Goal: Task Accomplishment & Management: Manage account settings

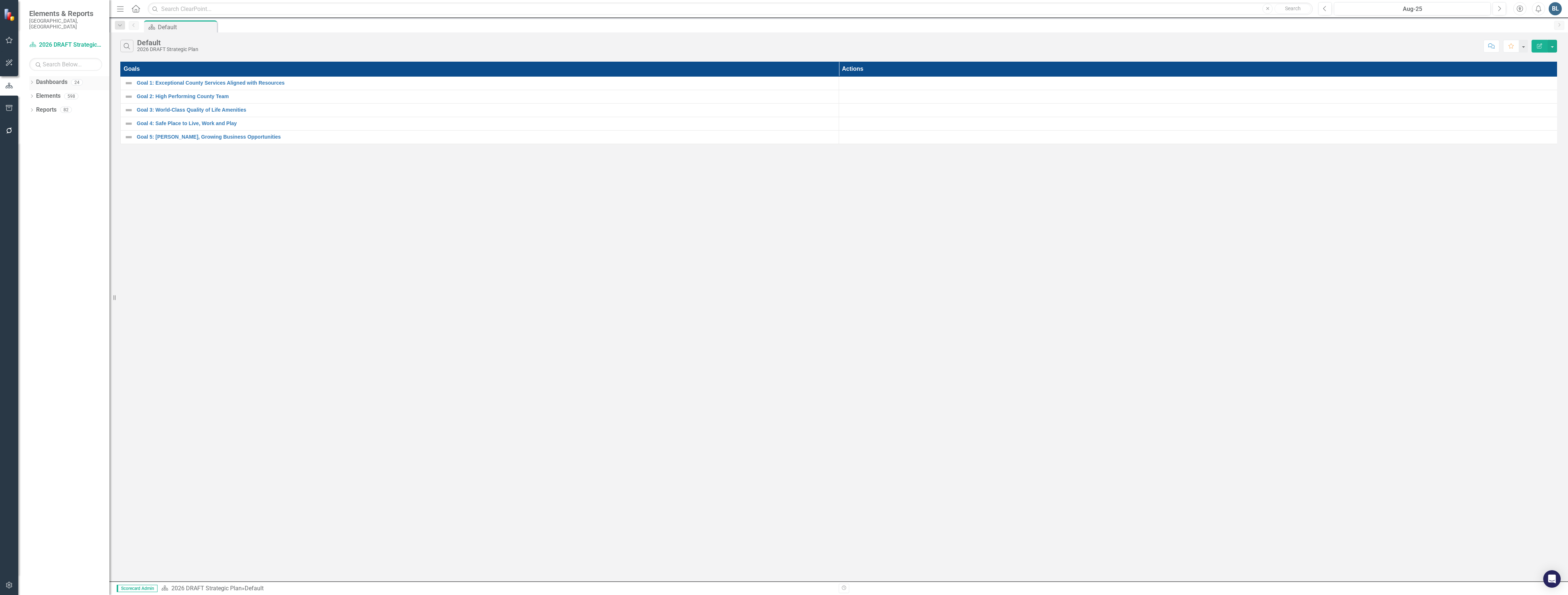
click at [30, 81] on icon "Dropdown" at bounding box center [32, 83] width 5 height 4
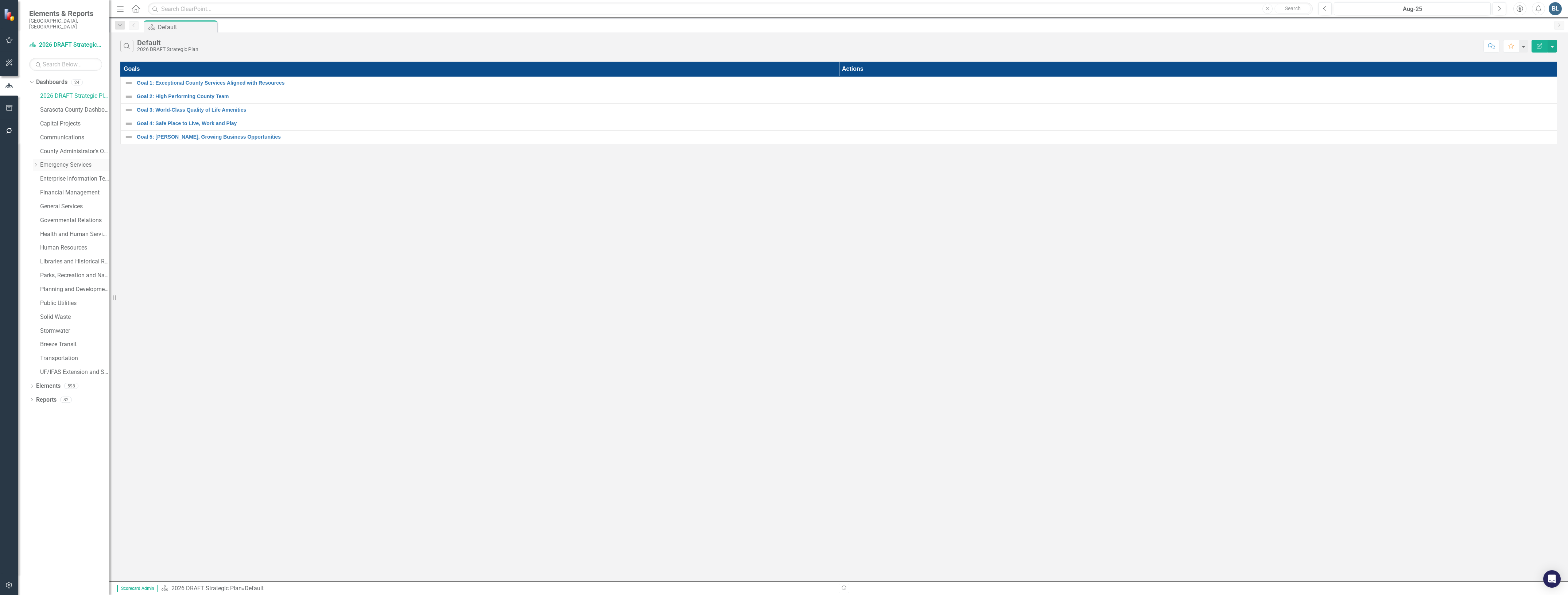
click at [37, 163] on icon "Dropdown" at bounding box center [35, 164] width 5 height 4
click at [64, 161] on link "Emergency Services" at bounding box center [75, 165] width 69 height 9
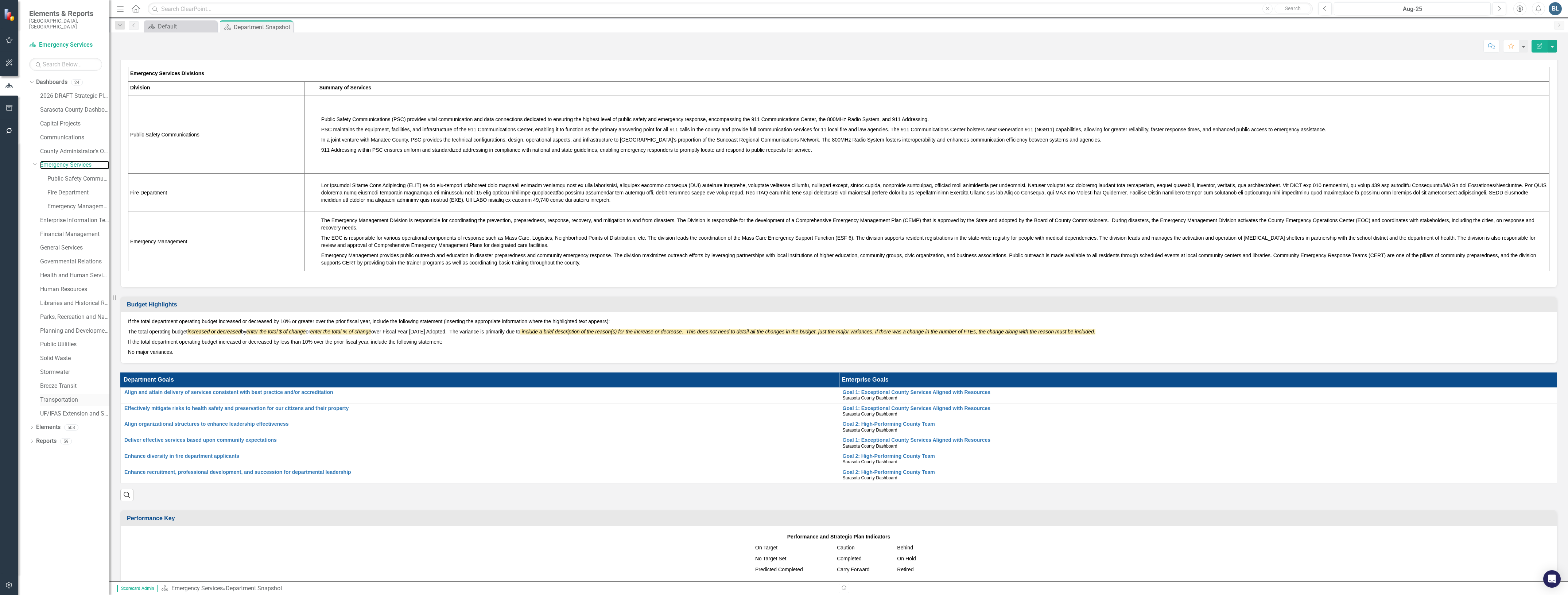
scroll to position [228, 0]
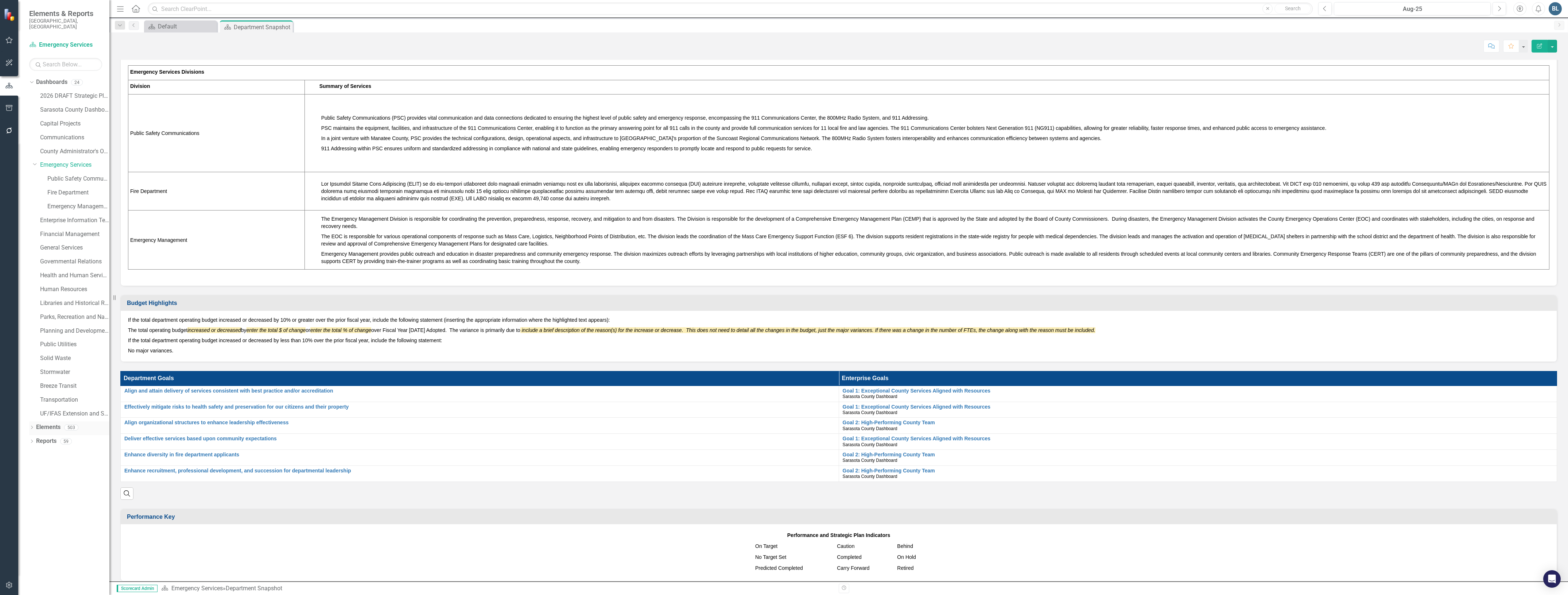
click at [55, 424] on link "Elements" at bounding box center [48, 428] width 24 height 9
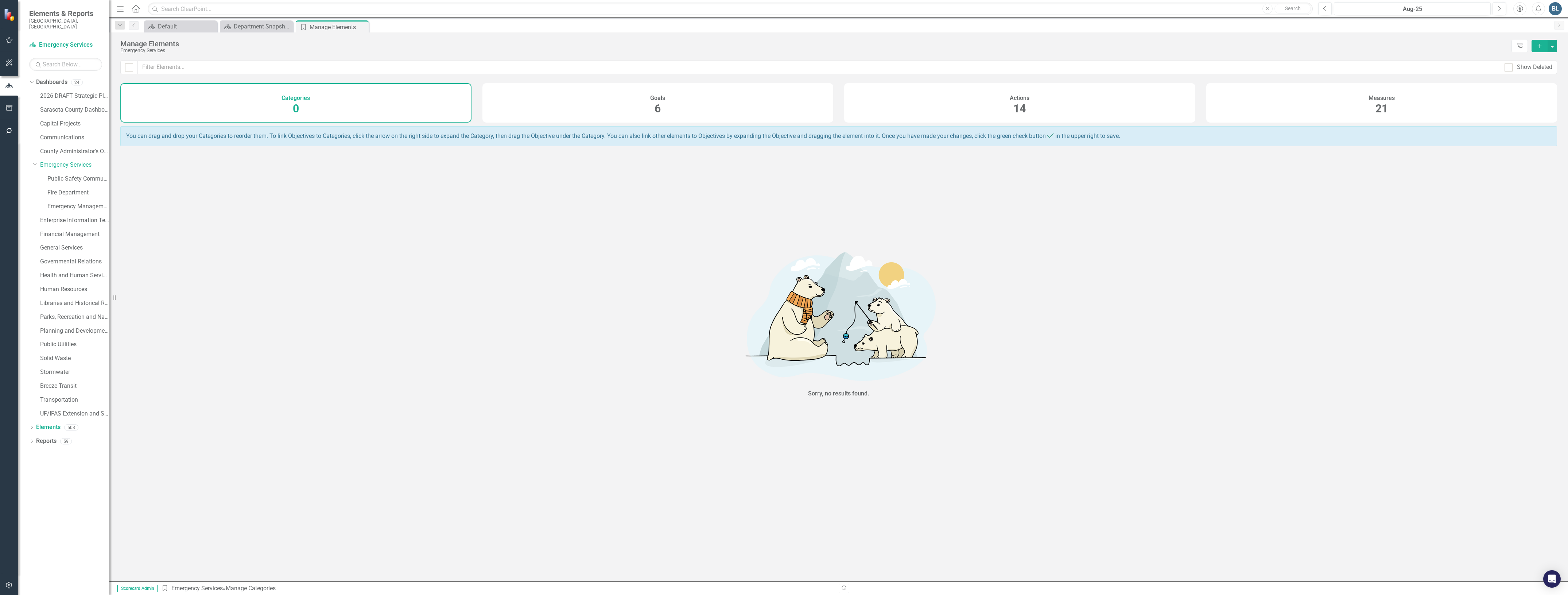
click at [1381, 106] on span "21" at bounding box center [1382, 108] width 12 height 13
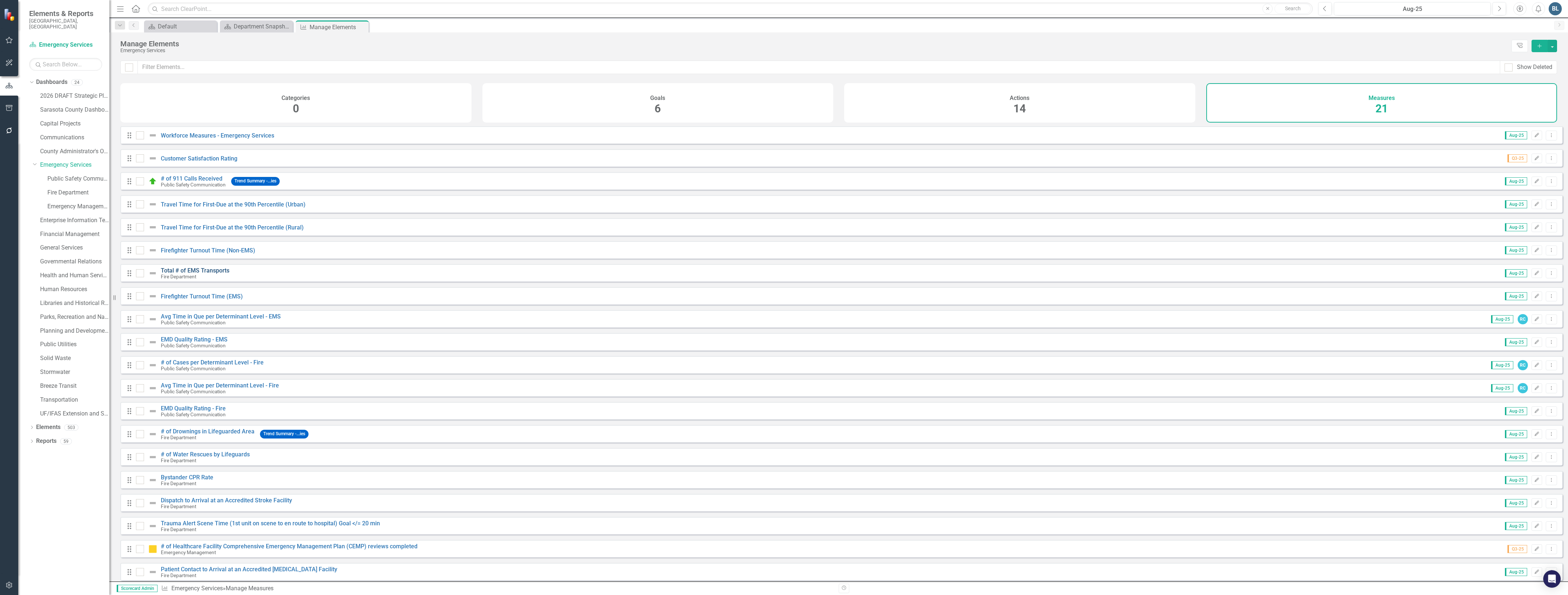
click at [183, 274] on link "Total # of EMS Transports" at bounding box center [195, 270] width 69 height 7
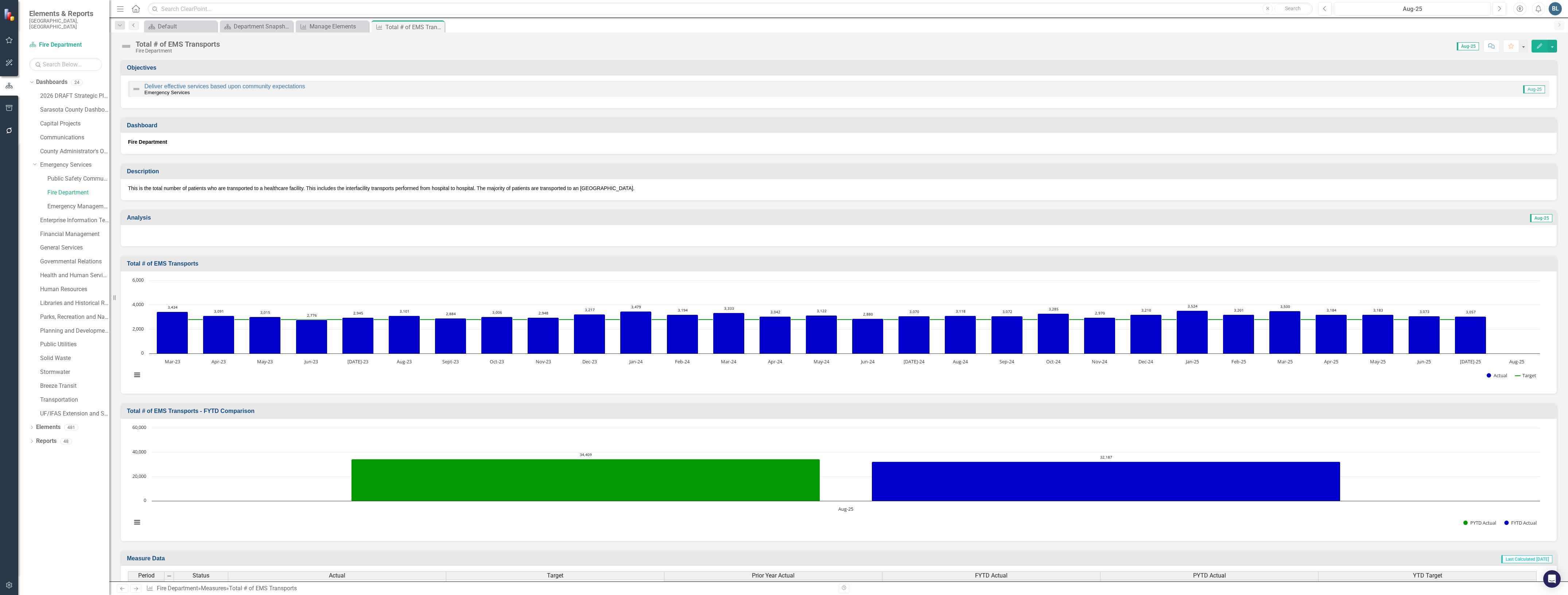
click at [134, 26] on icon "Previous" at bounding box center [134, 25] width 6 height 4
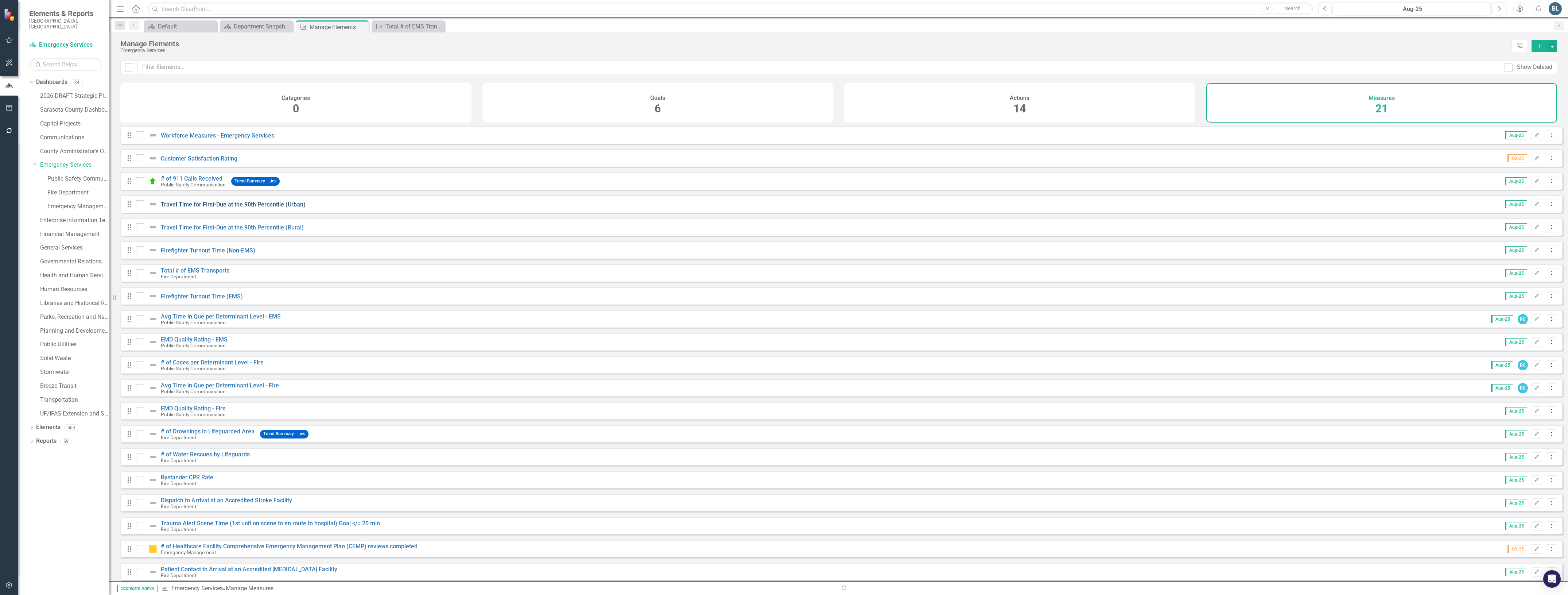
click at [175, 208] on link "Travel Time for First-Due at the 90th Percentile (Urban)" at bounding box center [233, 204] width 145 height 7
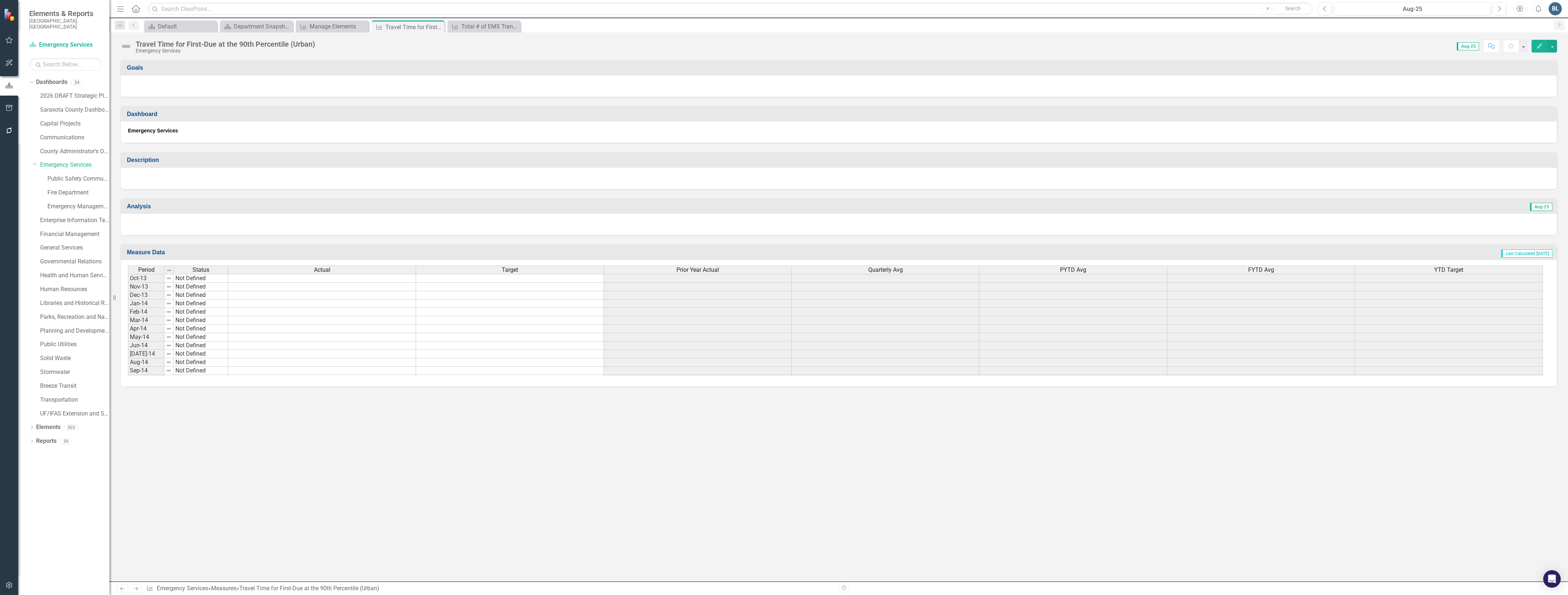
click at [127, 46] on img at bounding box center [126, 46] width 12 height 12
click at [128, 43] on img at bounding box center [126, 46] width 12 height 12
click at [128, 48] on img at bounding box center [126, 46] width 12 height 12
click at [121, 45] on img at bounding box center [126, 46] width 12 height 12
click at [123, 45] on img at bounding box center [126, 46] width 12 height 12
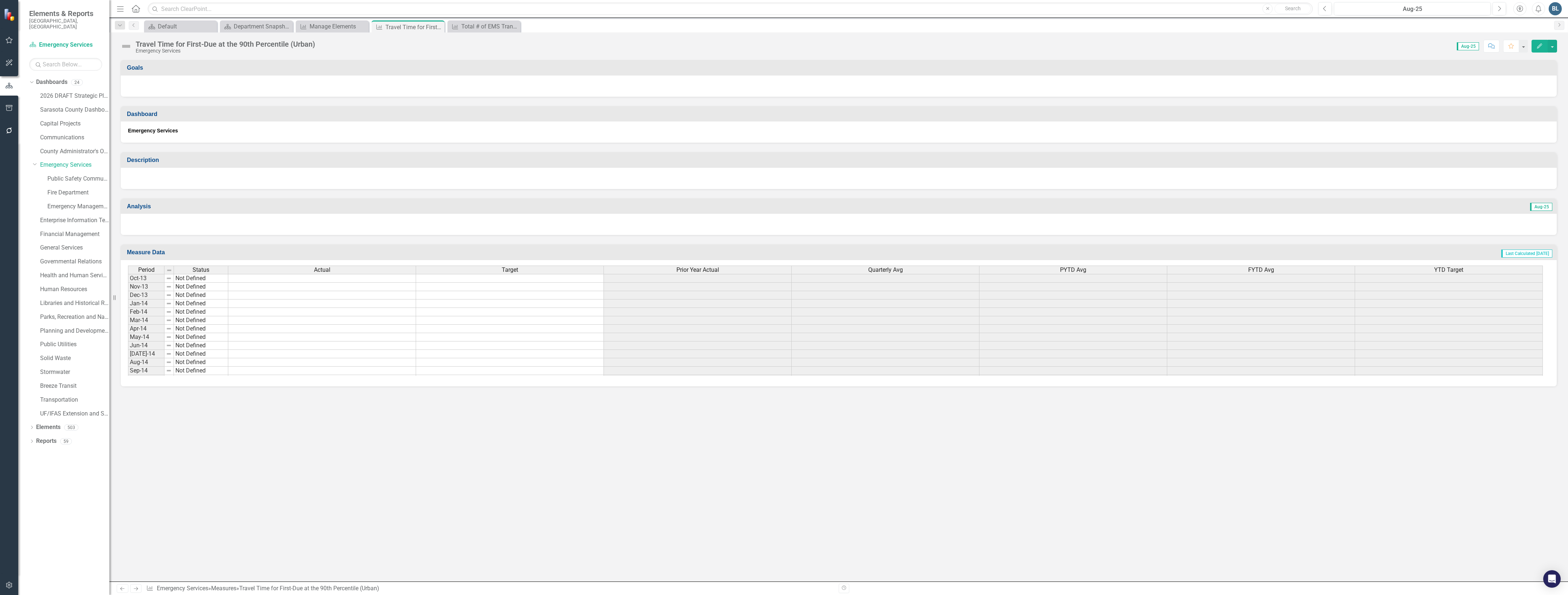
click at [124, 45] on img at bounding box center [126, 46] width 12 height 12
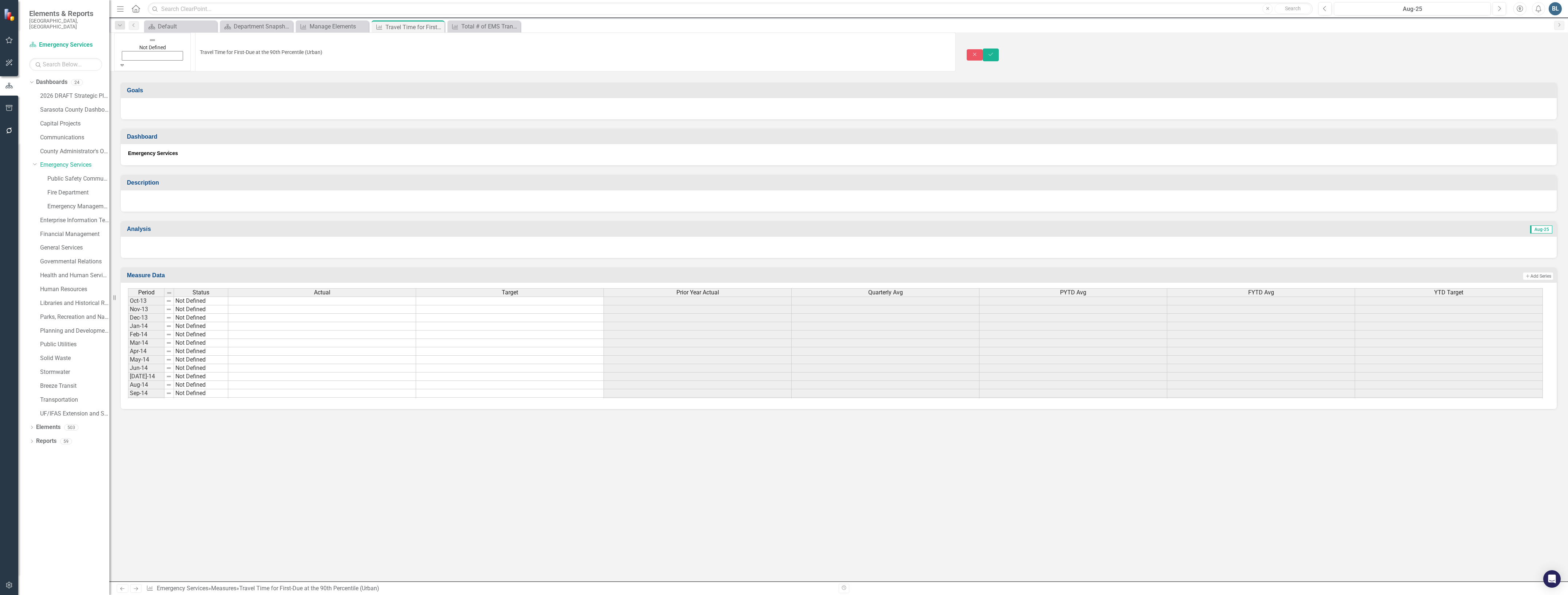
click at [149, 44] on img at bounding box center [152, 40] width 7 height 7
click at [999, 46] on button "Save" at bounding box center [990, 52] width 16 height 13
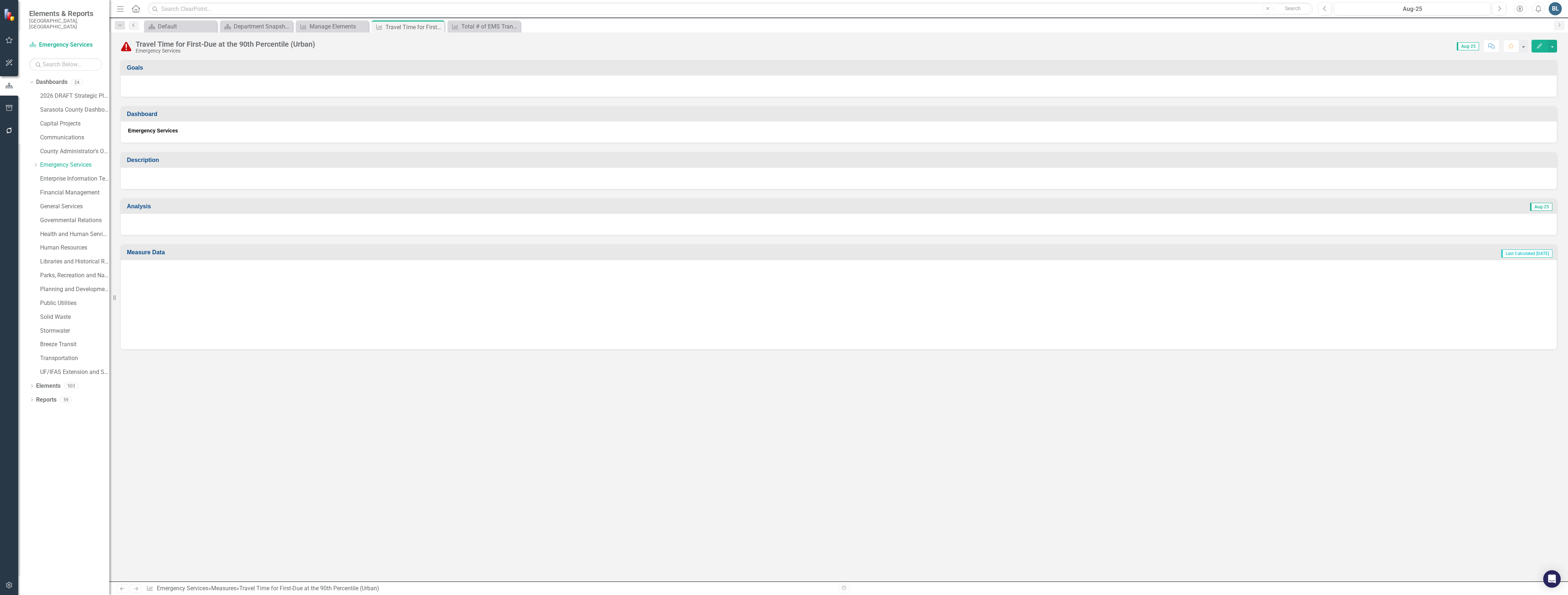
click at [130, 24] on link "Previous" at bounding box center [133, 26] width 10 height 9
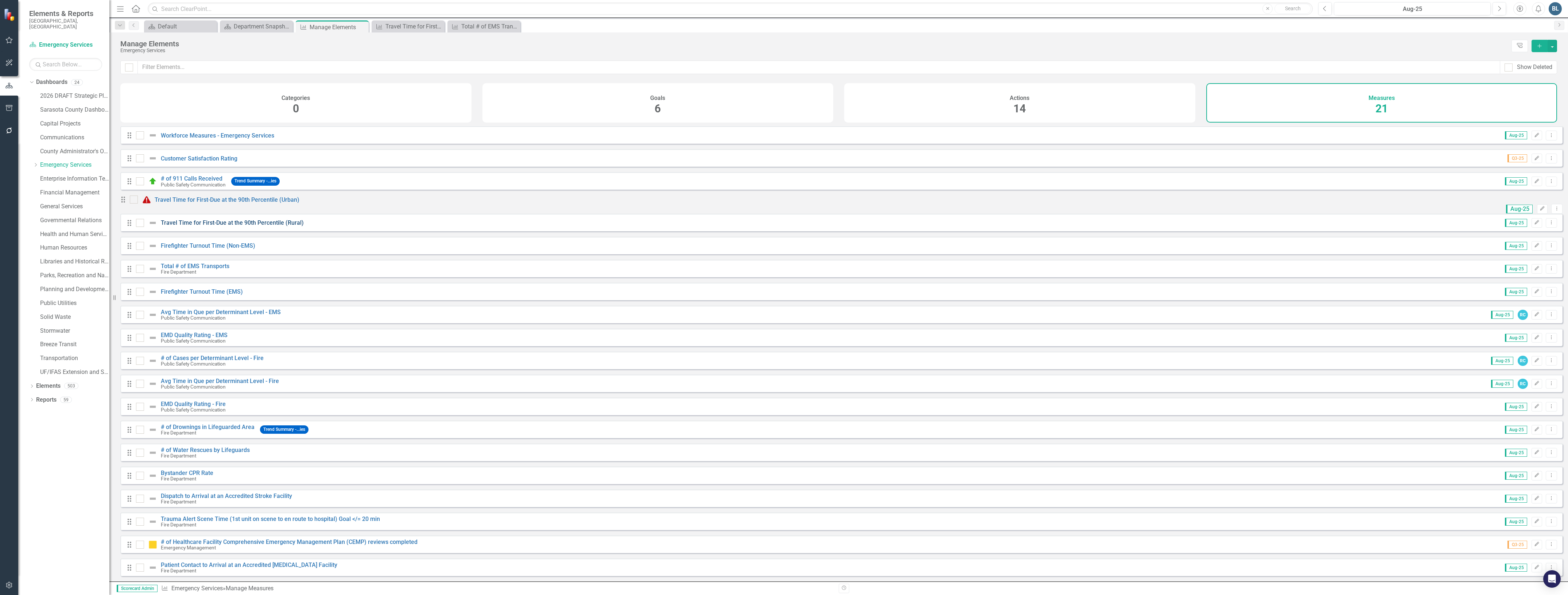
click at [181, 226] on link "Travel Time for First-Due at the 90th Percentile (Rural)" at bounding box center [232, 222] width 143 height 7
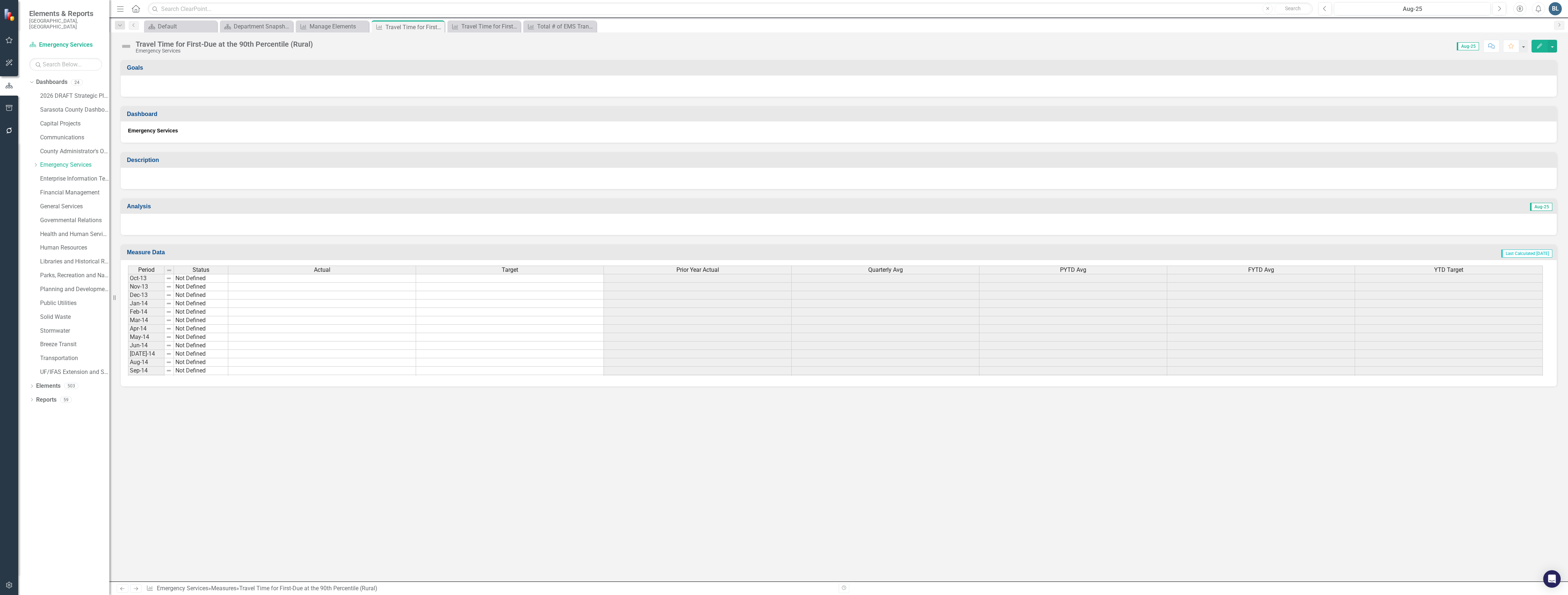
click at [126, 49] on img at bounding box center [126, 46] width 12 height 12
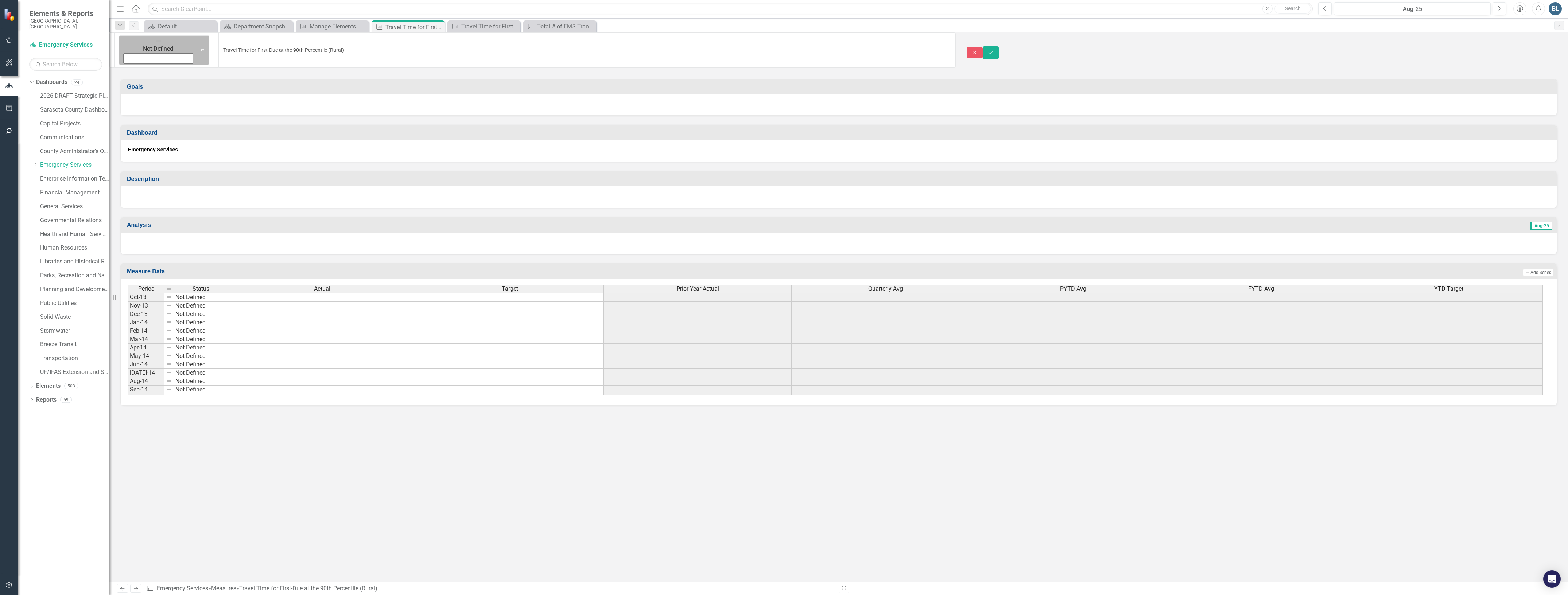
click at [200, 49] on icon at bounding box center [202, 51] width 4 height 2
click at [994, 50] on icon "Save" at bounding box center [990, 52] width 7 height 5
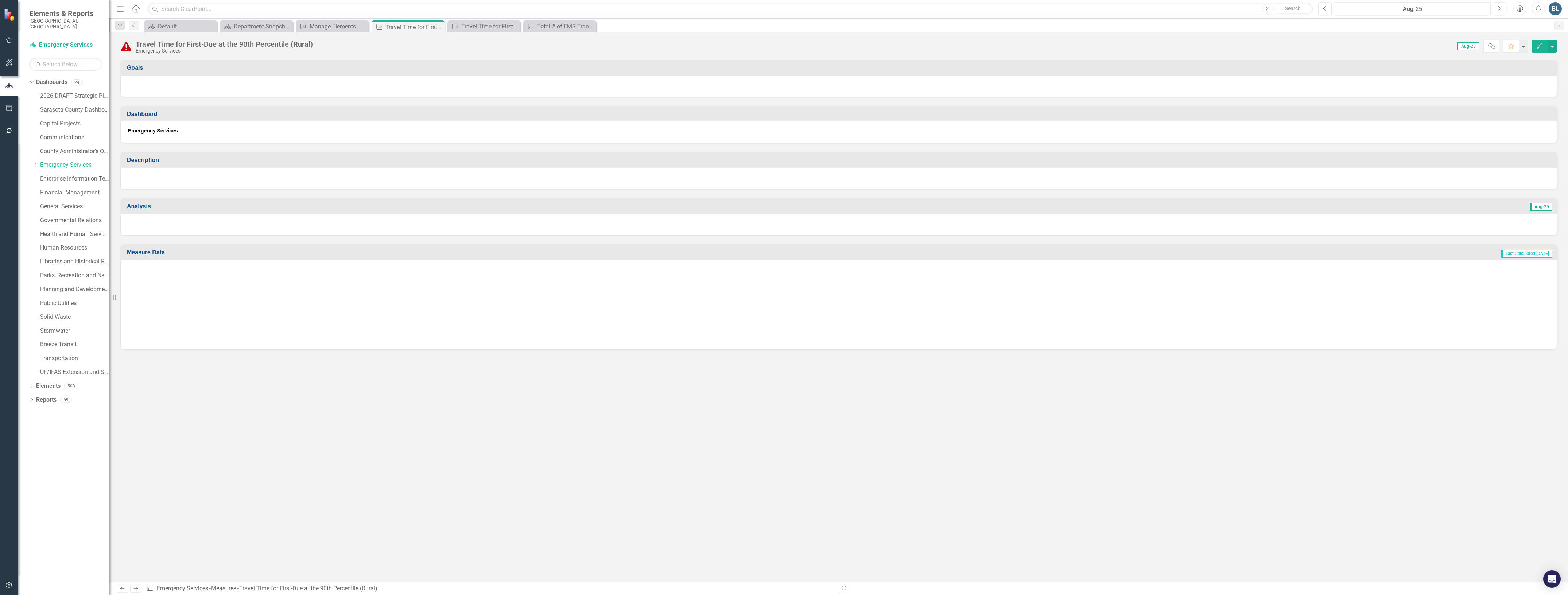
click at [134, 24] on icon at bounding box center [133, 25] width 2 height 4
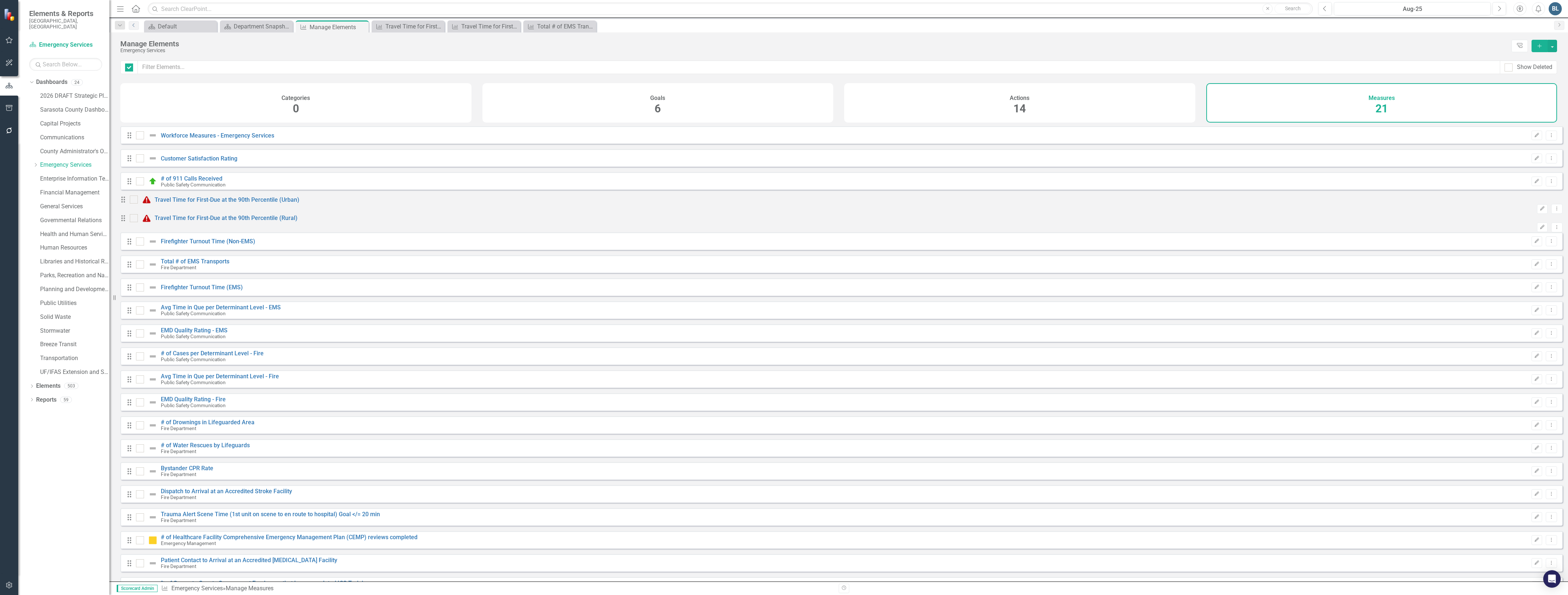
checkbox input "false"
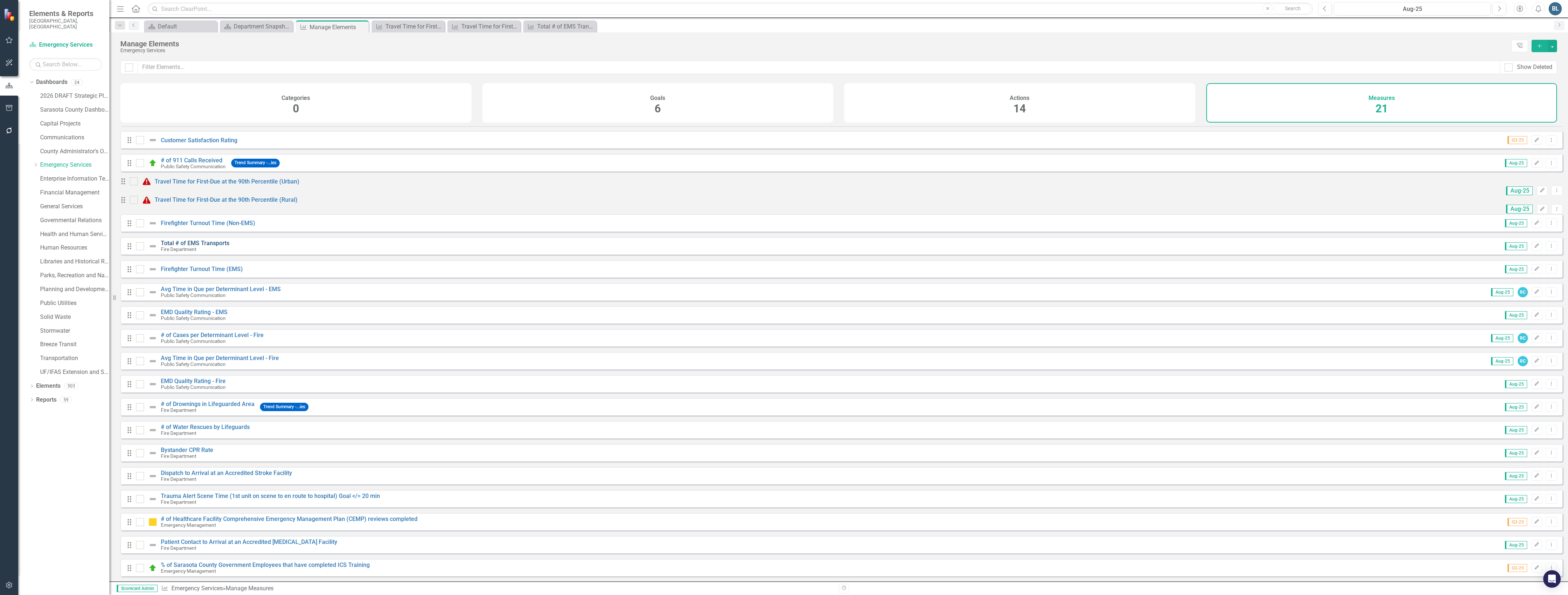
scroll to position [33, 0]
click at [198, 222] on link "Firefighter Turnout Time (Non-EMS)" at bounding box center [208, 223] width 94 height 7
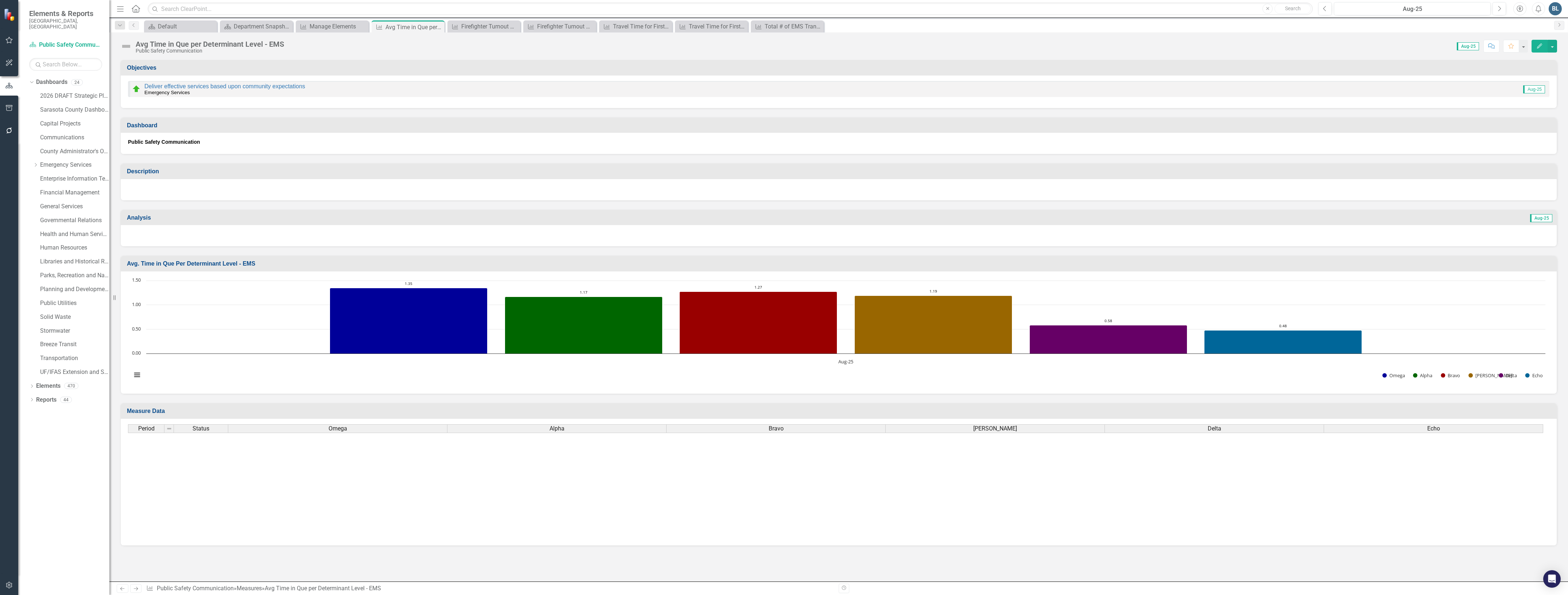
scroll to position [1132, 0]
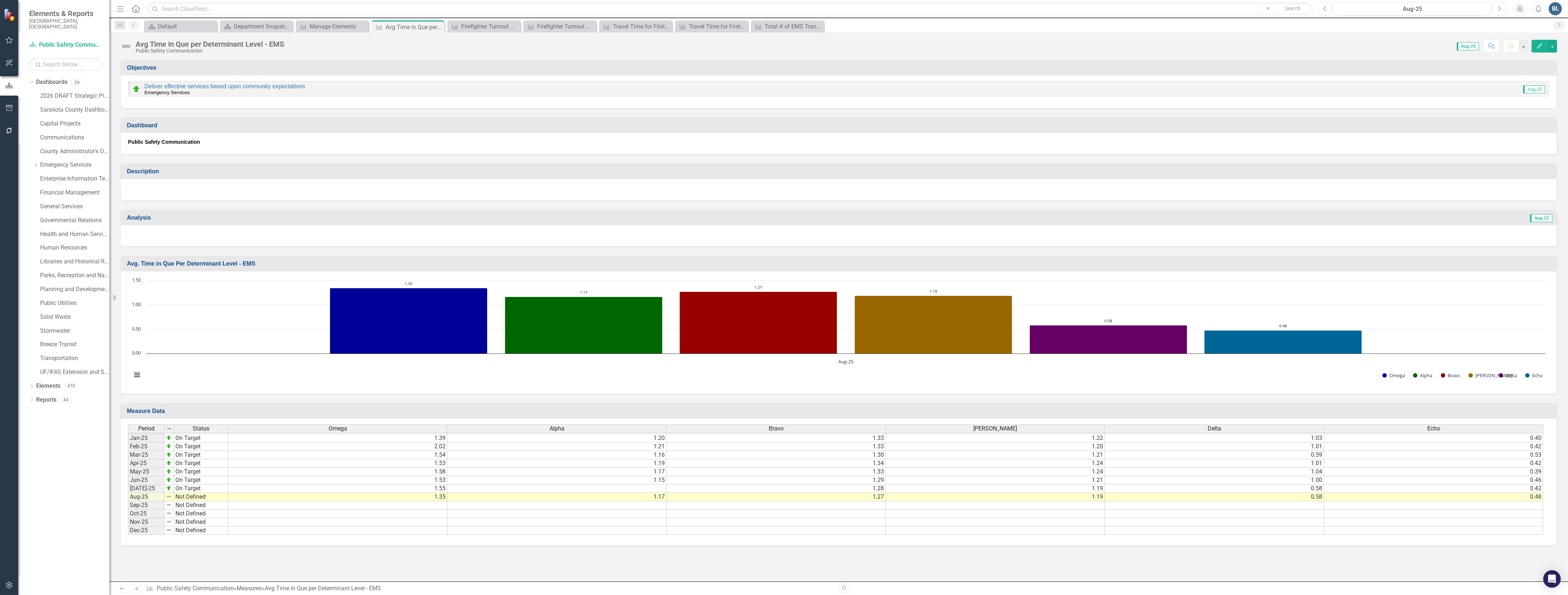
click at [128, 48] on img at bounding box center [126, 46] width 12 height 12
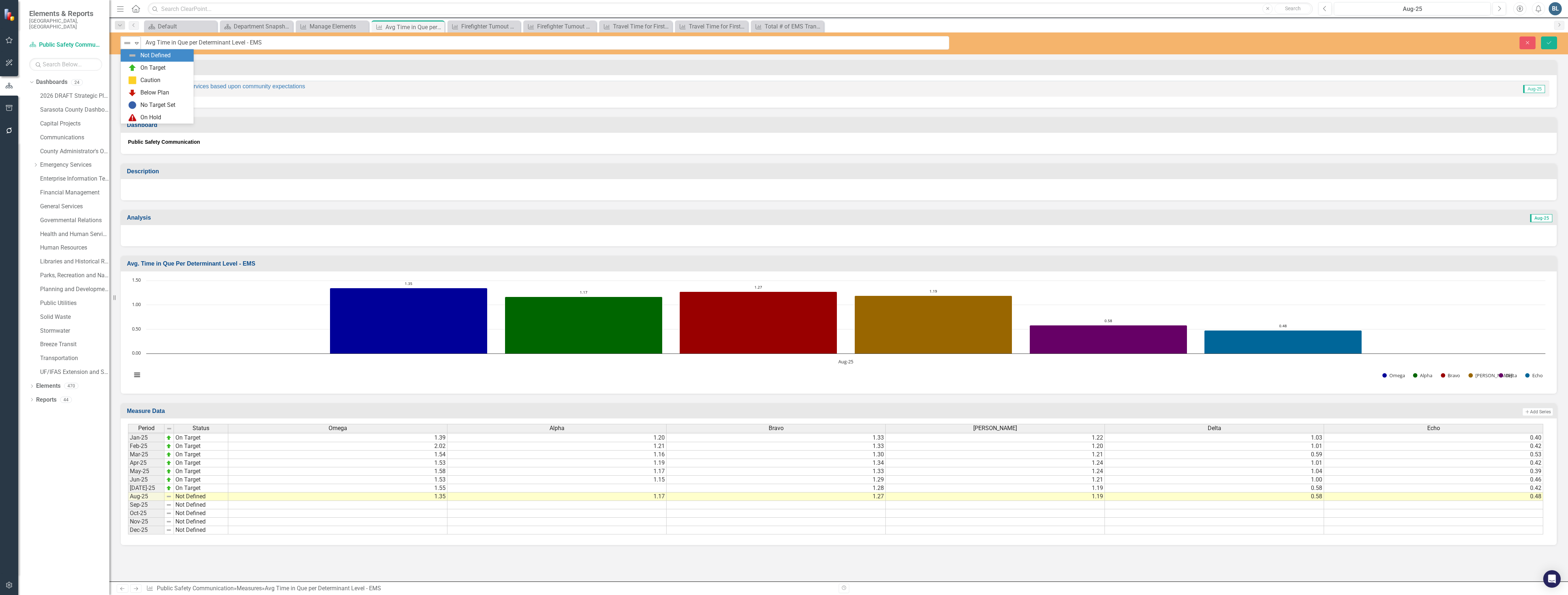
click at [132, 44] on div "Not Defined" at bounding box center [128, 43] width 11 height 10
click at [141, 66] on div "On Target" at bounding box center [153, 68] width 25 height 9
click at [1550, 46] on button "Save" at bounding box center [1549, 43] width 16 height 13
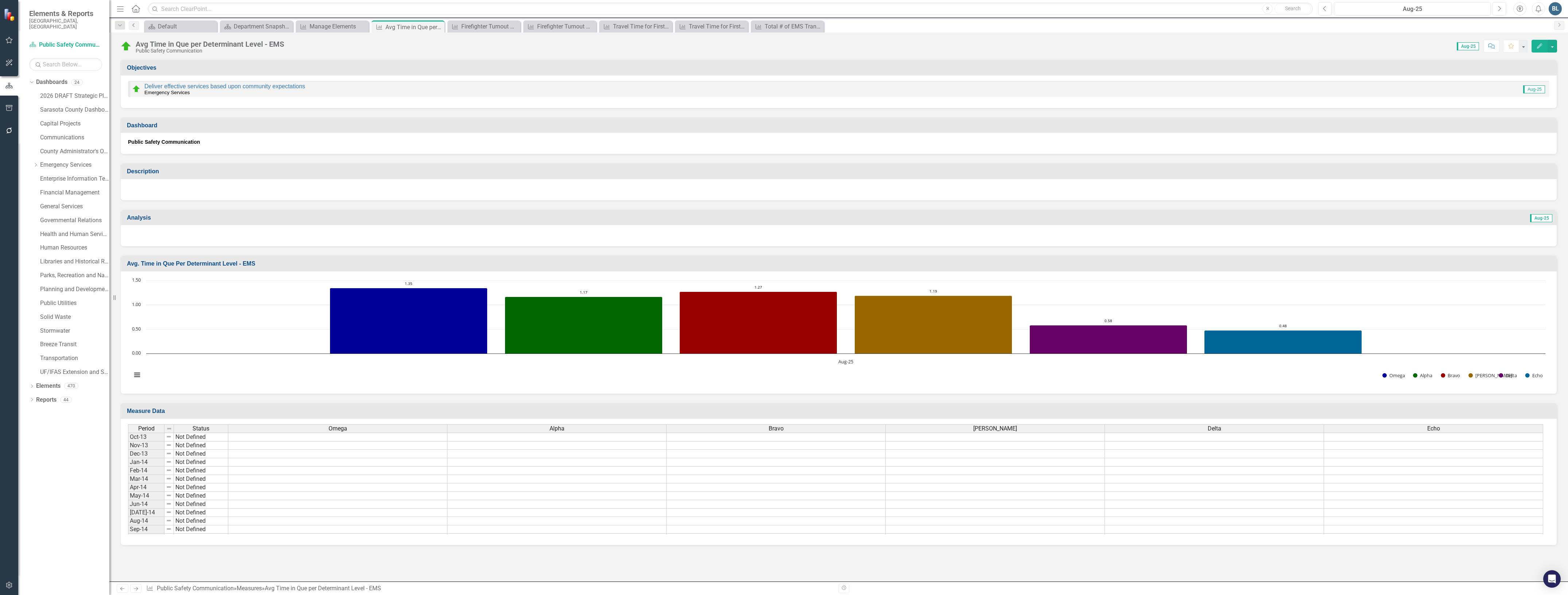
click at [130, 28] on link "Previous" at bounding box center [133, 26] width 10 height 9
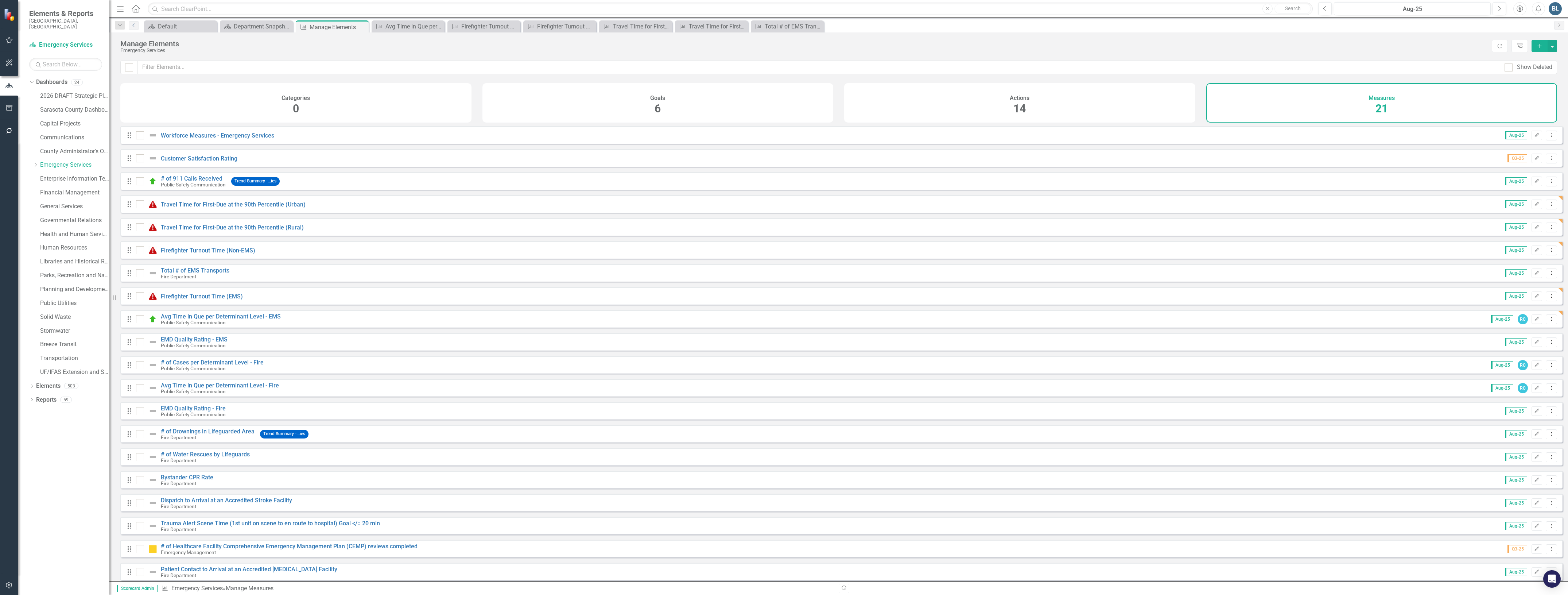
scroll to position [33, 0]
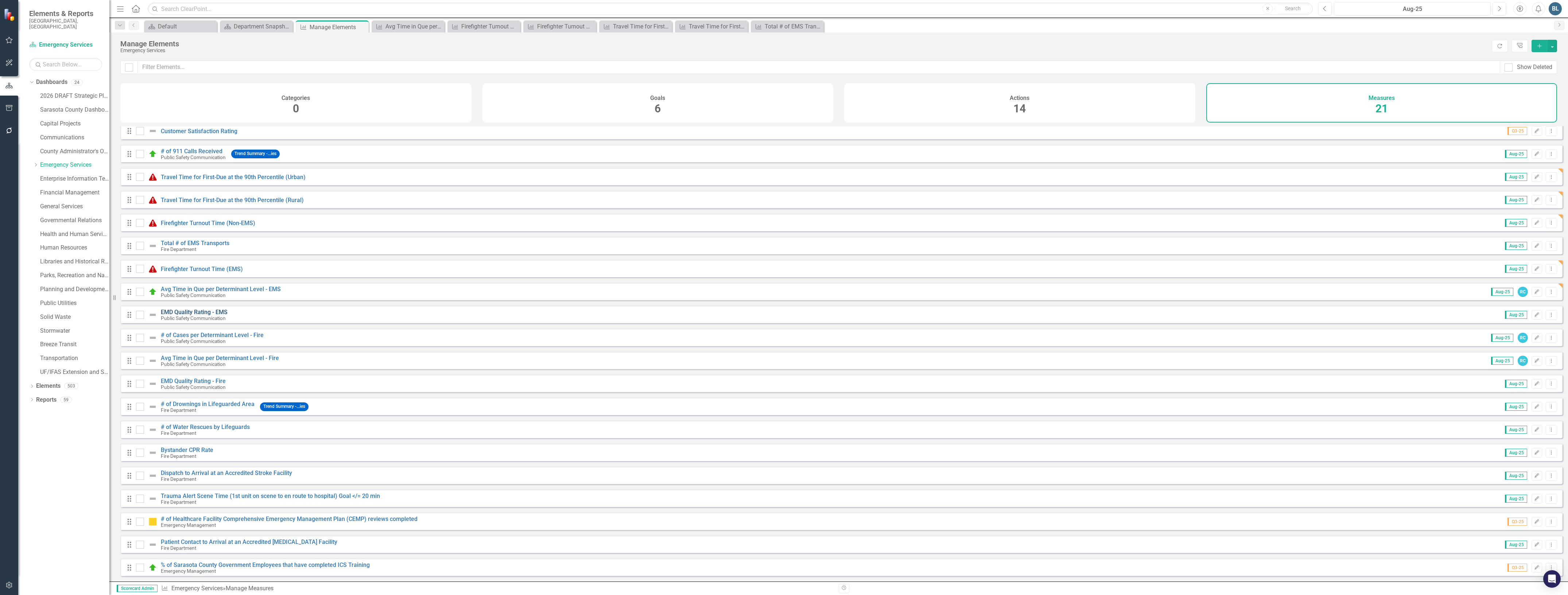
click at [212, 310] on link "EMD Quality Rating - EMS" at bounding box center [194, 312] width 67 height 7
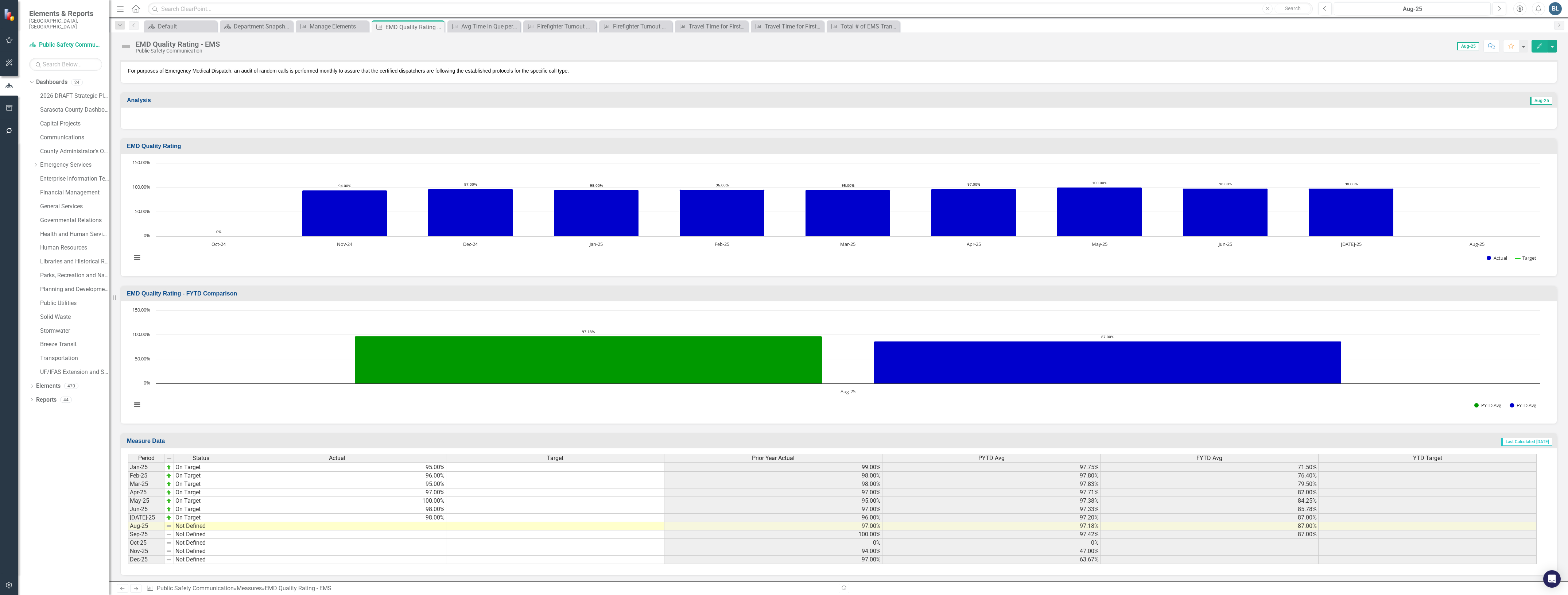
scroll to position [1135, 0]
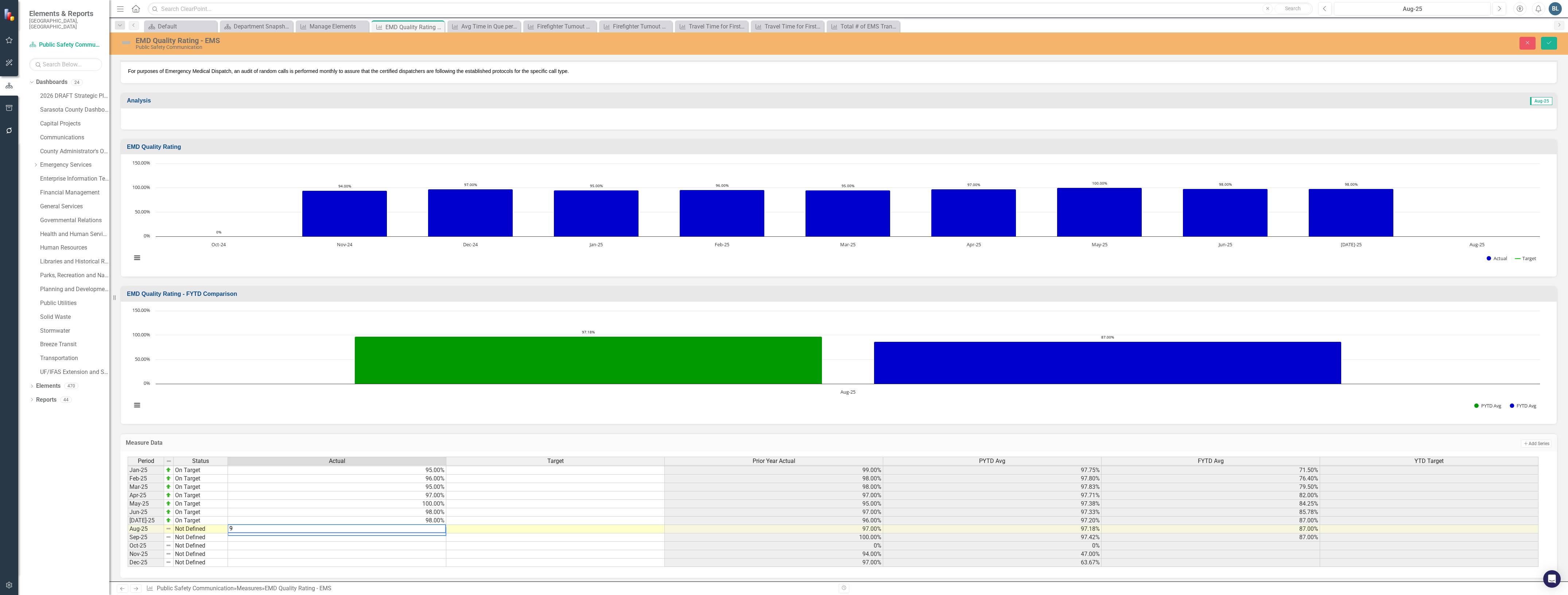
type textarea "95"
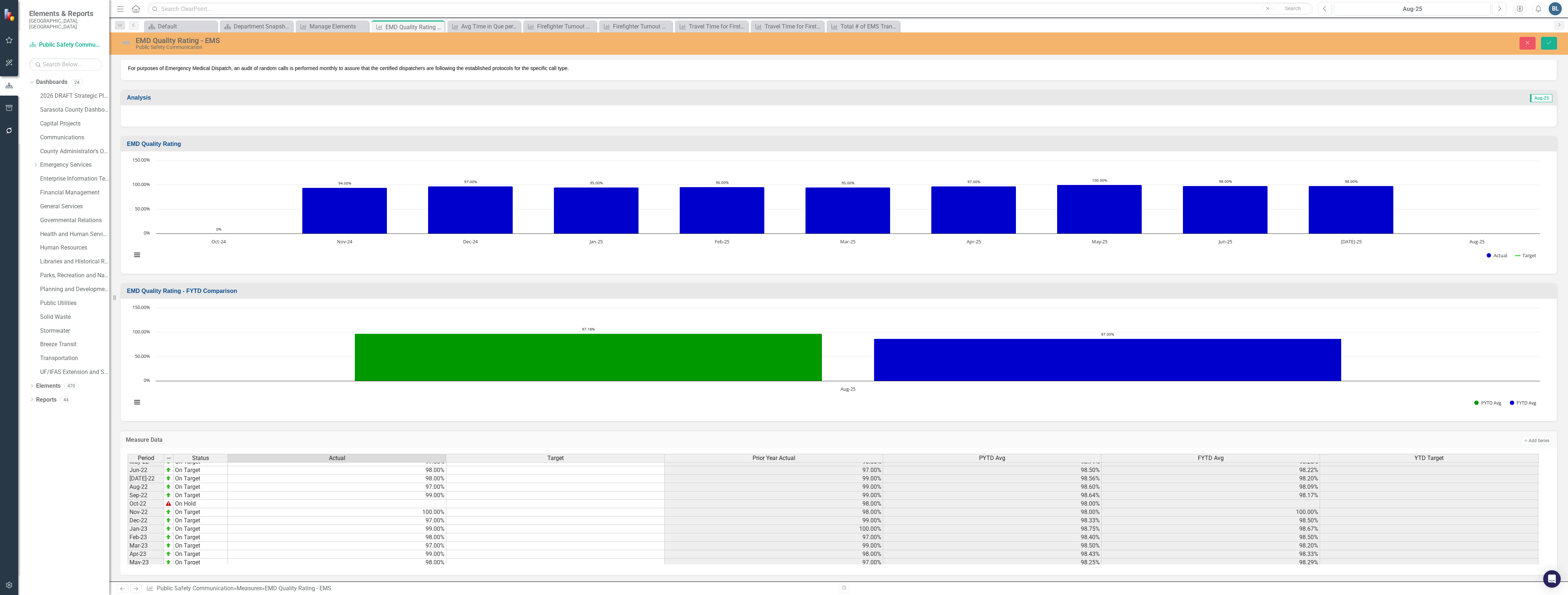
scroll to position [0, 0]
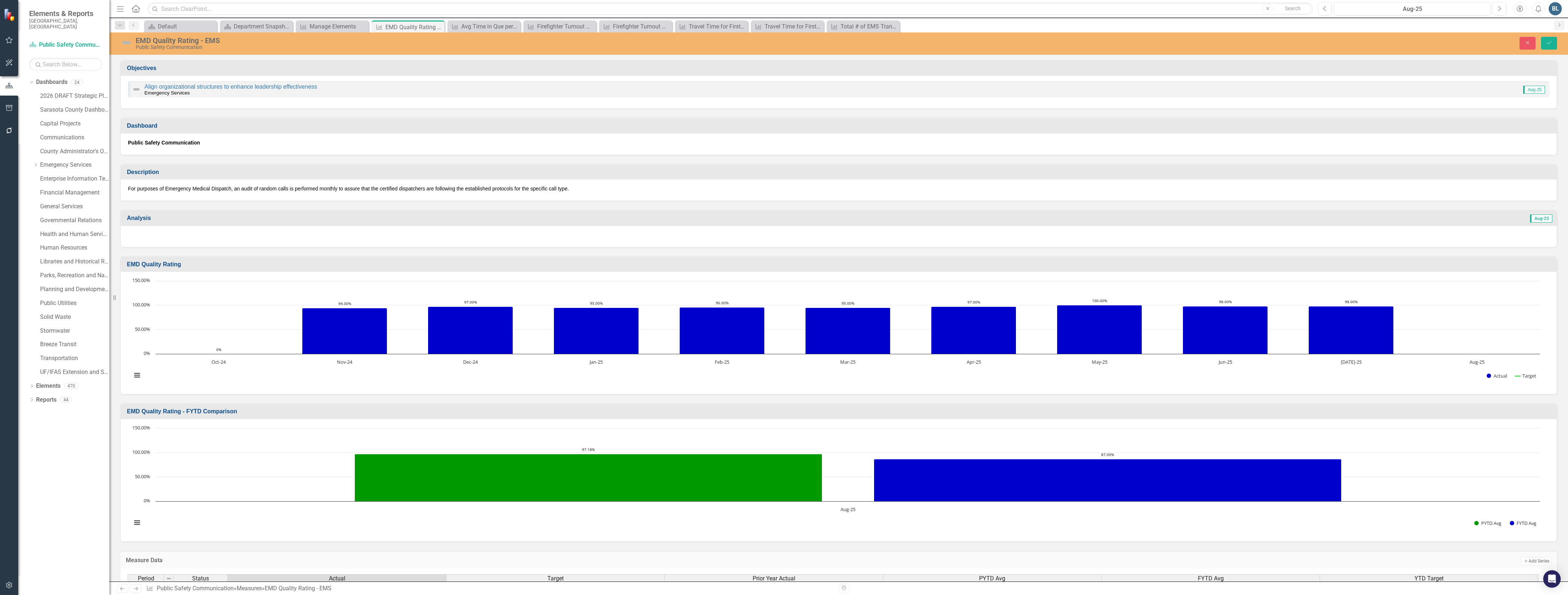
click at [127, 41] on img at bounding box center [126, 43] width 12 height 12
click at [127, 44] on img at bounding box center [126, 43] width 12 height 12
click at [125, 43] on img at bounding box center [126, 43] width 12 height 12
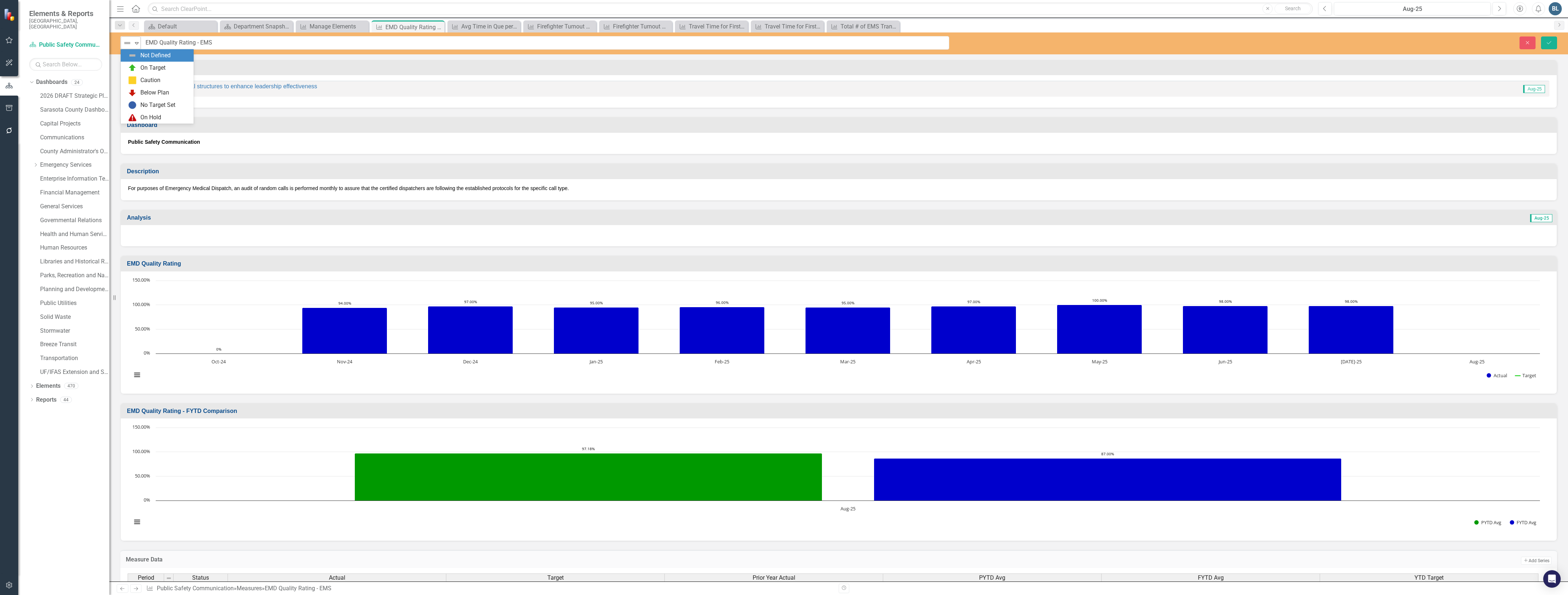
click at [134, 43] on icon "Expand" at bounding box center [137, 43] width 7 height 6
click at [141, 65] on div "On Target" at bounding box center [153, 68] width 25 height 9
click at [1553, 42] on button "Save" at bounding box center [1549, 43] width 16 height 13
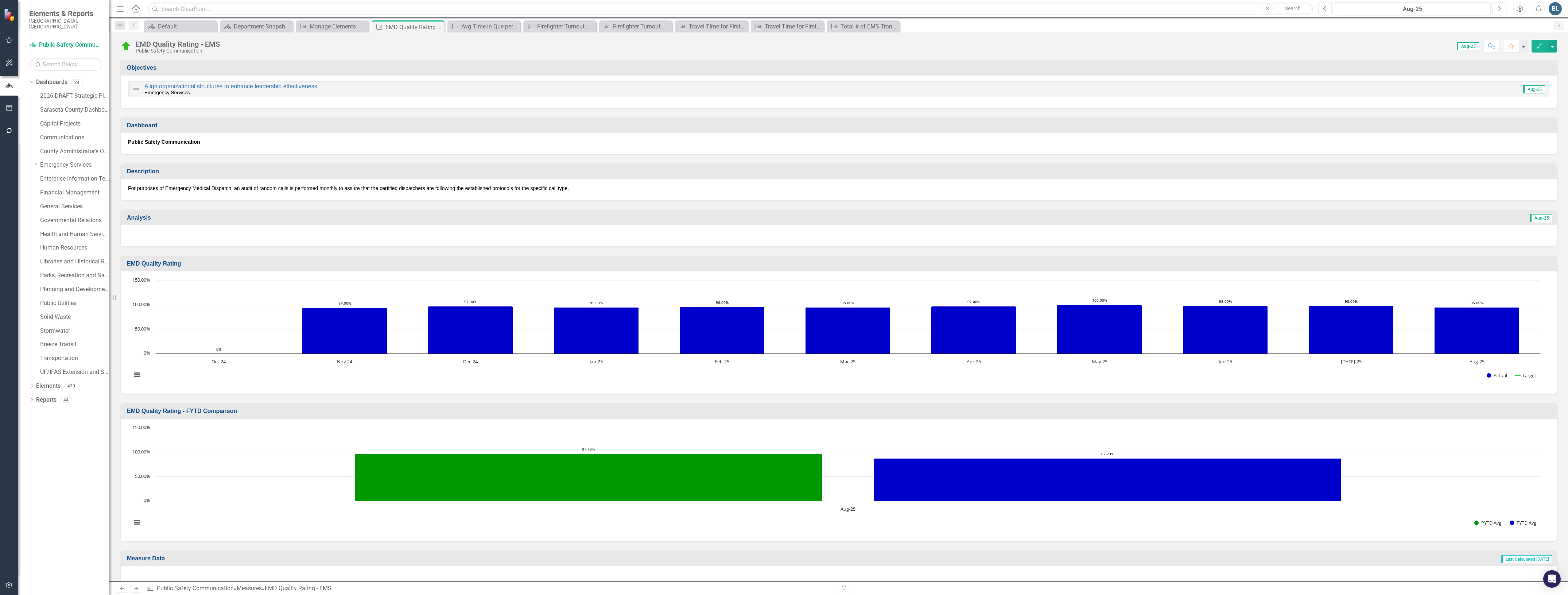
click at [133, 24] on icon at bounding box center [133, 25] width 2 height 4
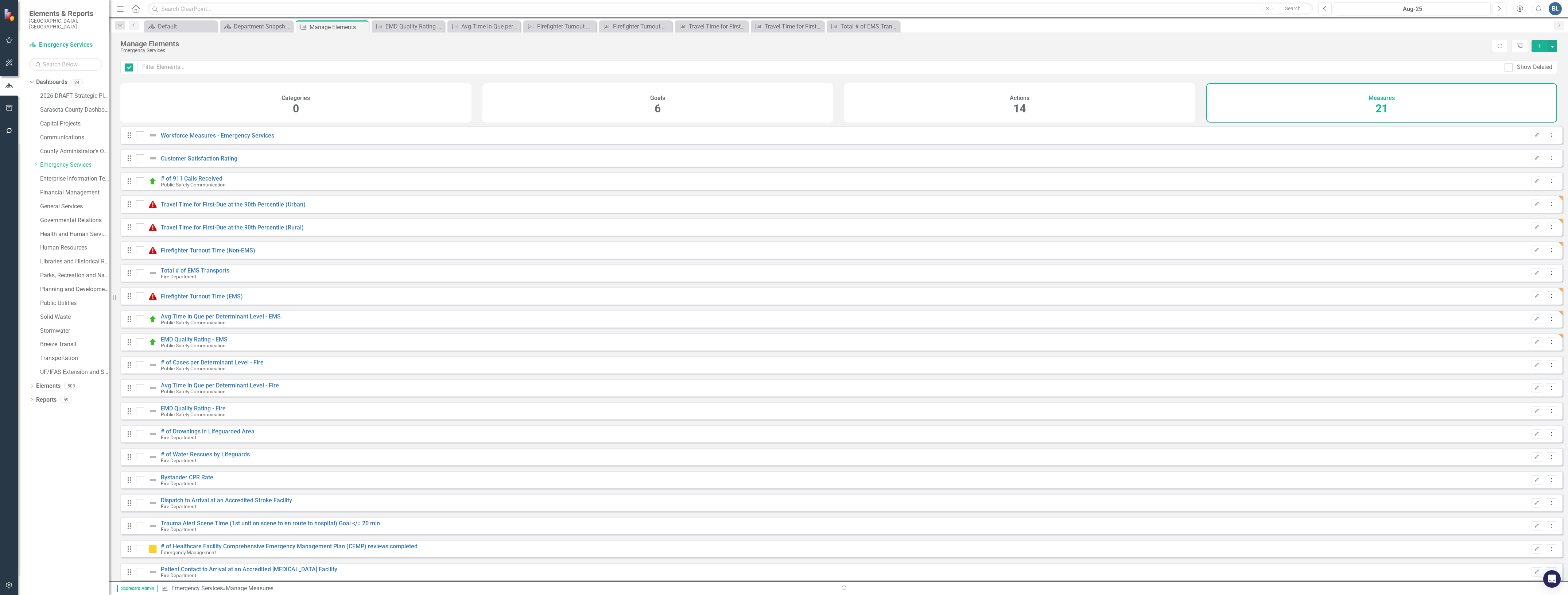
checkbox input "false"
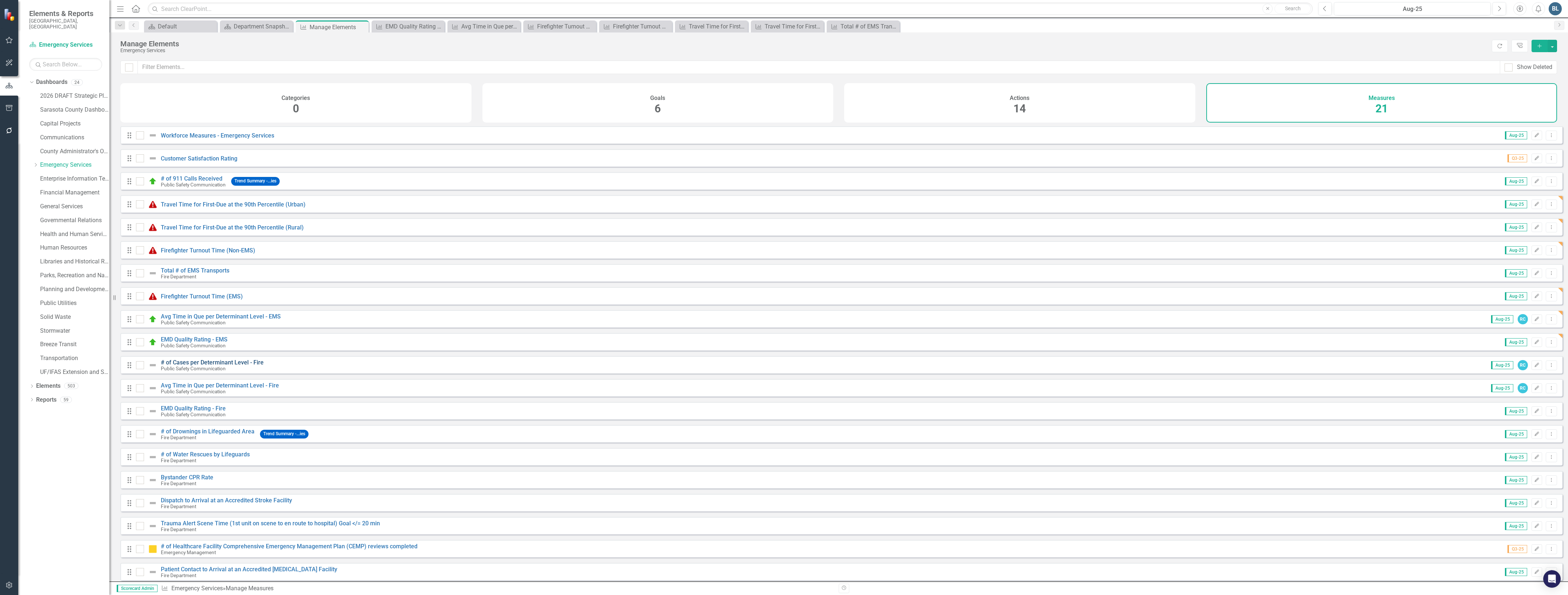
click at [197, 366] on link "# of Cases per Determinant Level - Fire" at bounding box center [212, 362] width 103 height 7
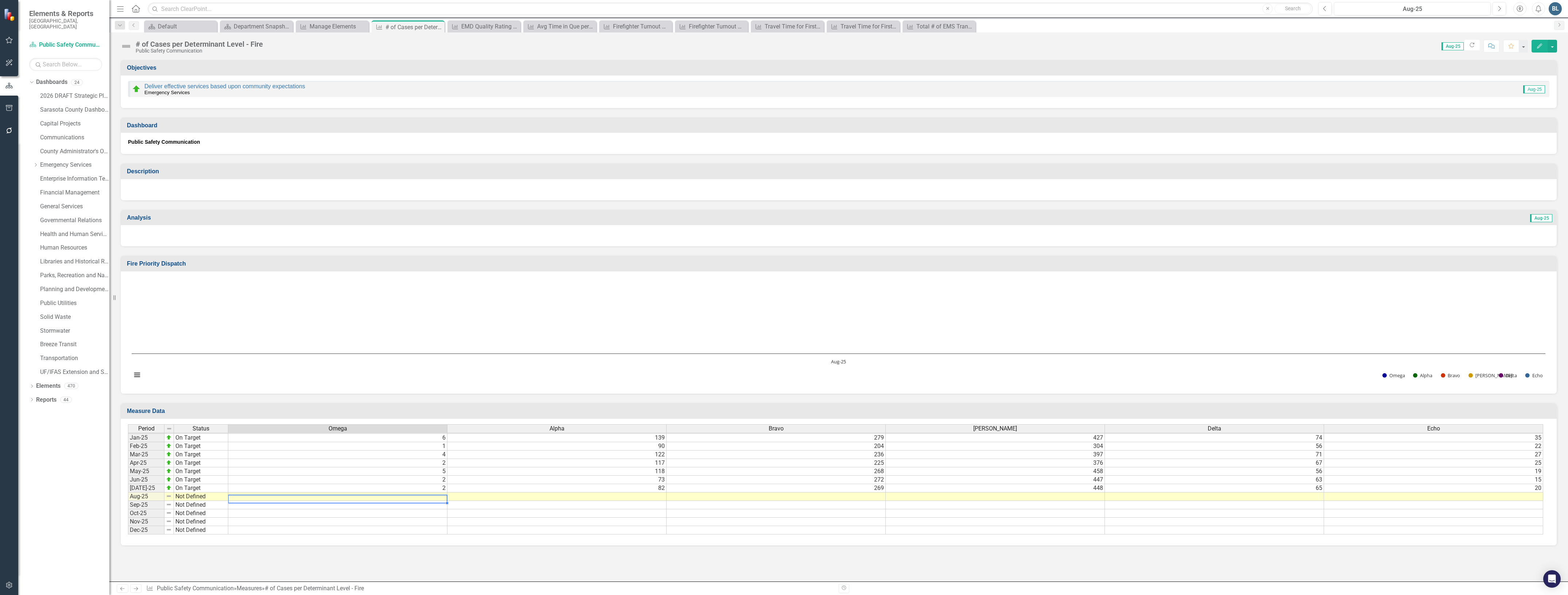
type textarea "4"
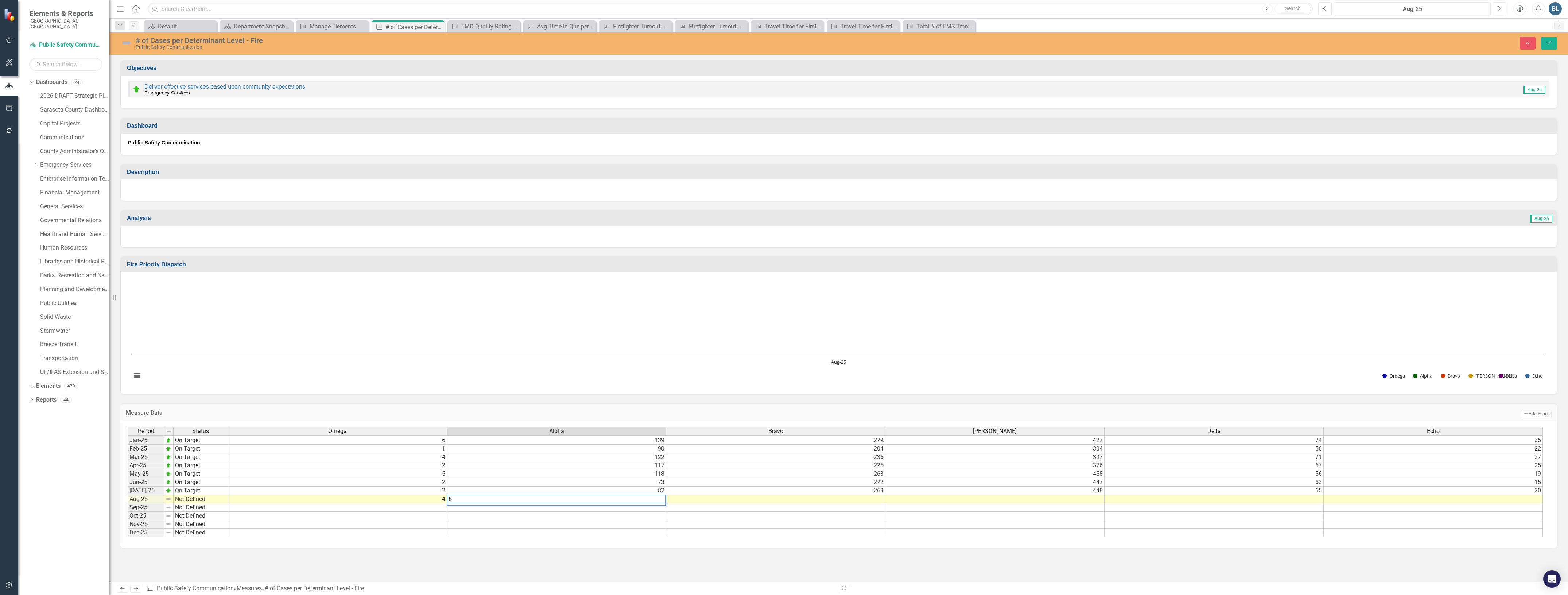
type textarea "66"
type textarea "241"
type textarea "503"
type textarea "54"
type textarea "18"
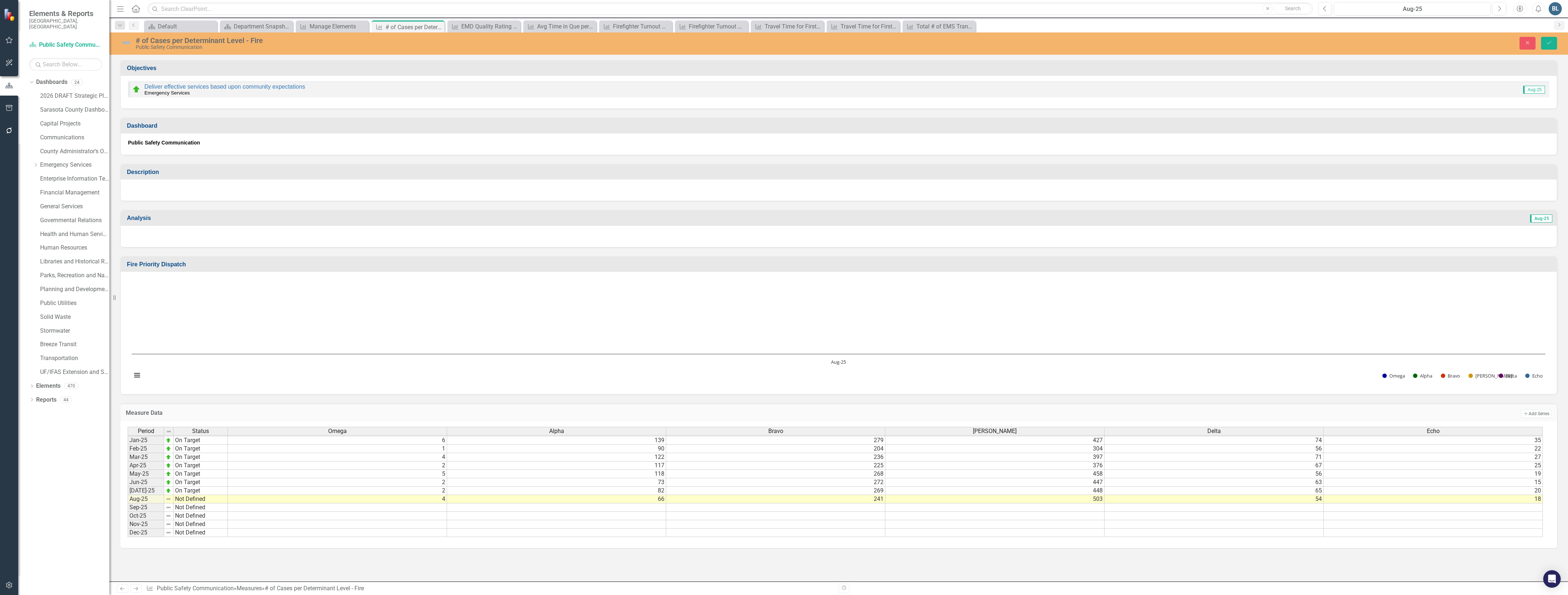
click at [123, 43] on img at bounding box center [126, 43] width 12 height 12
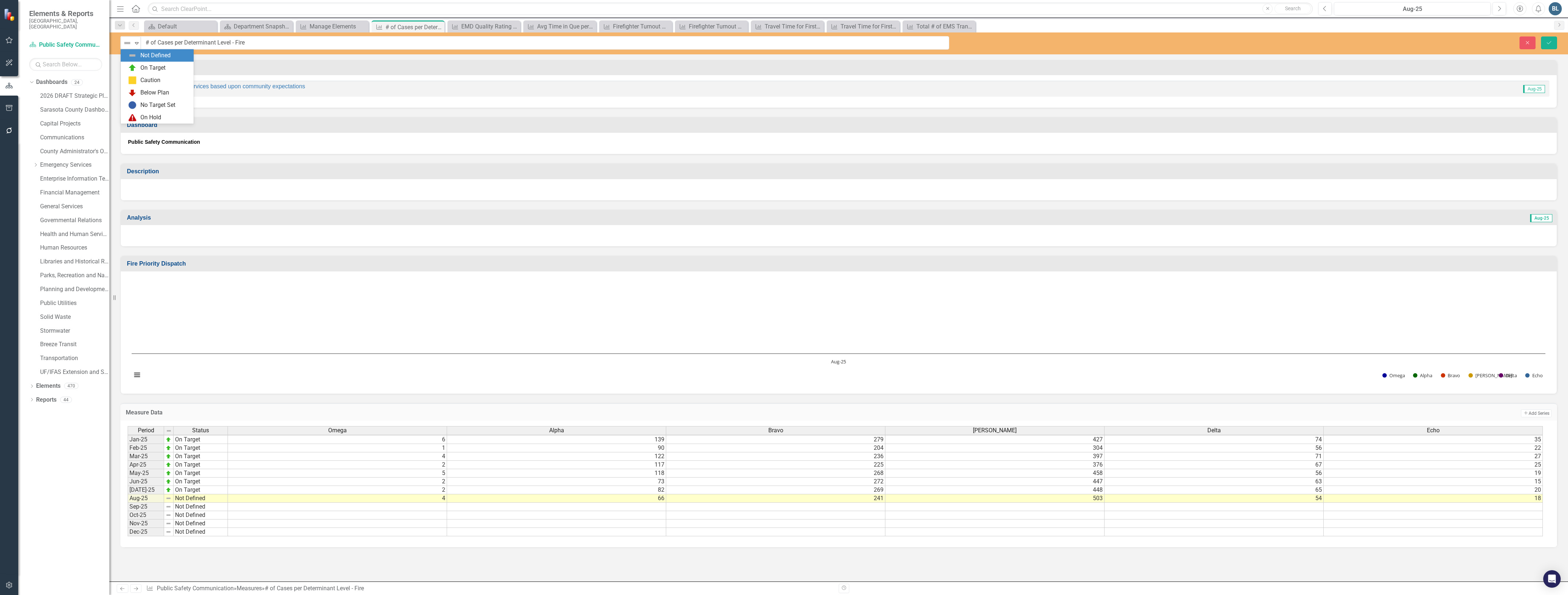
click at [123, 43] on img at bounding box center [127, 43] width 9 height 9
click at [141, 65] on div "On Target" at bounding box center [153, 68] width 25 height 9
click at [1546, 46] on button "Save" at bounding box center [1549, 43] width 16 height 13
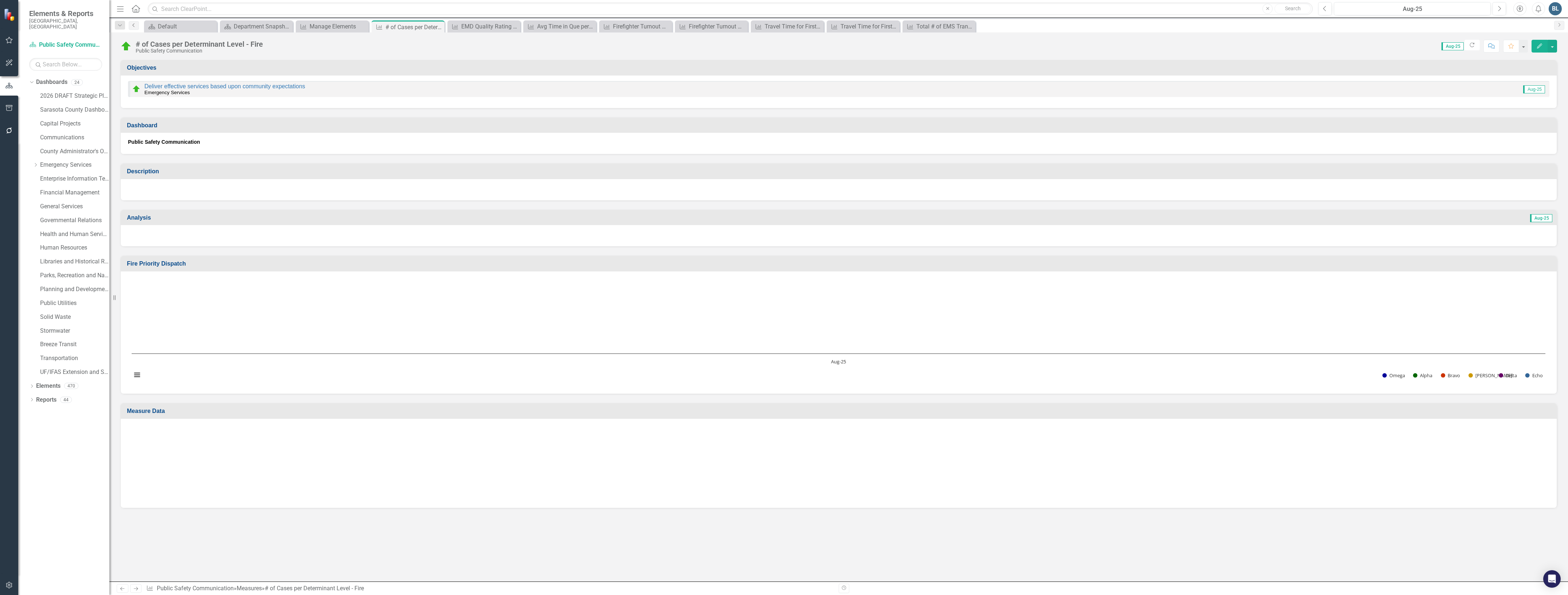
click at [133, 24] on icon at bounding box center [133, 25] width 2 height 4
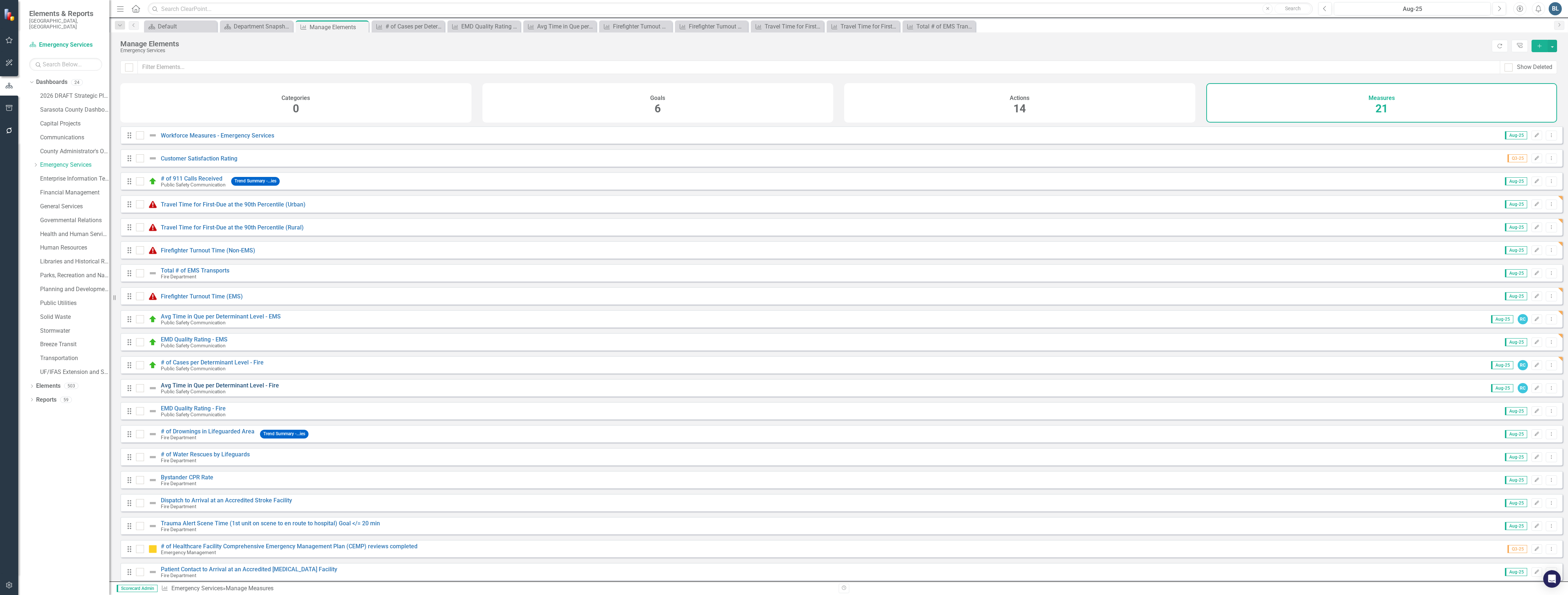
click at [217, 389] on link "Avg Time in Que per Determinant Level - Fire" at bounding box center [220, 385] width 118 height 7
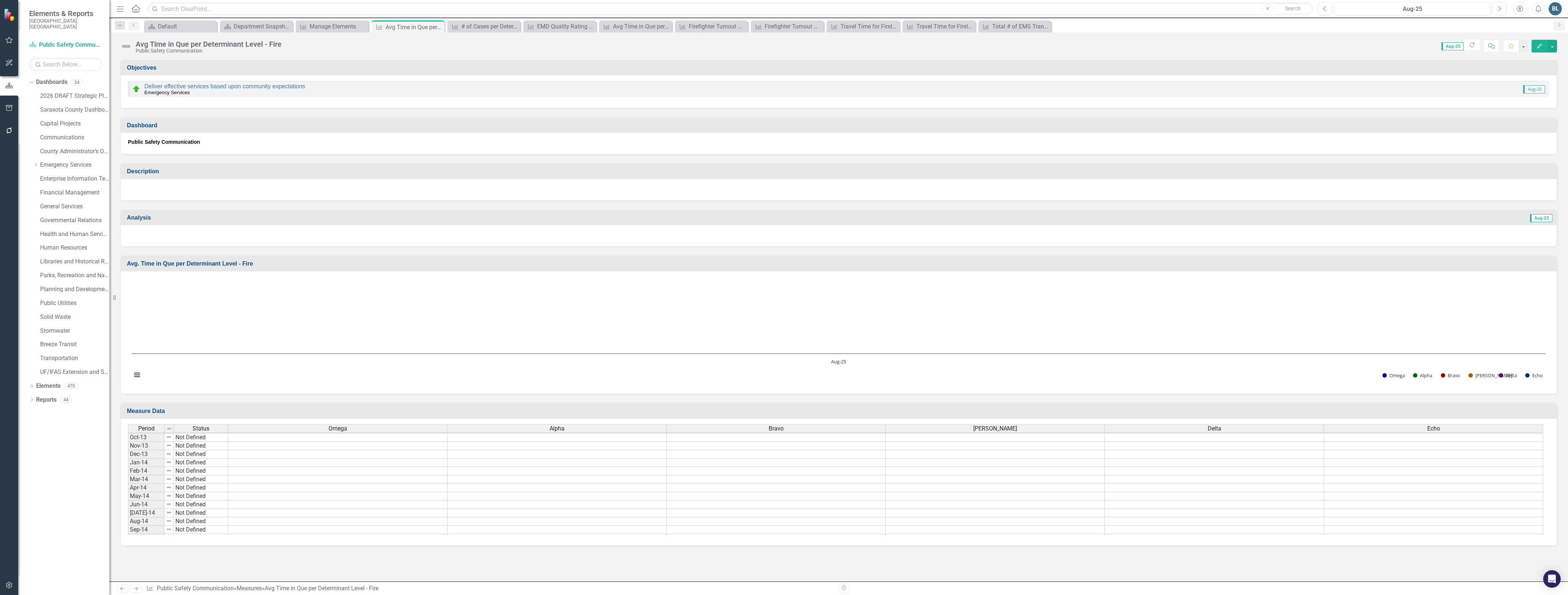
scroll to position [200, 0]
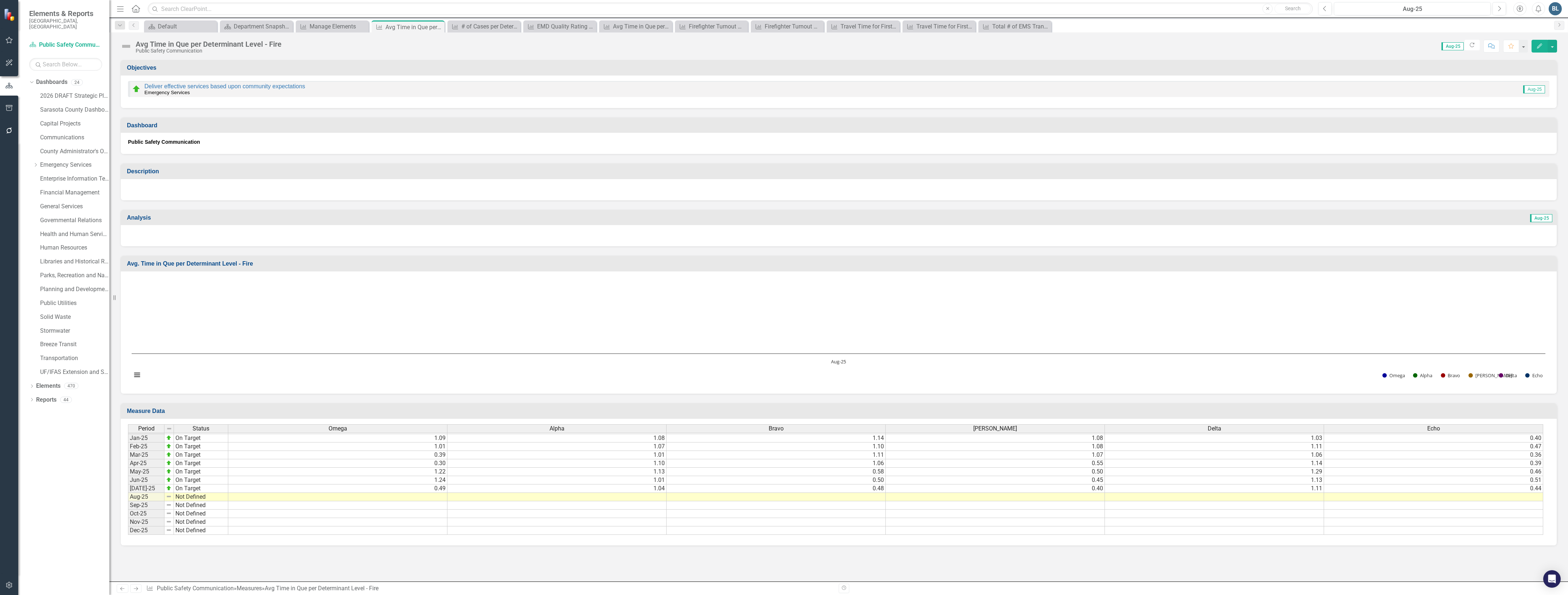
click at [411, 498] on tbody "Nov-23 On Target 1.14 1.03 1.08 1.01 1.08 0.42 Dec-23 On Target 1.00 0.58 1.07 …" at bounding box center [835, 425] width 1415 height 219
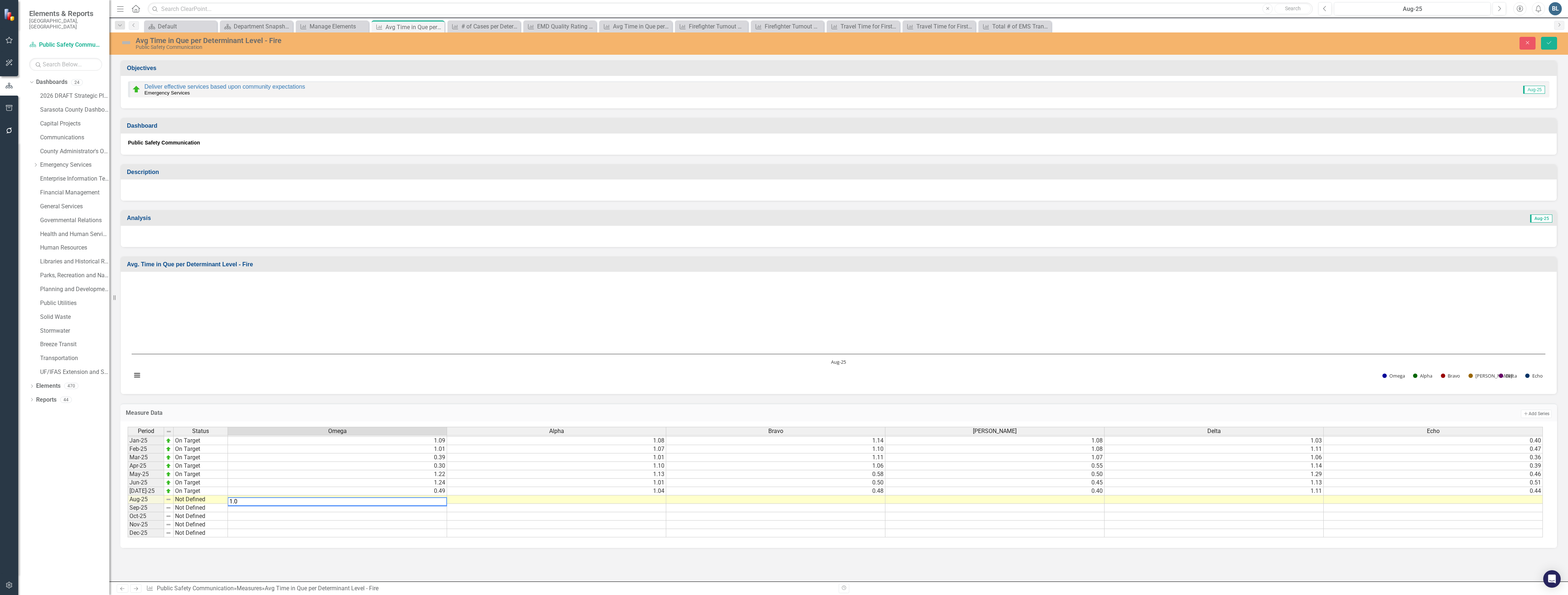
type textarea "1.08"
type textarea ".59"
type textarea ".58"
type textarea ".51"
type textarea ".41"
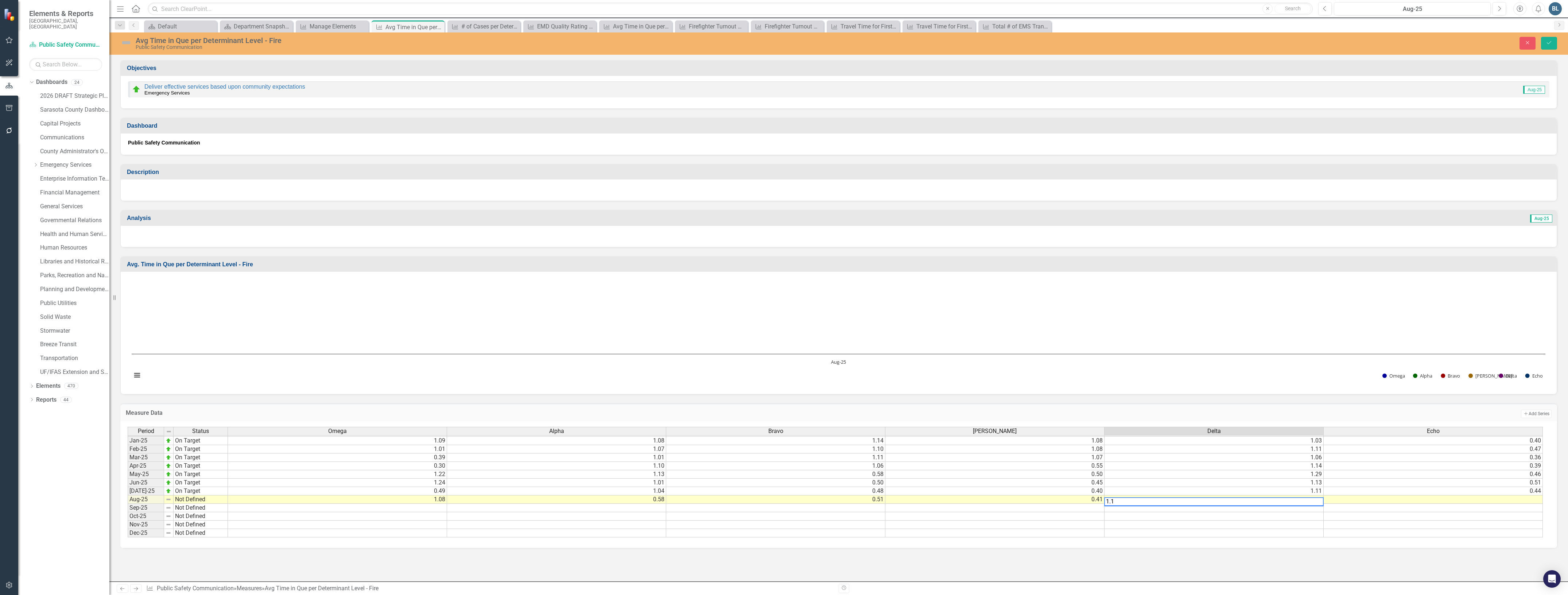
type textarea "1.14"
type textarea ".34"
click at [128, 40] on img at bounding box center [126, 43] width 12 height 12
click at [126, 42] on img at bounding box center [126, 43] width 12 height 12
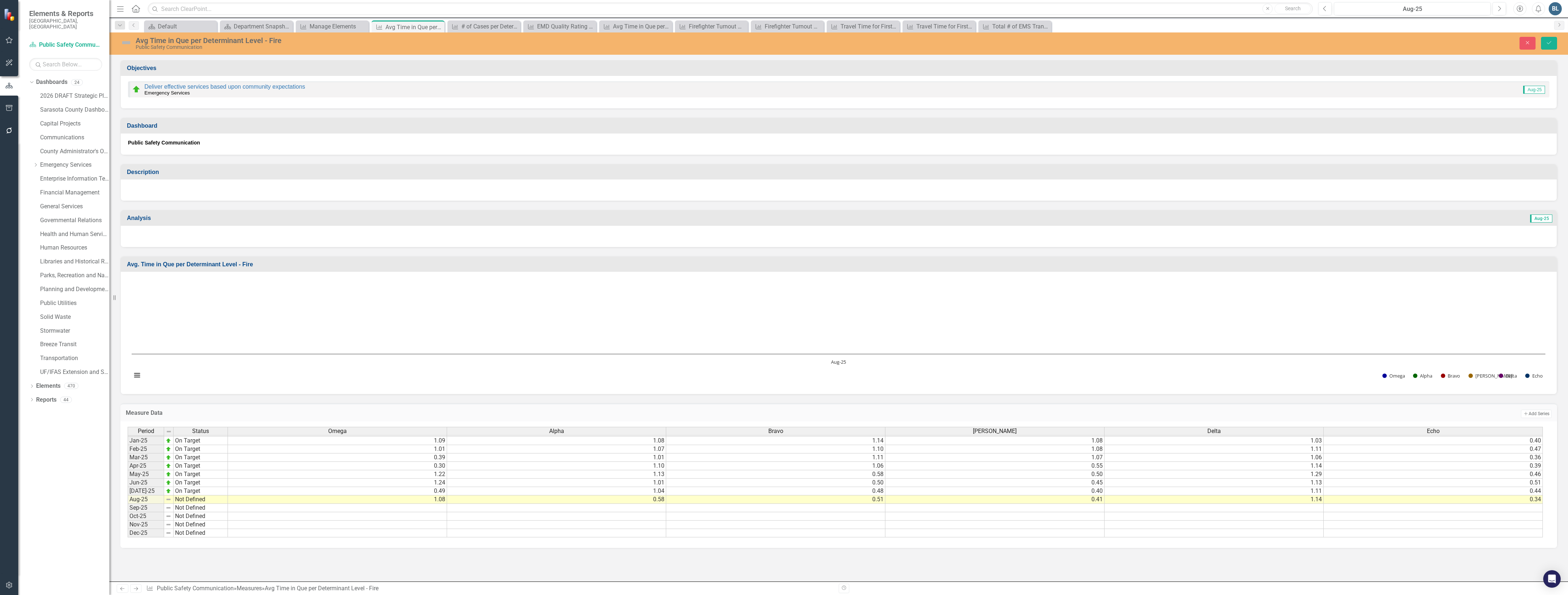
click at [126, 42] on img at bounding box center [126, 43] width 12 height 12
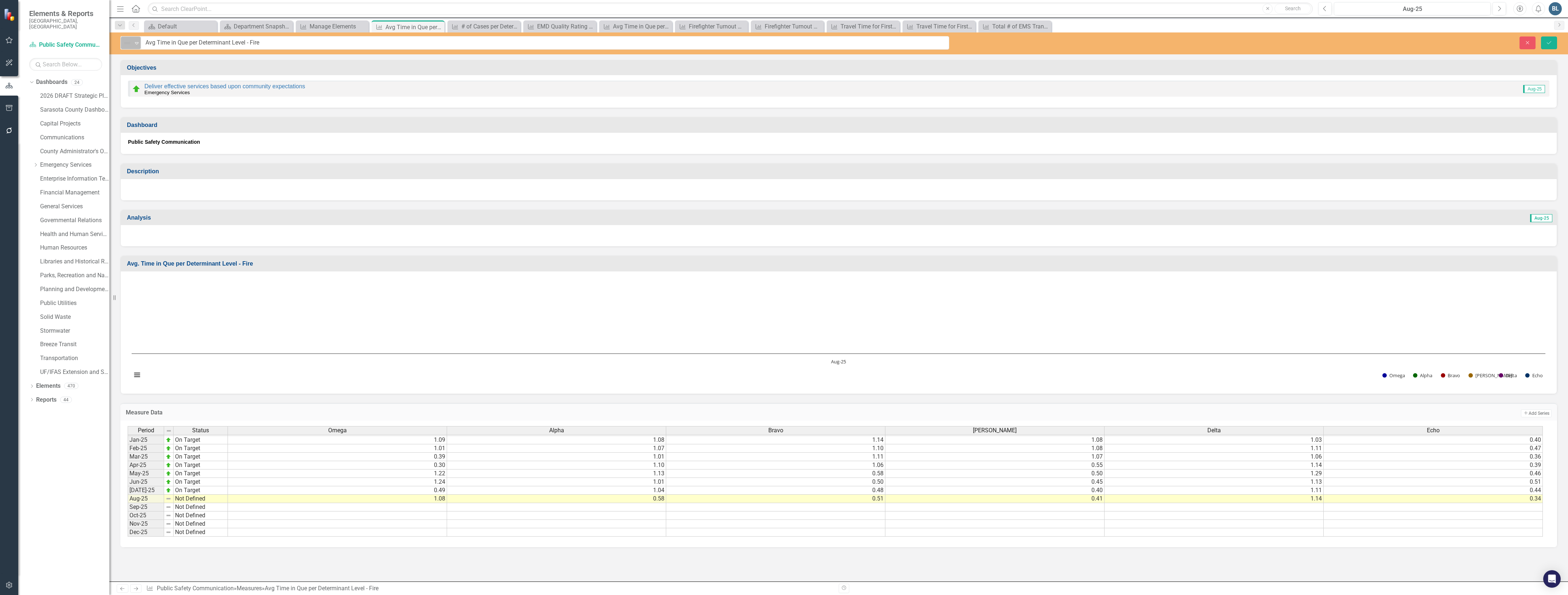
click at [131, 44] on img at bounding box center [127, 43] width 9 height 9
click at [138, 65] on div "On Target" at bounding box center [158, 68] width 61 height 9
click at [1548, 42] on icon "Save" at bounding box center [1549, 43] width 7 height 5
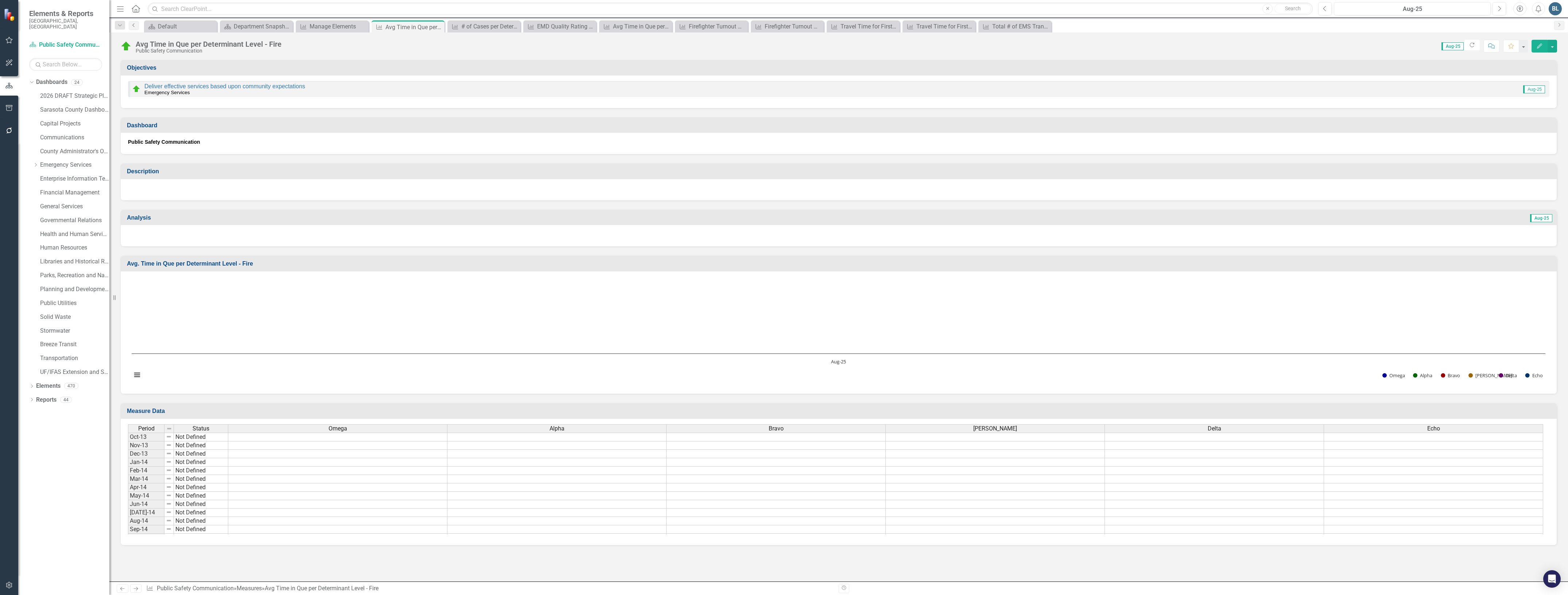
click at [131, 27] on icon "Previous" at bounding box center [134, 25] width 6 height 4
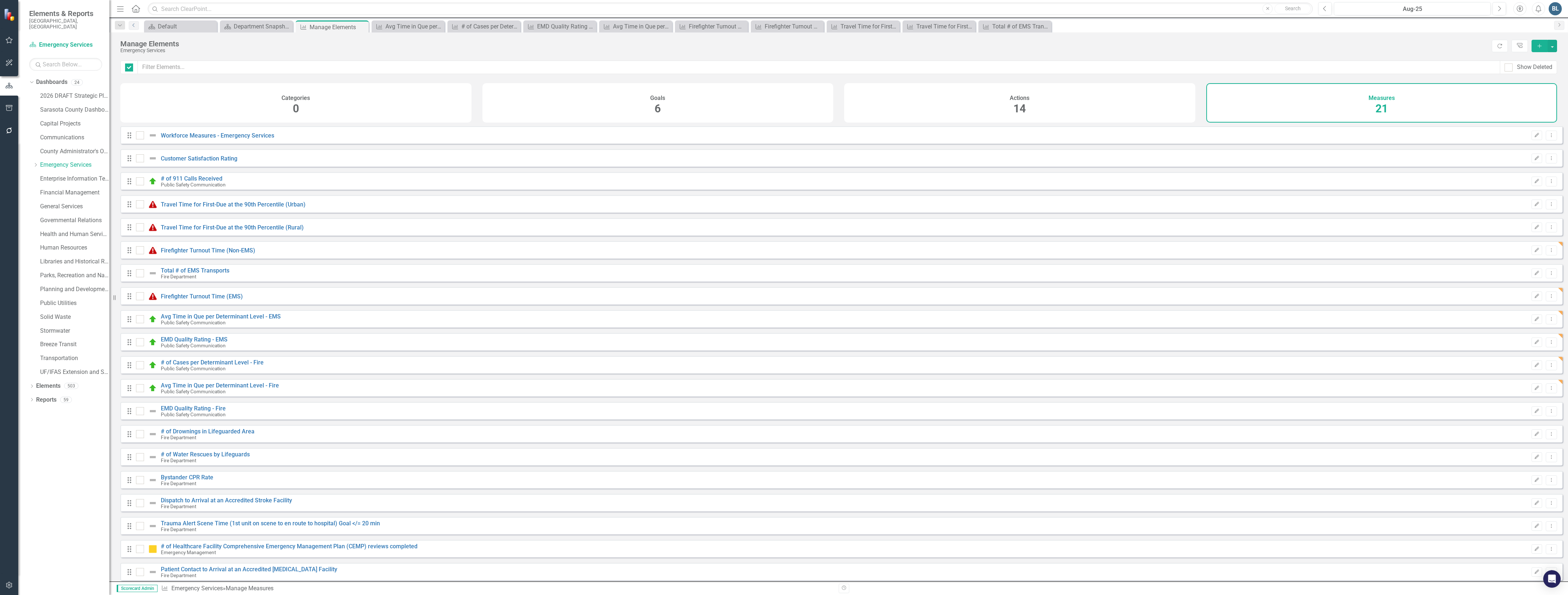
checkbox input "false"
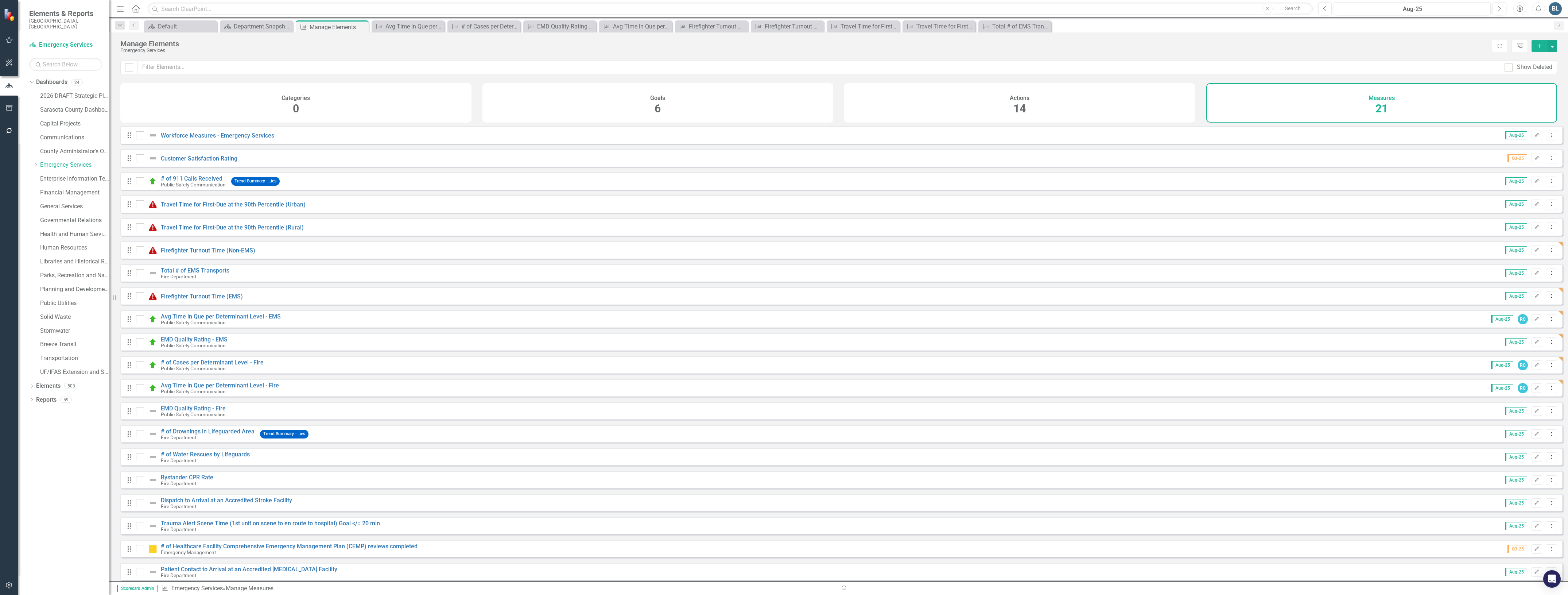
scroll to position [33, 0]
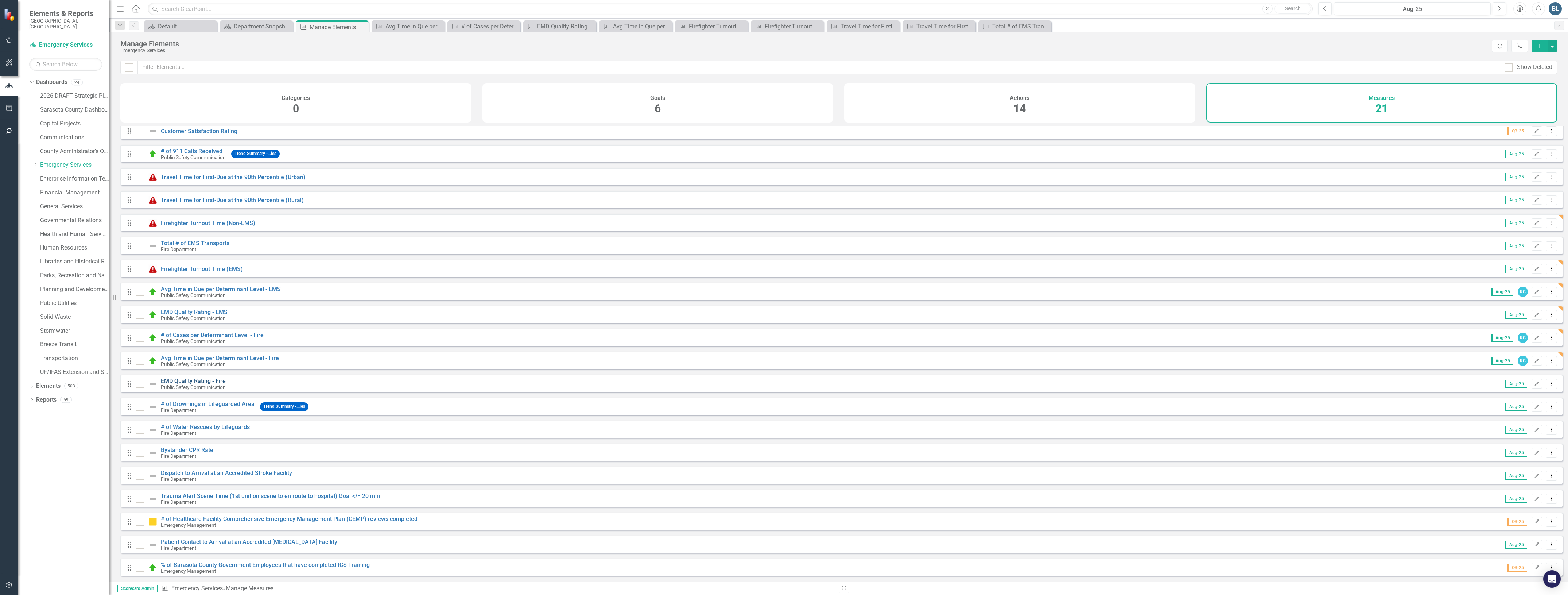
click at [201, 382] on link "EMD Quality Rating - Fire" at bounding box center [193, 381] width 65 height 7
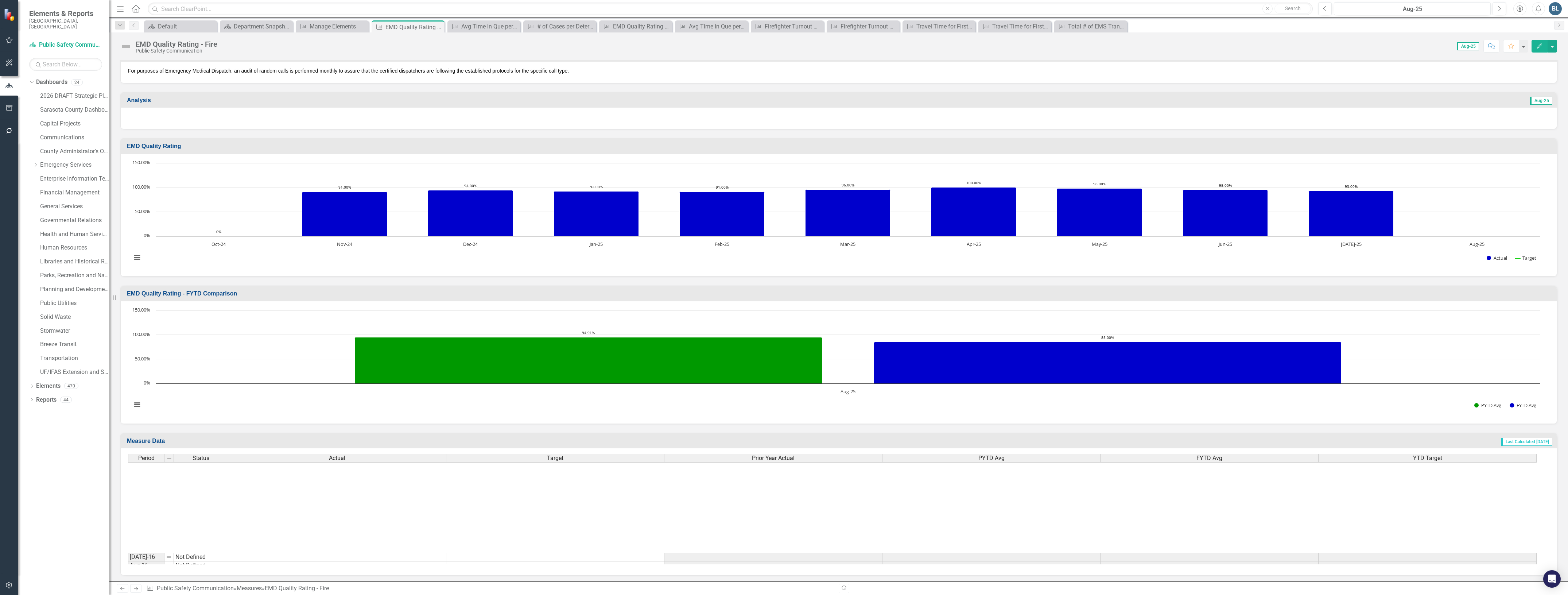
scroll to position [319, 0]
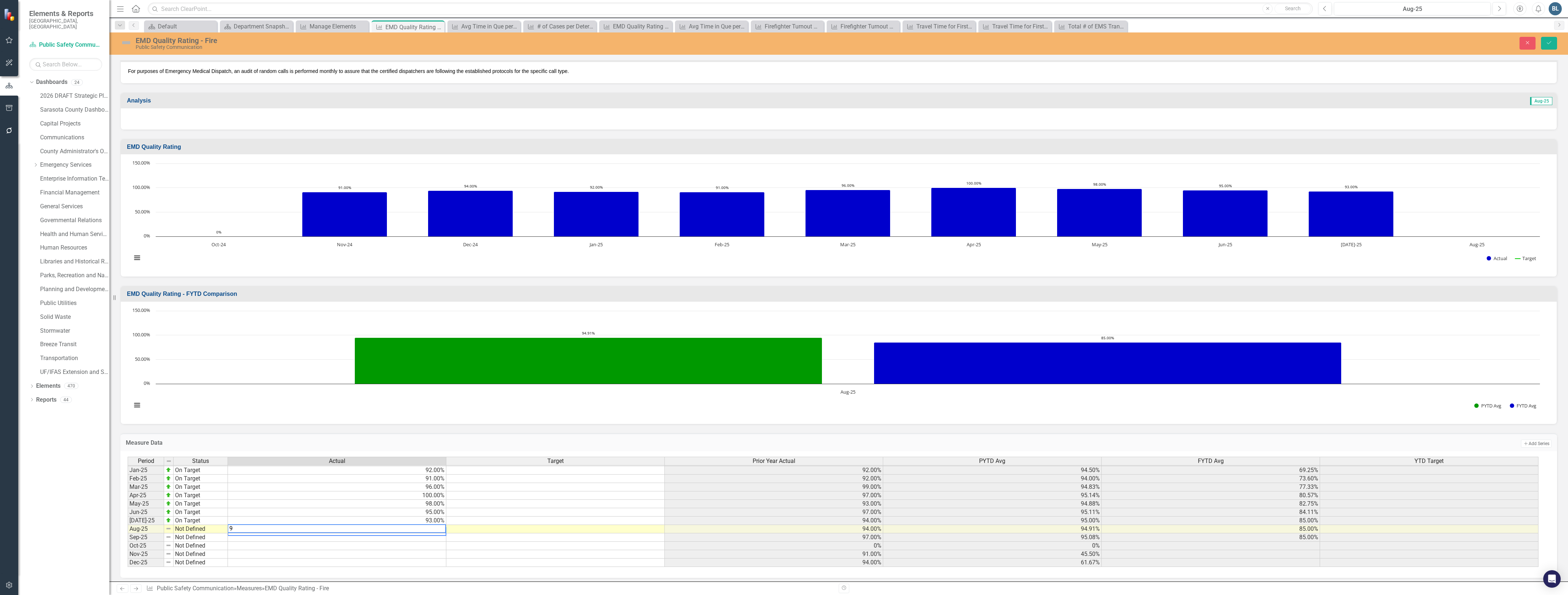
type textarea "95"
click at [127, 40] on img at bounding box center [126, 43] width 12 height 12
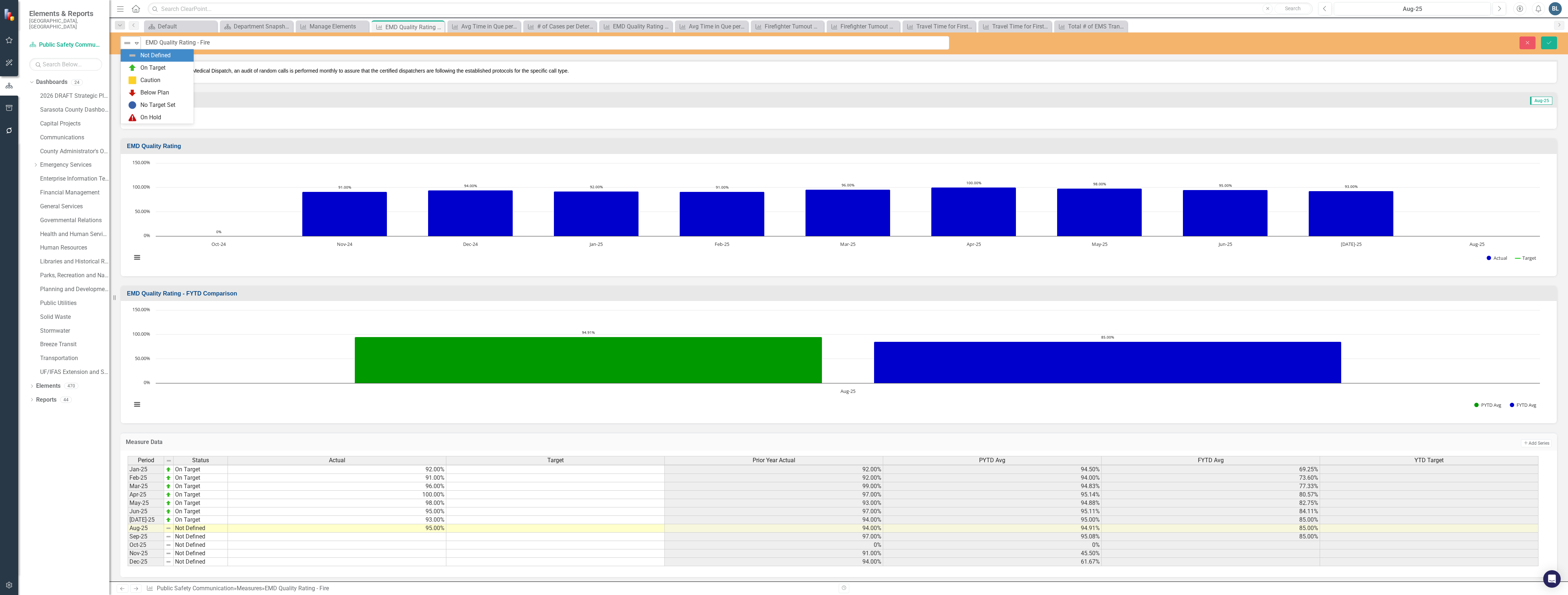
click at [135, 43] on icon at bounding box center [137, 43] width 4 height 2
click at [141, 71] on div "On Target" at bounding box center [153, 68] width 25 height 9
click at [1547, 44] on icon "Save" at bounding box center [1549, 43] width 7 height 5
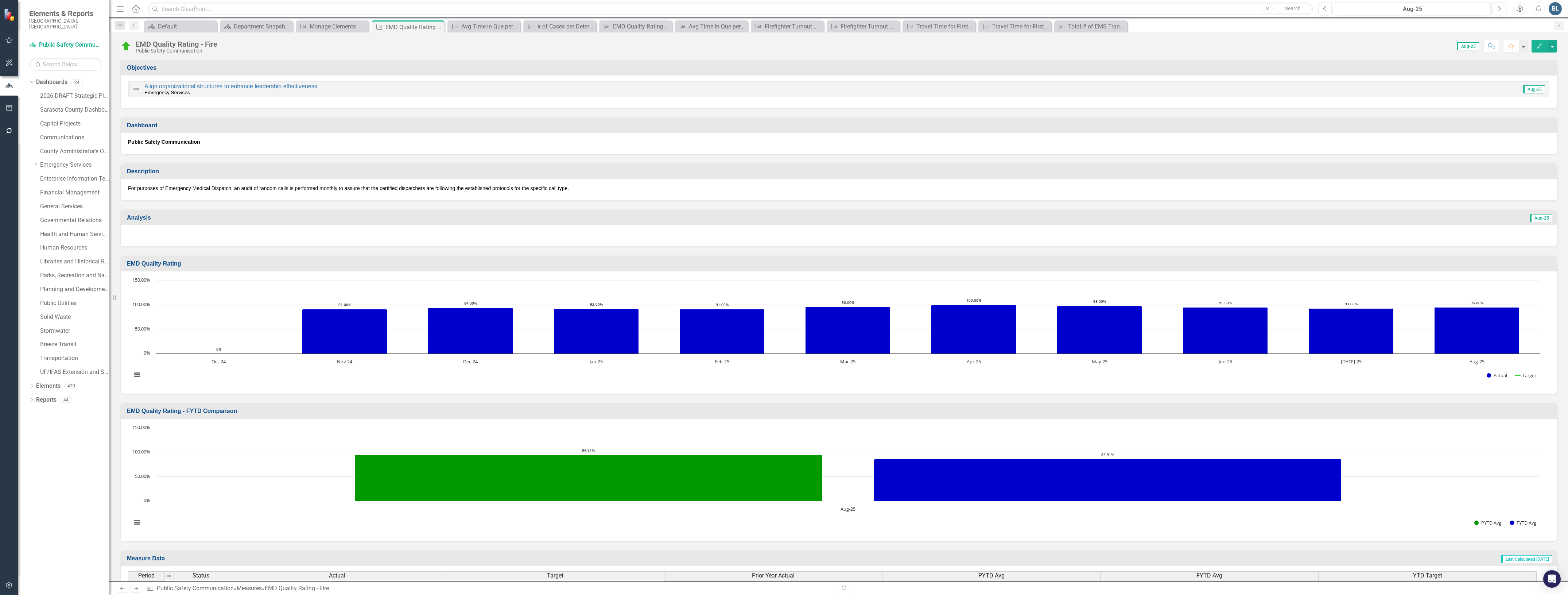
click at [131, 27] on icon "Previous" at bounding box center [134, 25] width 6 height 4
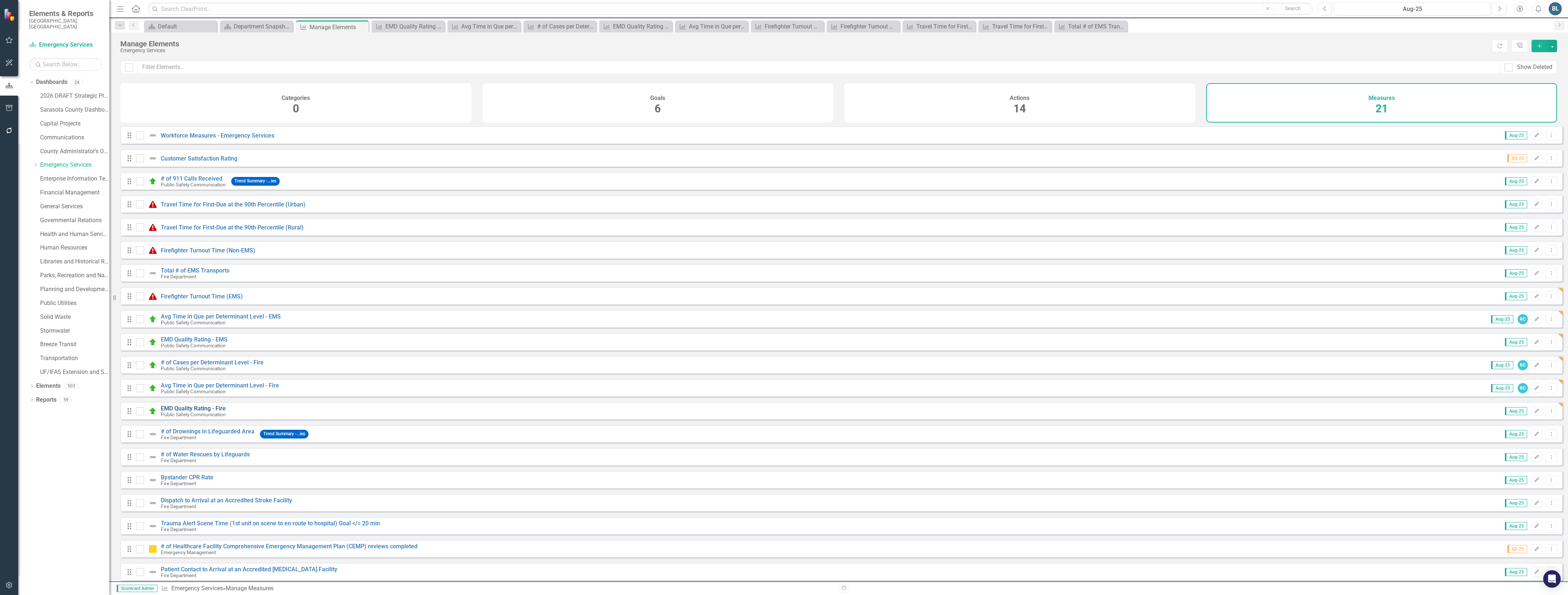
click at [194, 412] on link "EMD Quality Rating - Fire" at bounding box center [193, 408] width 65 height 7
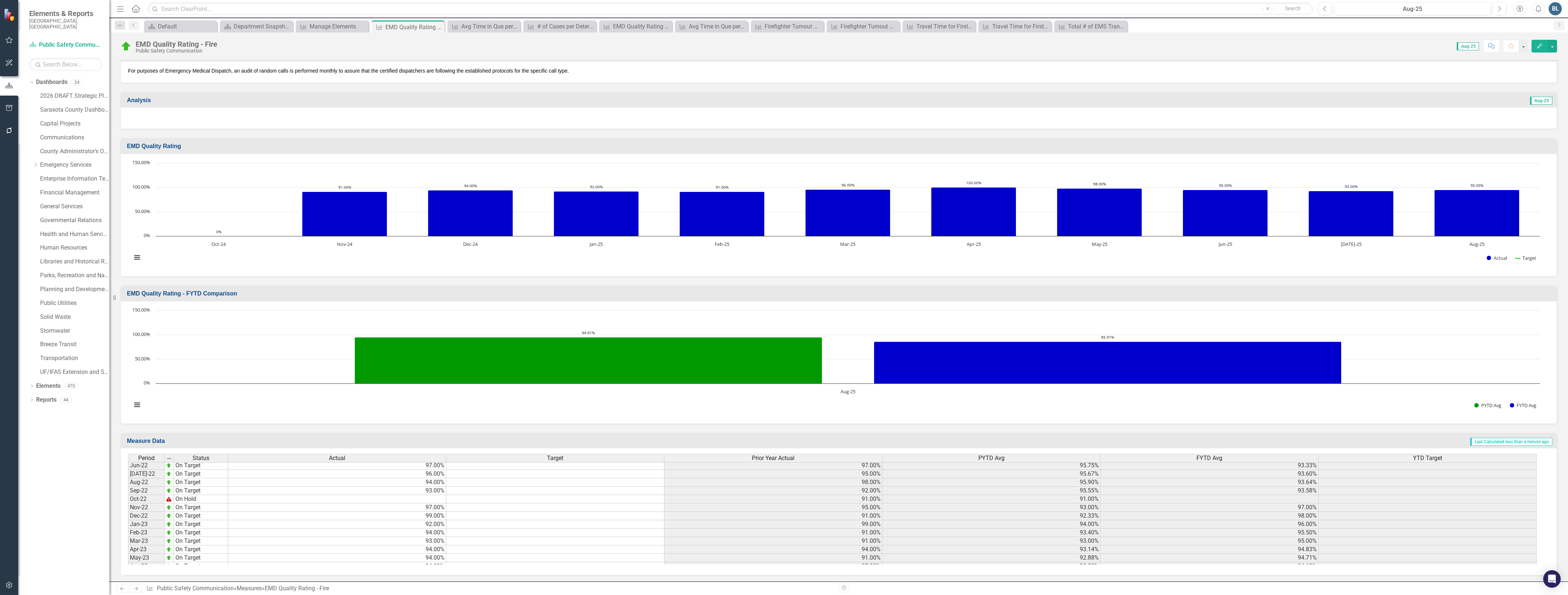
scroll to position [958, 0]
click at [400, 523] on td "95.00%" at bounding box center [337, 526] width 218 height 9
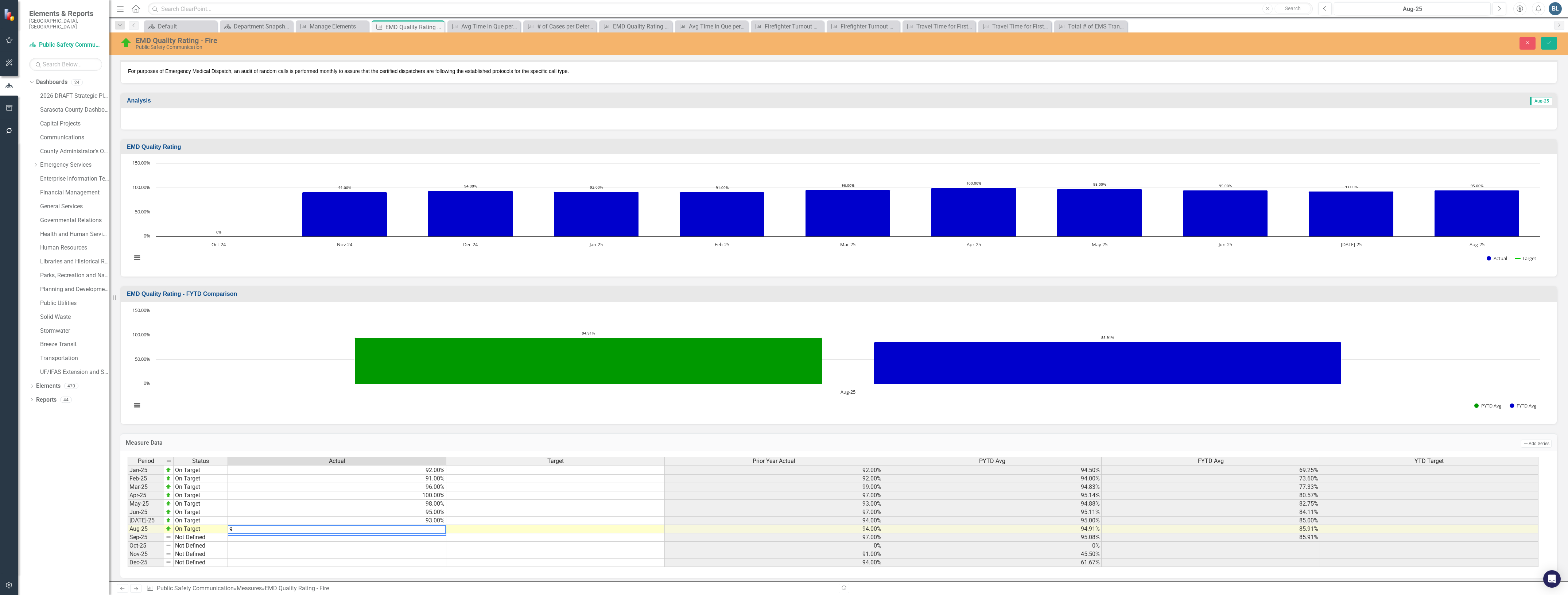
type textarea "94"
click at [1545, 44] on button "Save" at bounding box center [1549, 43] width 16 height 13
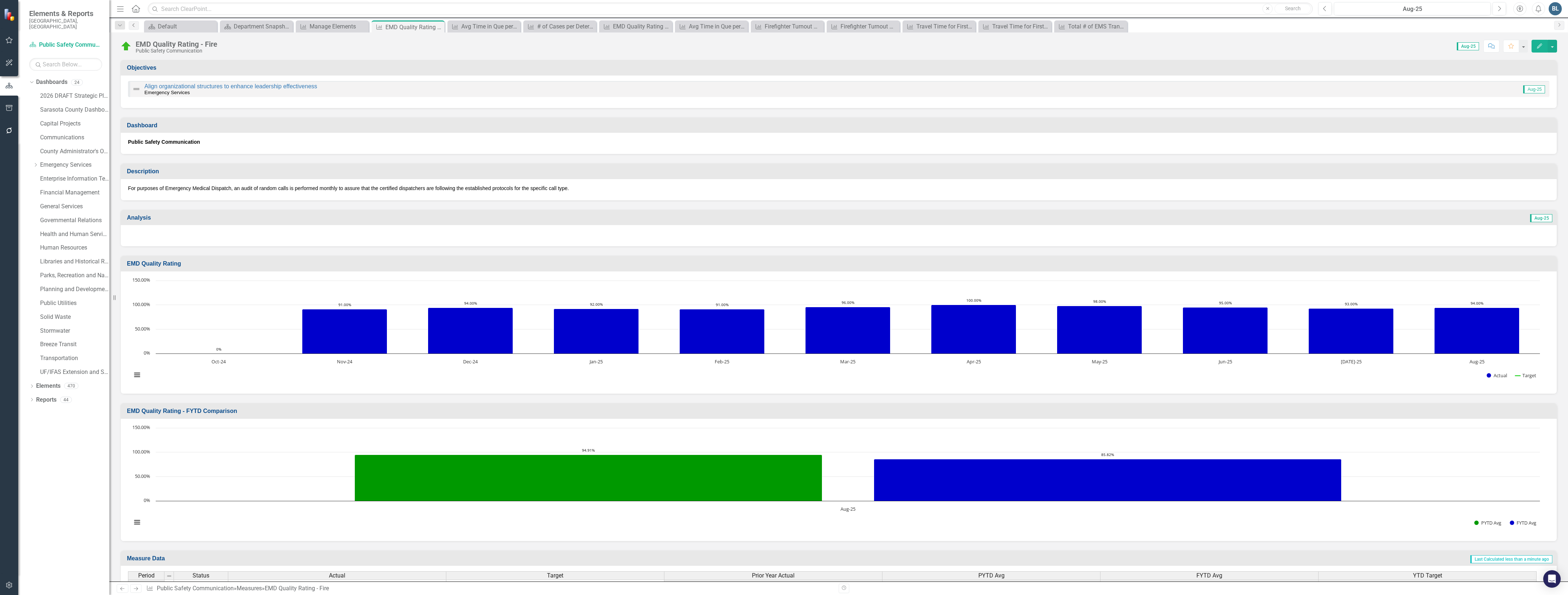
click at [134, 26] on icon at bounding box center [133, 25] width 2 height 4
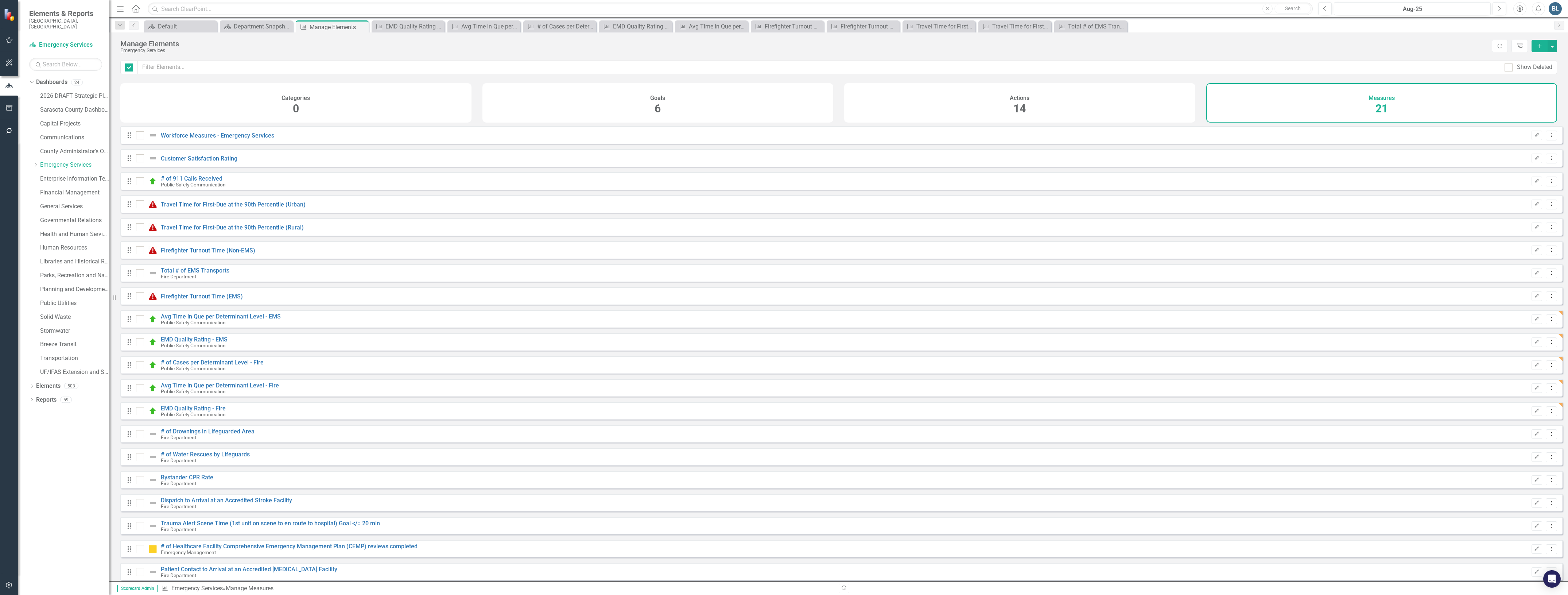
checkbox input "false"
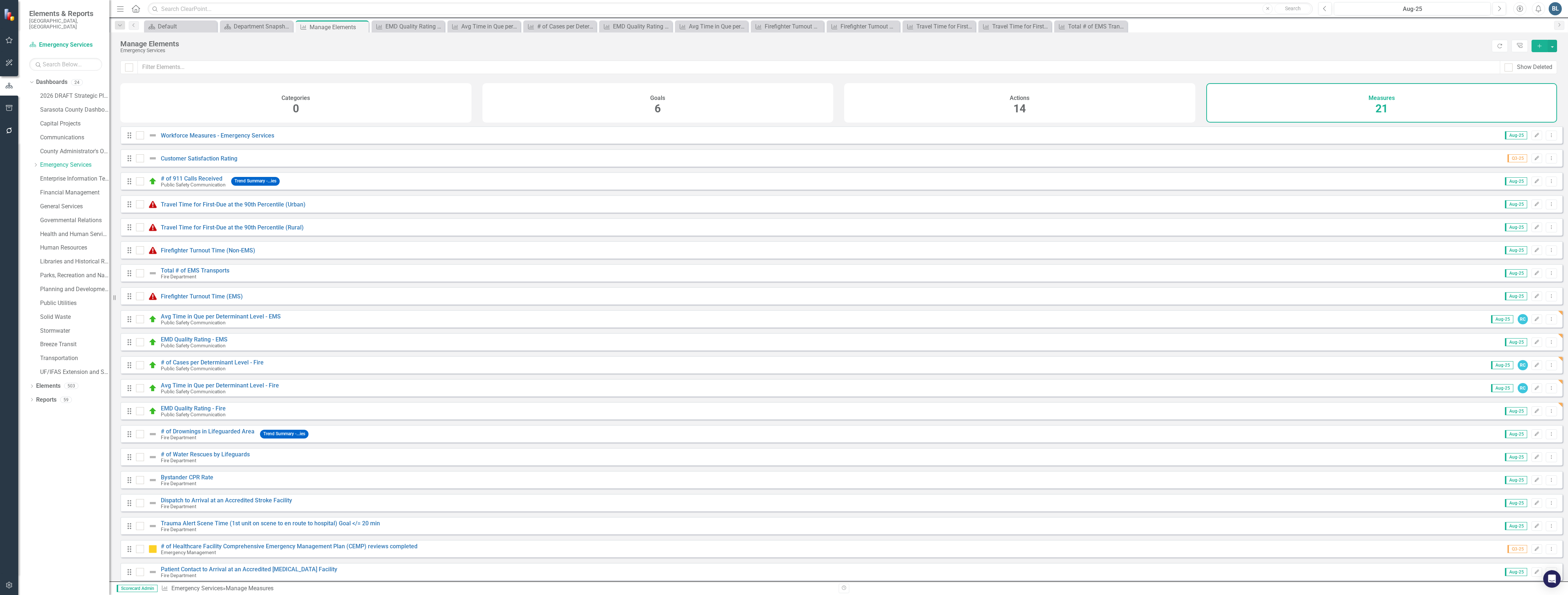
scroll to position [33, 0]
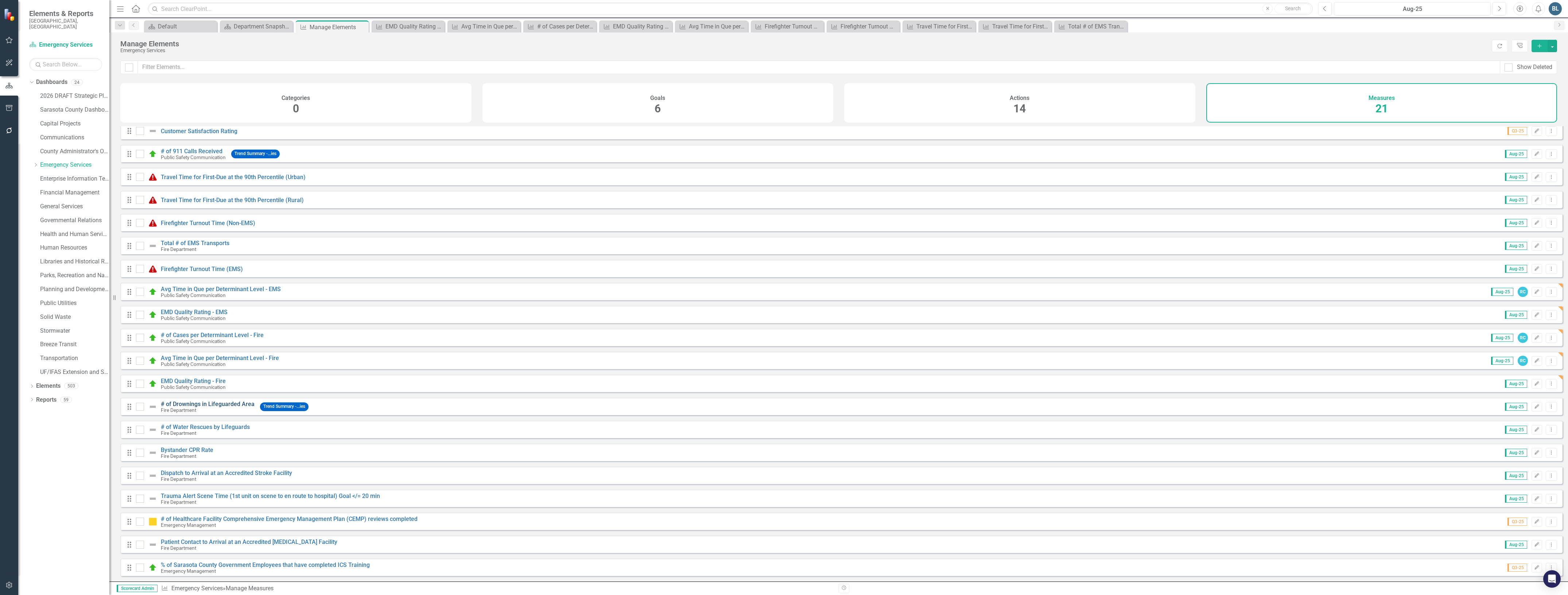
click at [194, 404] on link "# of Drownings in Lifeguarded Area" at bounding box center [208, 404] width 94 height 7
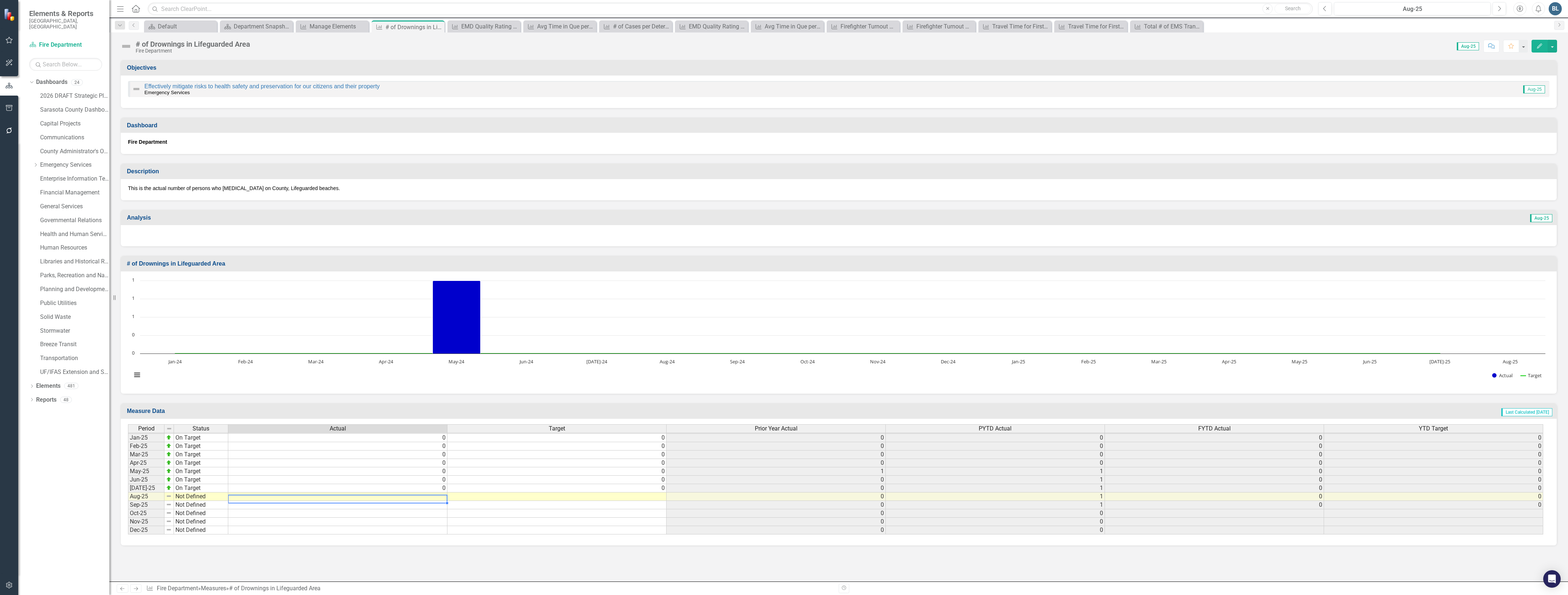
scroll to position [1135, 0]
type textarea "0"
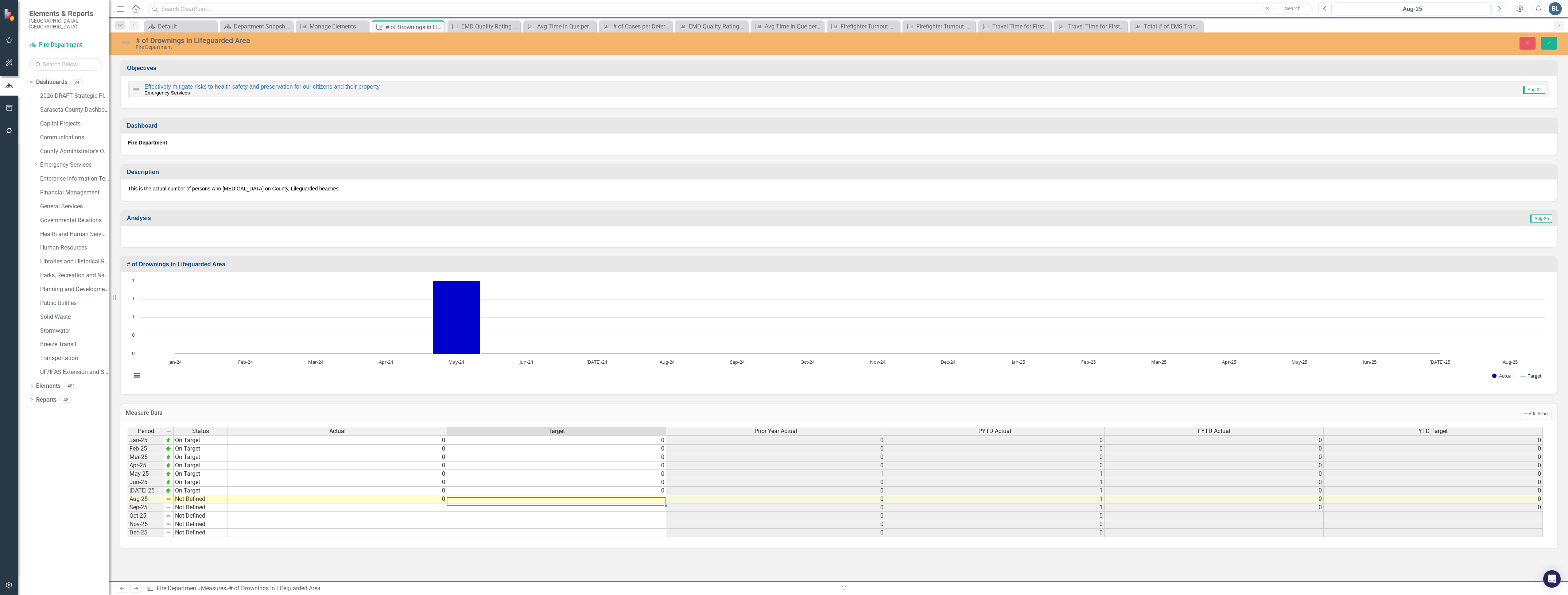
type textarea "0"
click at [128, 39] on img at bounding box center [126, 43] width 12 height 12
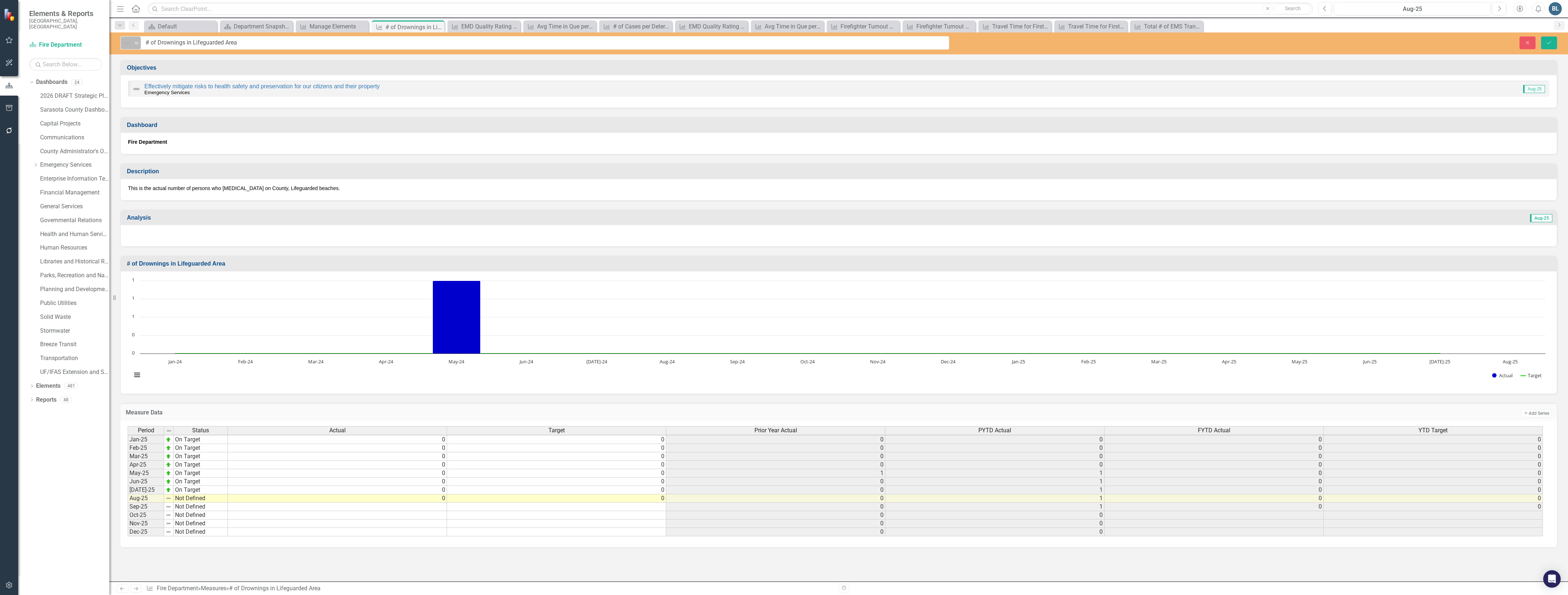
click at [130, 43] on img at bounding box center [127, 43] width 9 height 9
click at [139, 70] on div "On Target" at bounding box center [158, 68] width 61 height 9
click at [1553, 42] on button "Save" at bounding box center [1549, 43] width 16 height 13
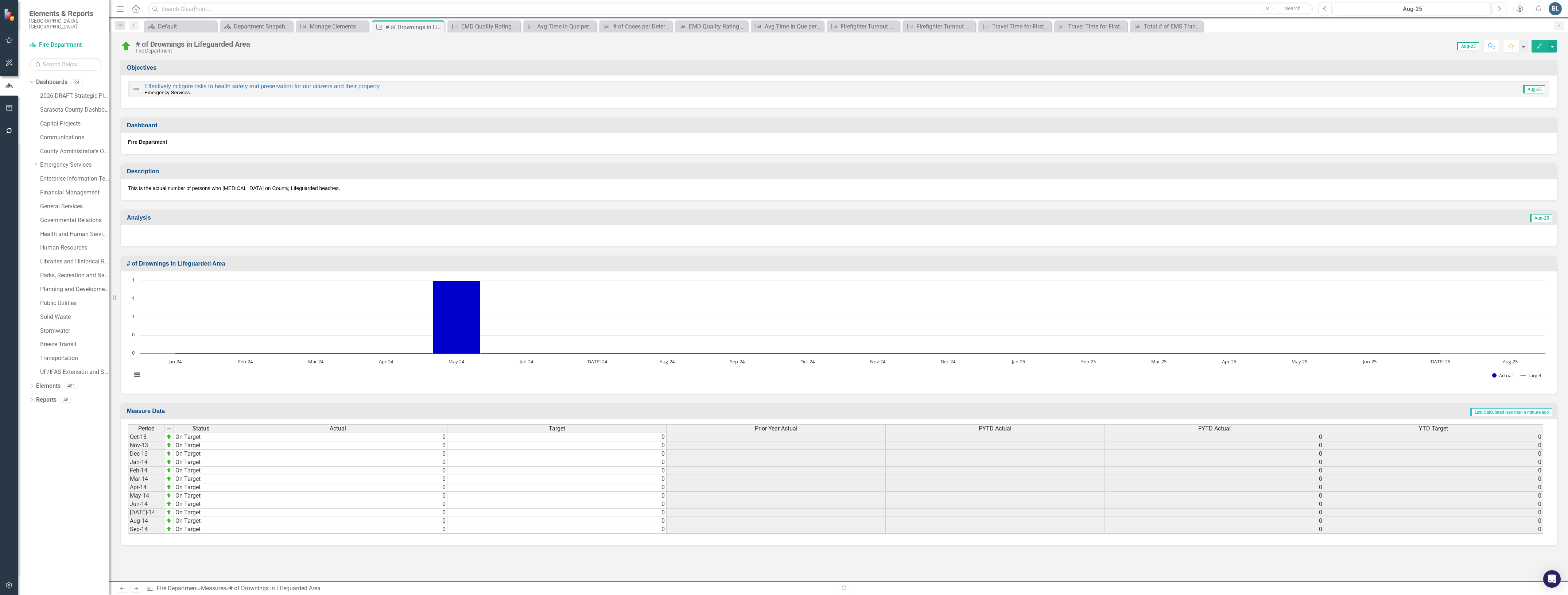
click at [132, 28] on link "Previous" at bounding box center [133, 26] width 10 height 9
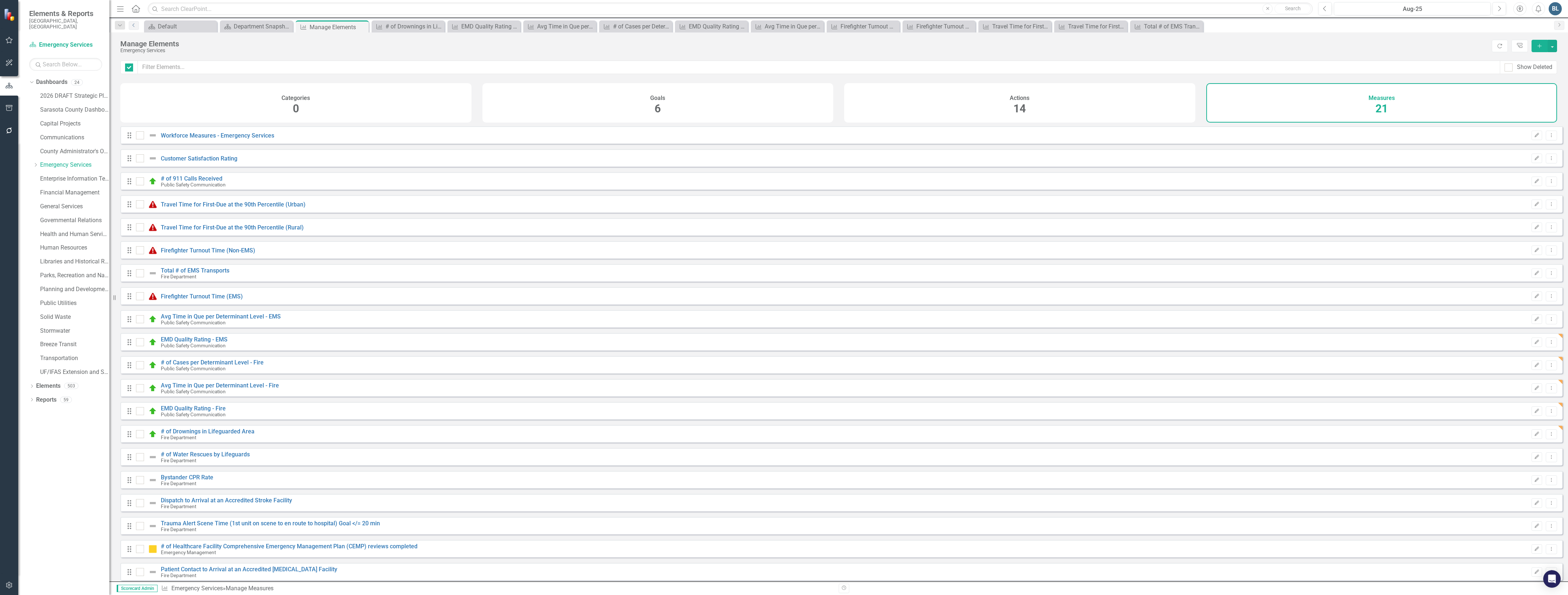
checkbox input "false"
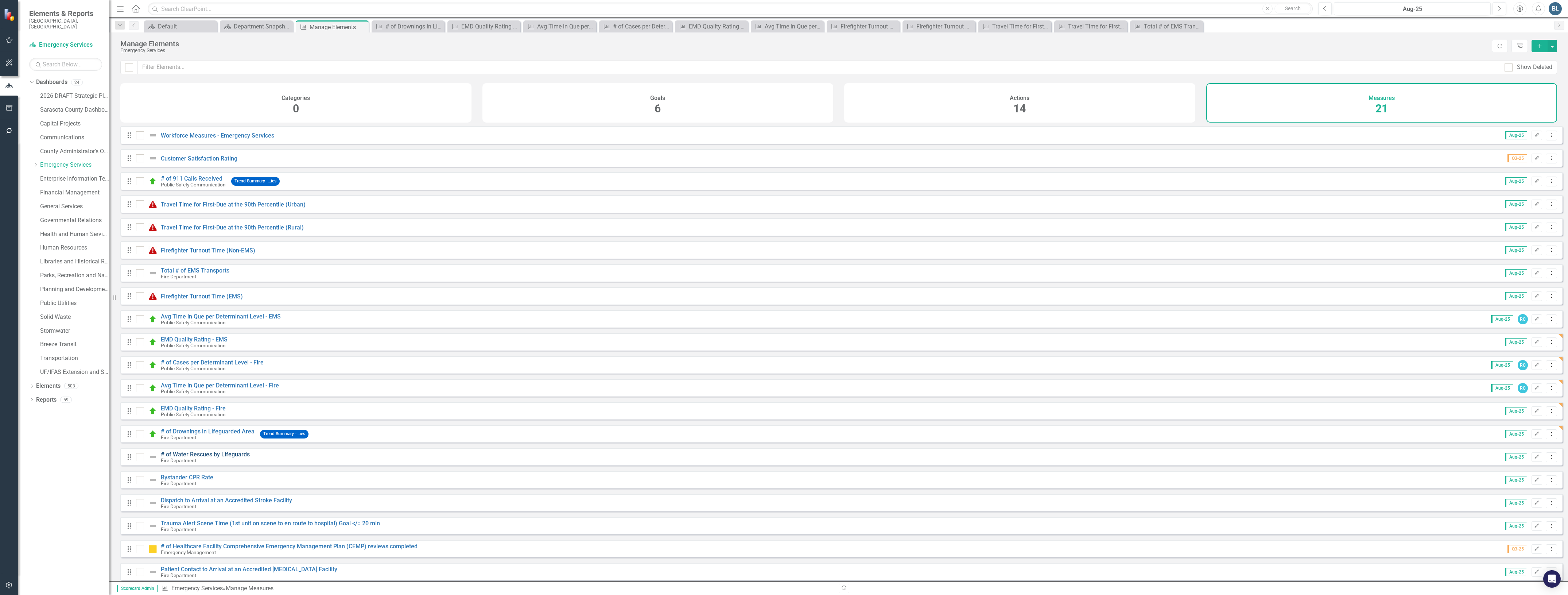
click at [195, 458] on link "# of Water Rescues by Lifeguards" at bounding box center [205, 454] width 89 height 7
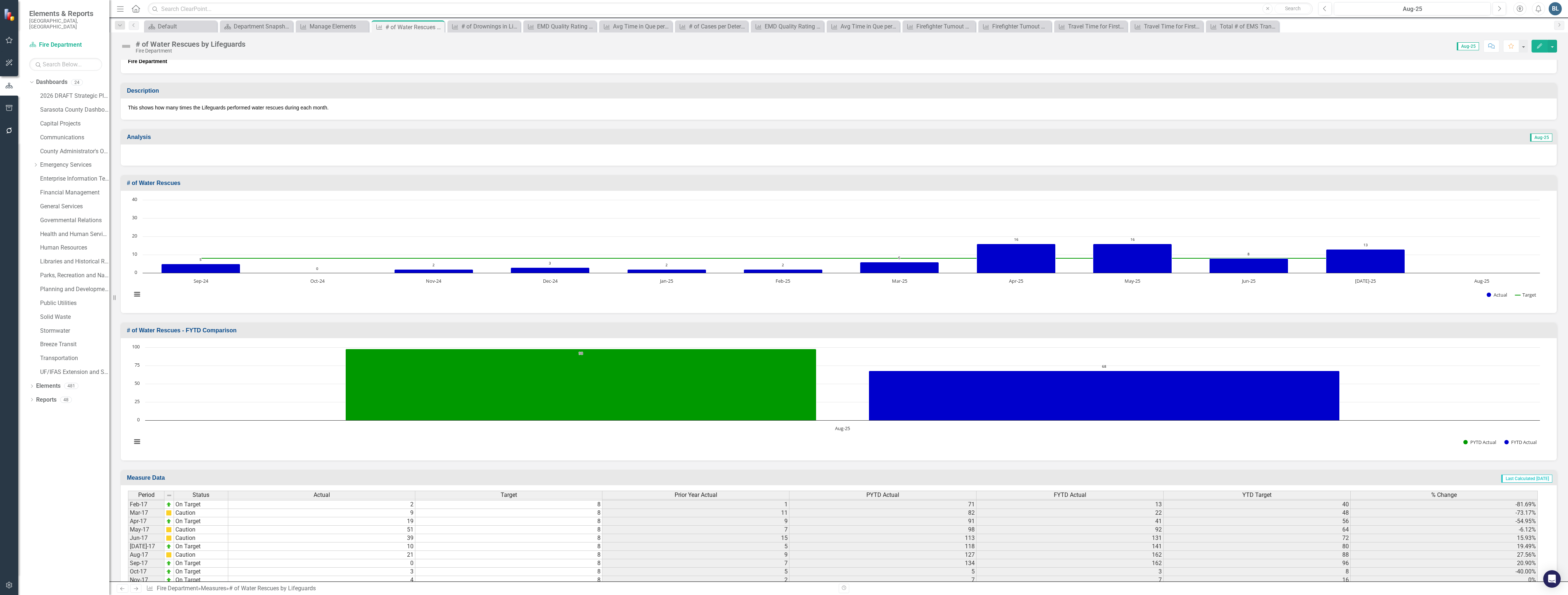
scroll to position [502, 0]
click at [397, 560] on td at bounding box center [321, 563] width 187 height 9
type textarea "4"
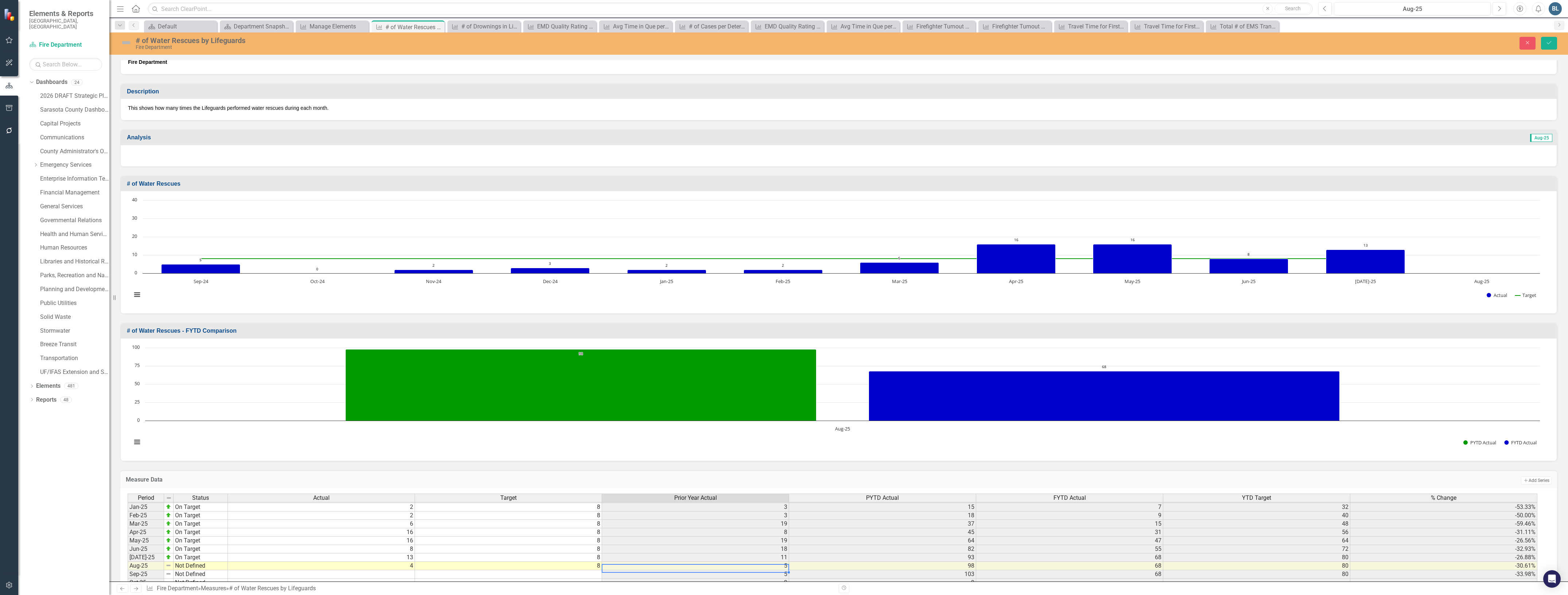
type textarea "8"
click at [130, 46] on img at bounding box center [126, 43] width 12 height 12
click at [127, 44] on img at bounding box center [126, 43] width 12 height 12
click at [126, 44] on img at bounding box center [126, 43] width 12 height 12
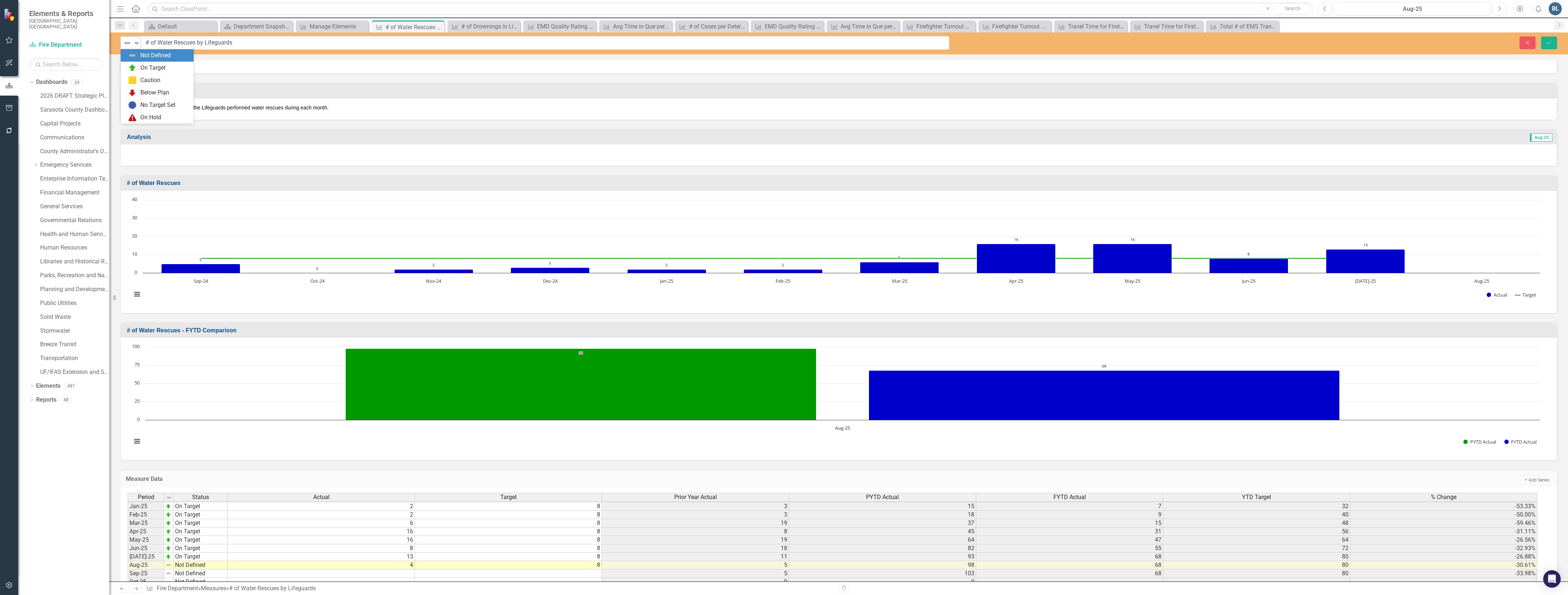
click at [128, 46] on img at bounding box center [127, 43] width 9 height 9
click at [137, 64] on img at bounding box center [132, 68] width 9 height 9
click at [1555, 41] on button "Save" at bounding box center [1549, 43] width 16 height 13
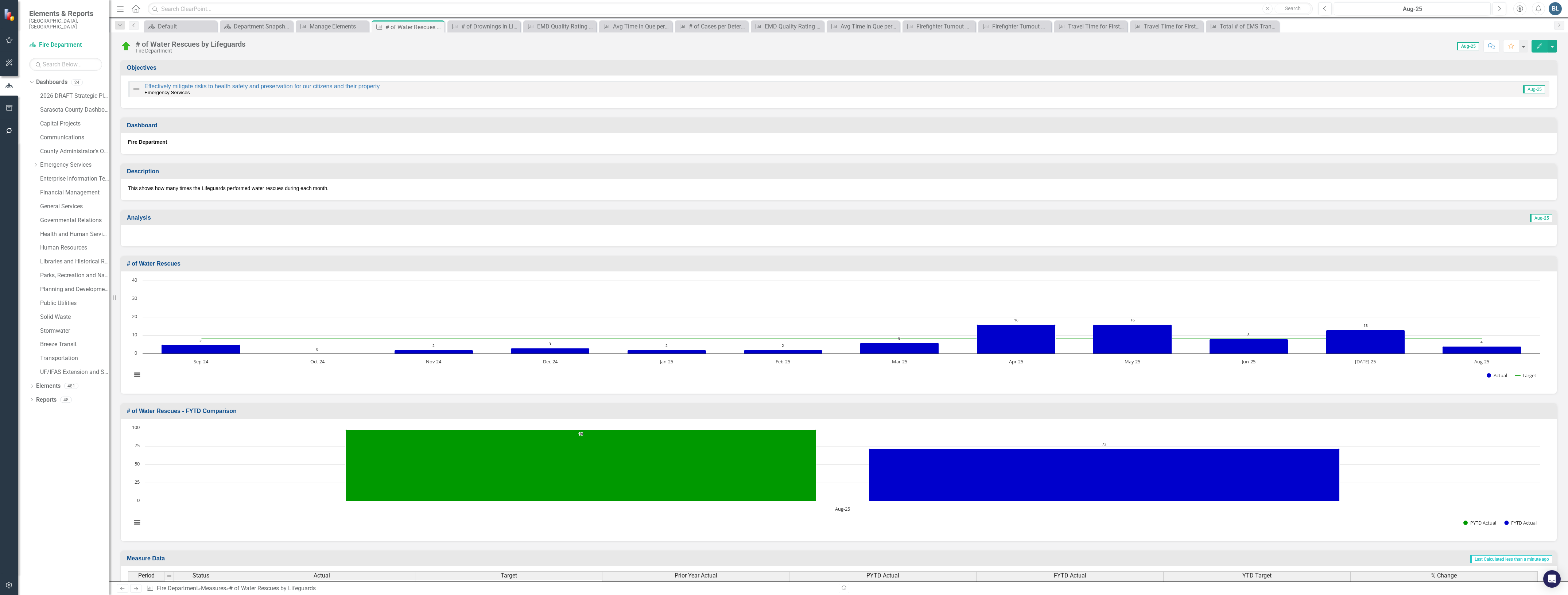
click at [131, 27] on icon "Previous" at bounding box center [134, 25] width 6 height 4
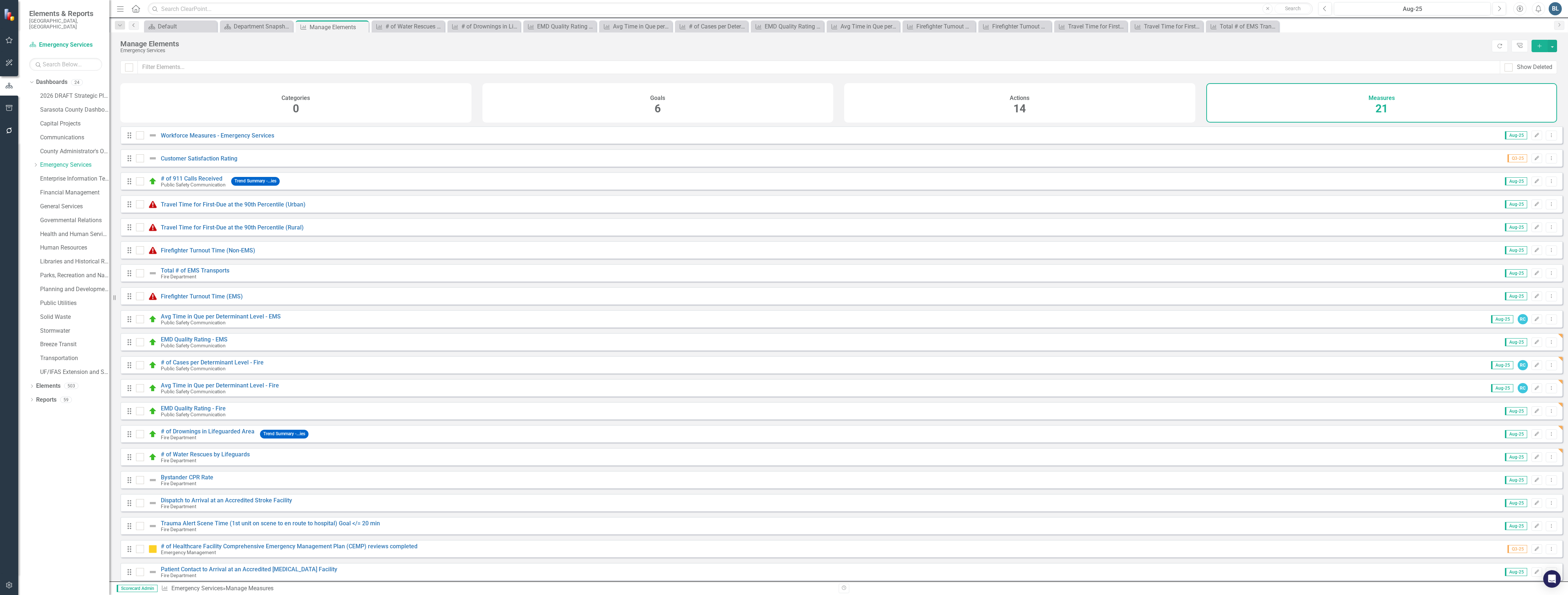
click at [132, 26] on icon "Previous" at bounding box center [134, 25] width 6 height 4
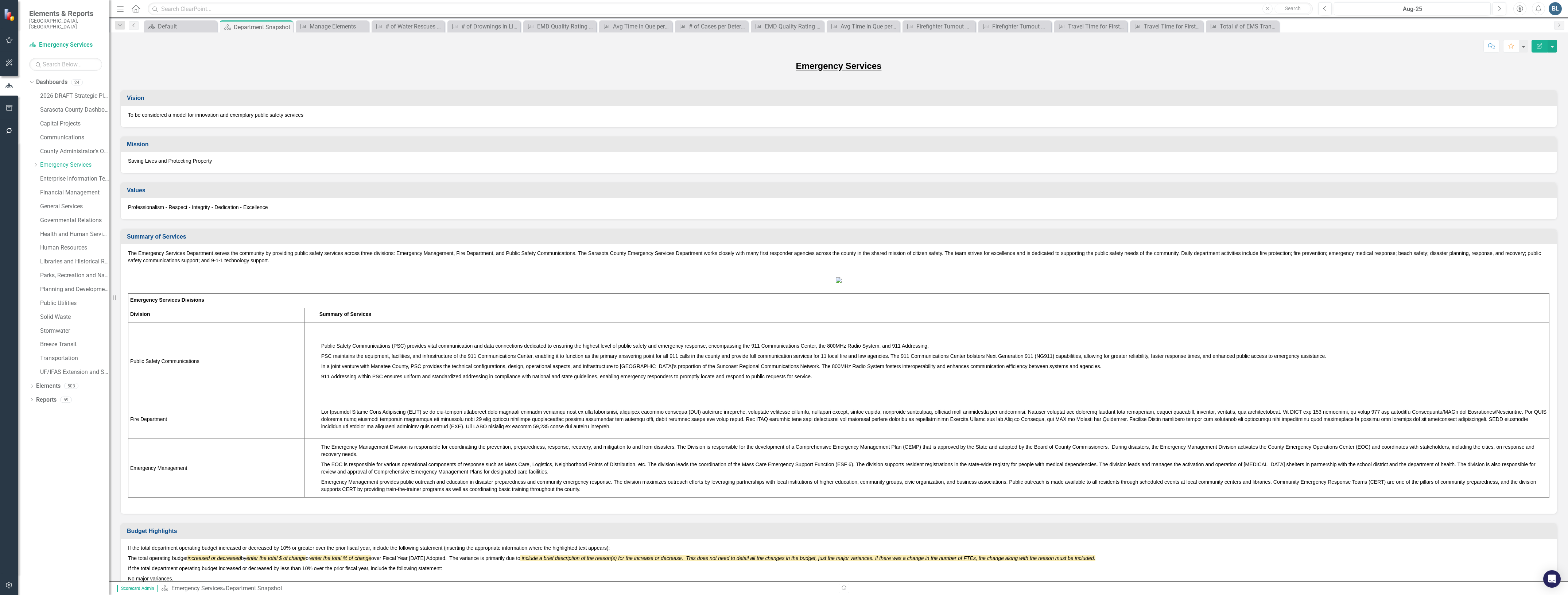
click at [131, 25] on icon "Previous" at bounding box center [134, 25] width 6 height 4
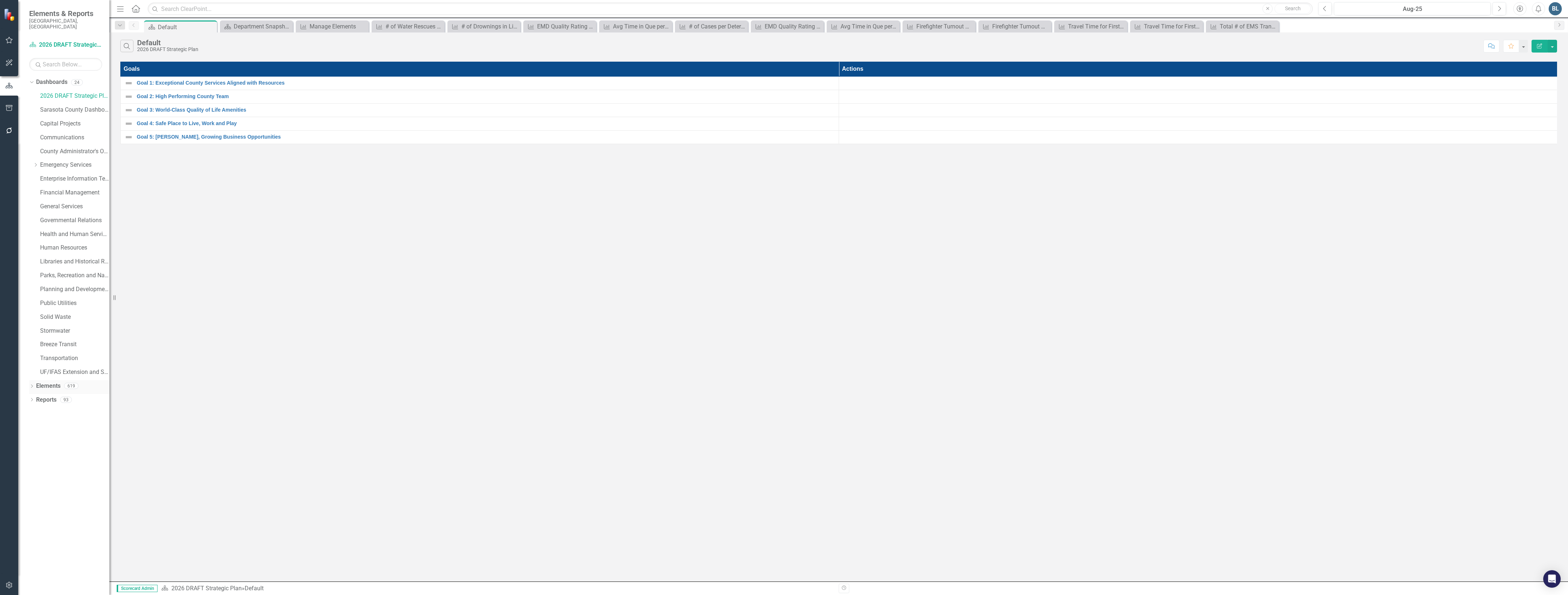
click at [52, 382] on link "Elements" at bounding box center [48, 386] width 24 height 9
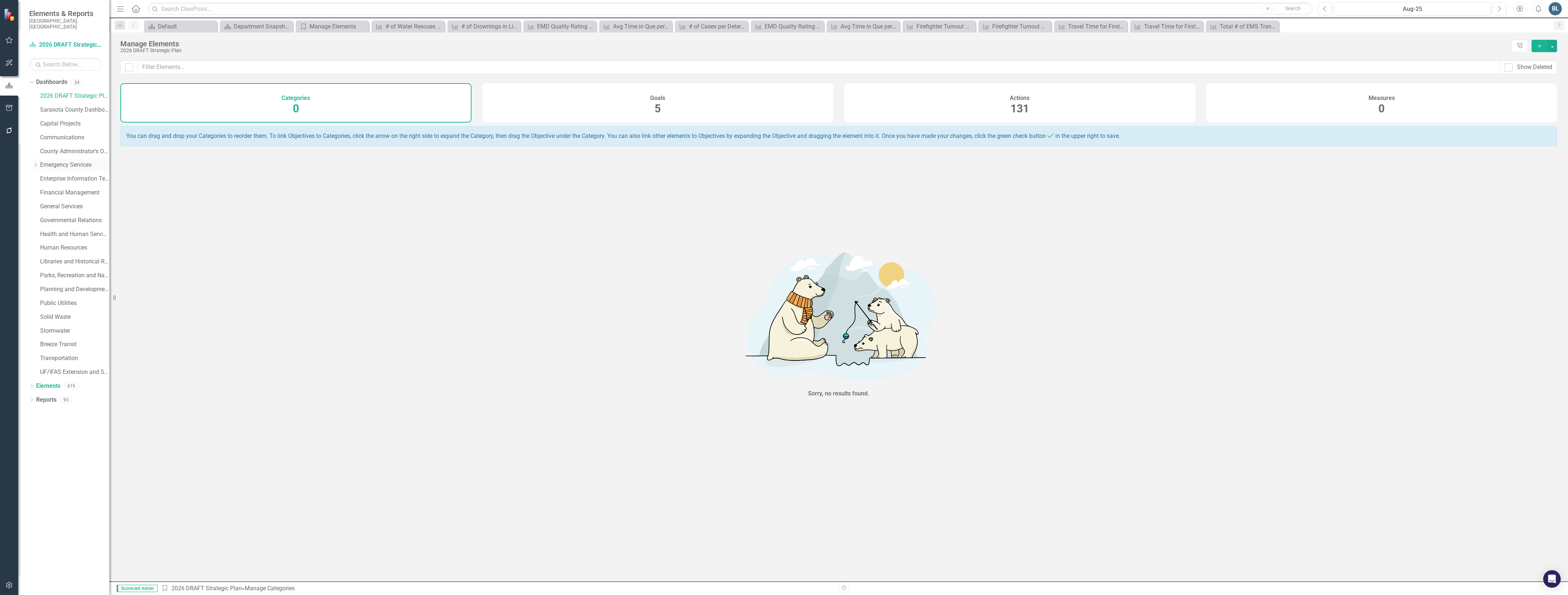
click at [36, 163] on icon "Dropdown" at bounding box center [35, 164] width 5 height 4
click at [58, 161] on link "Emergency Services" at bounding box center [75, 165] width 69 height 9
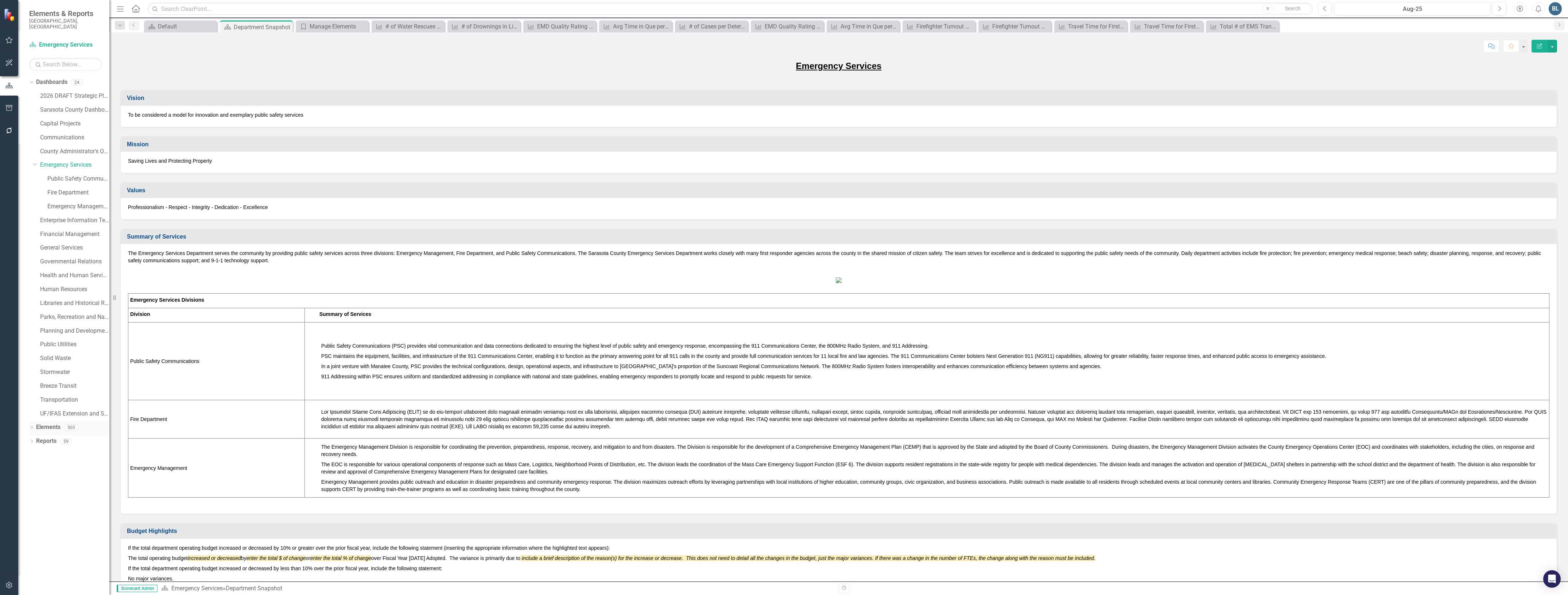
click at [58, 424] on link "Elements" at bounding box center [48, 428] width 24 height 9
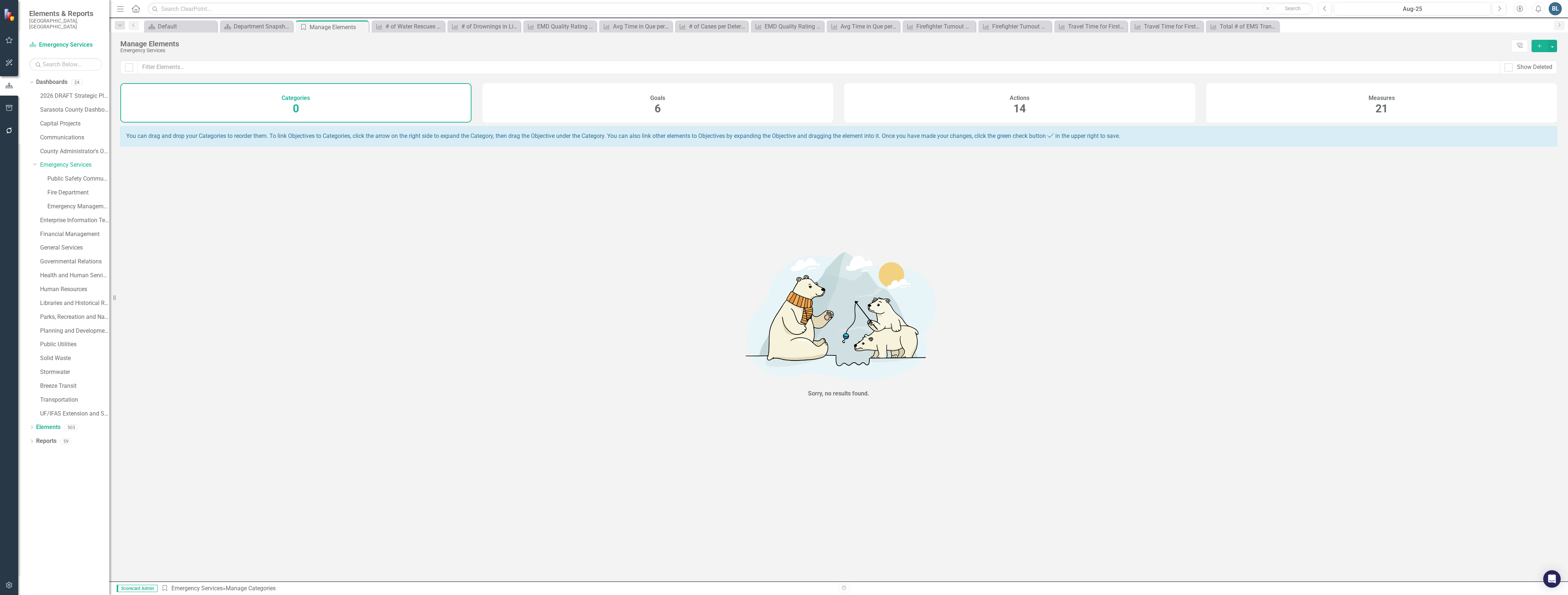
click at [1367, 100] on div "Measures 21" at bounding box center [1382, 103] width 351 height 40
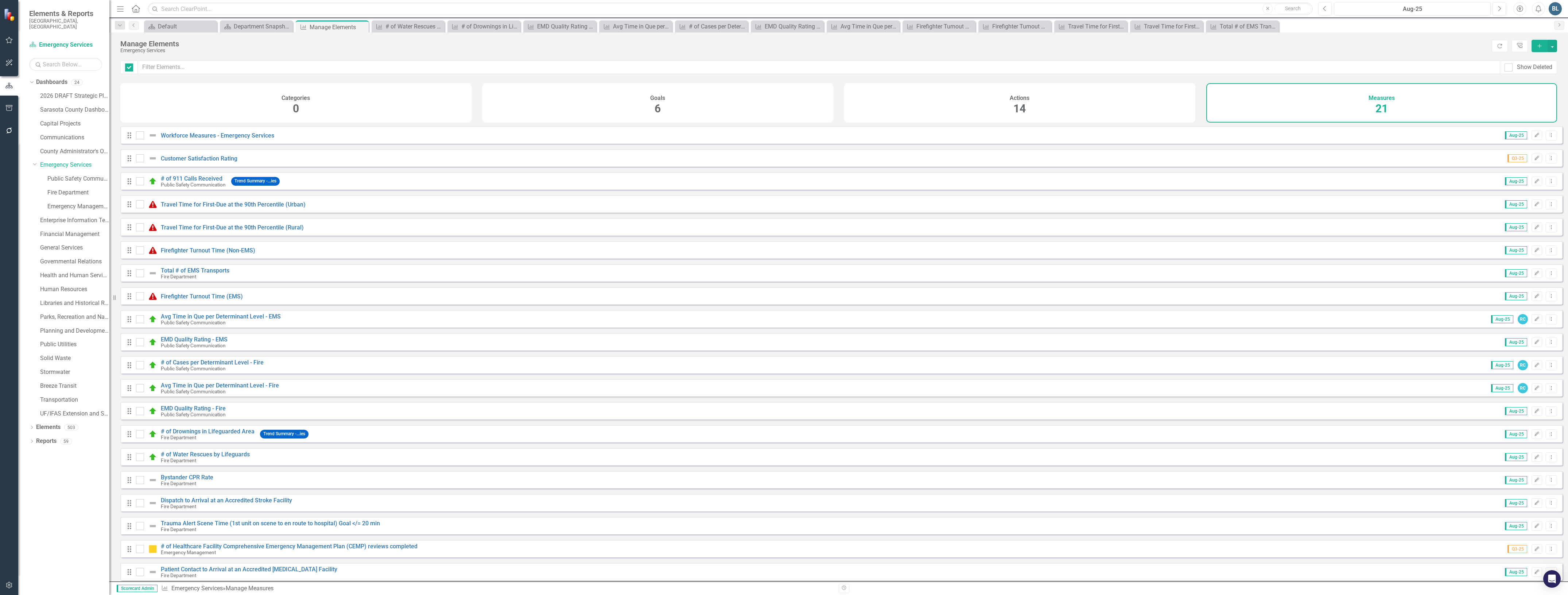
checkbox input "false"
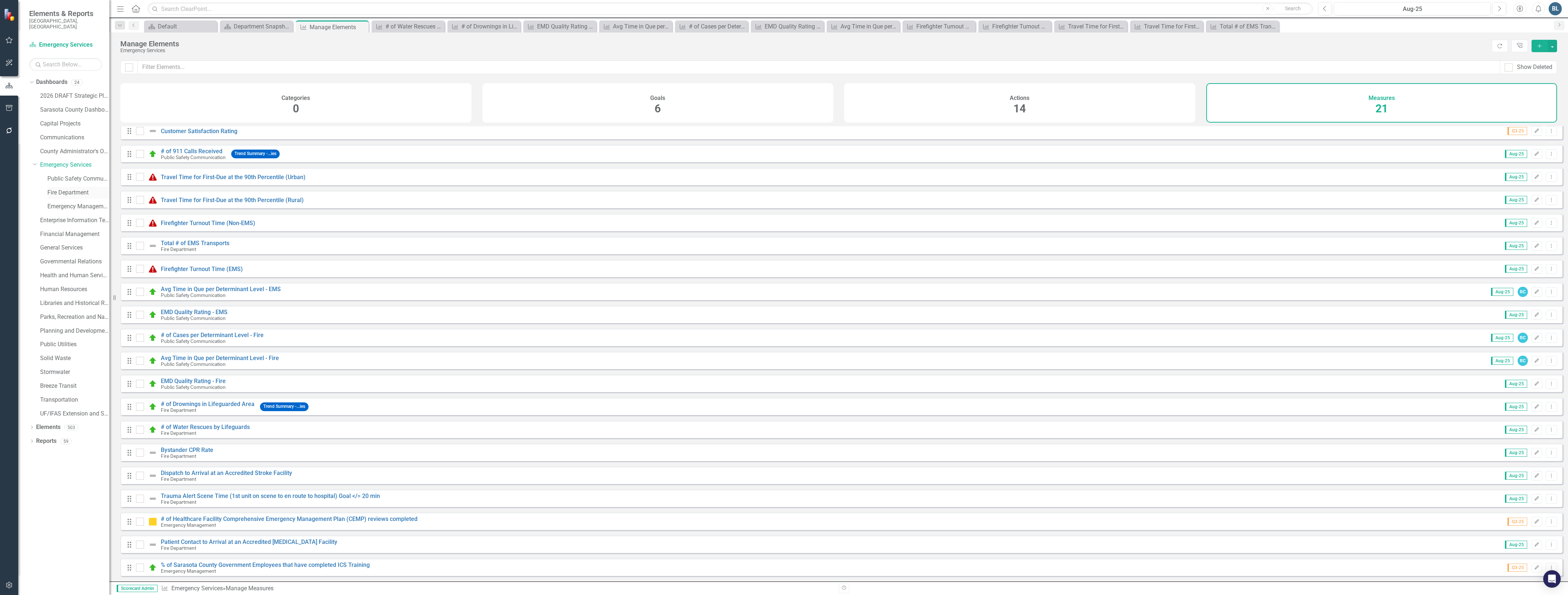
click at [52, 189] on link "Fire Department" at bounding box center [79, 193] width 62 height 9
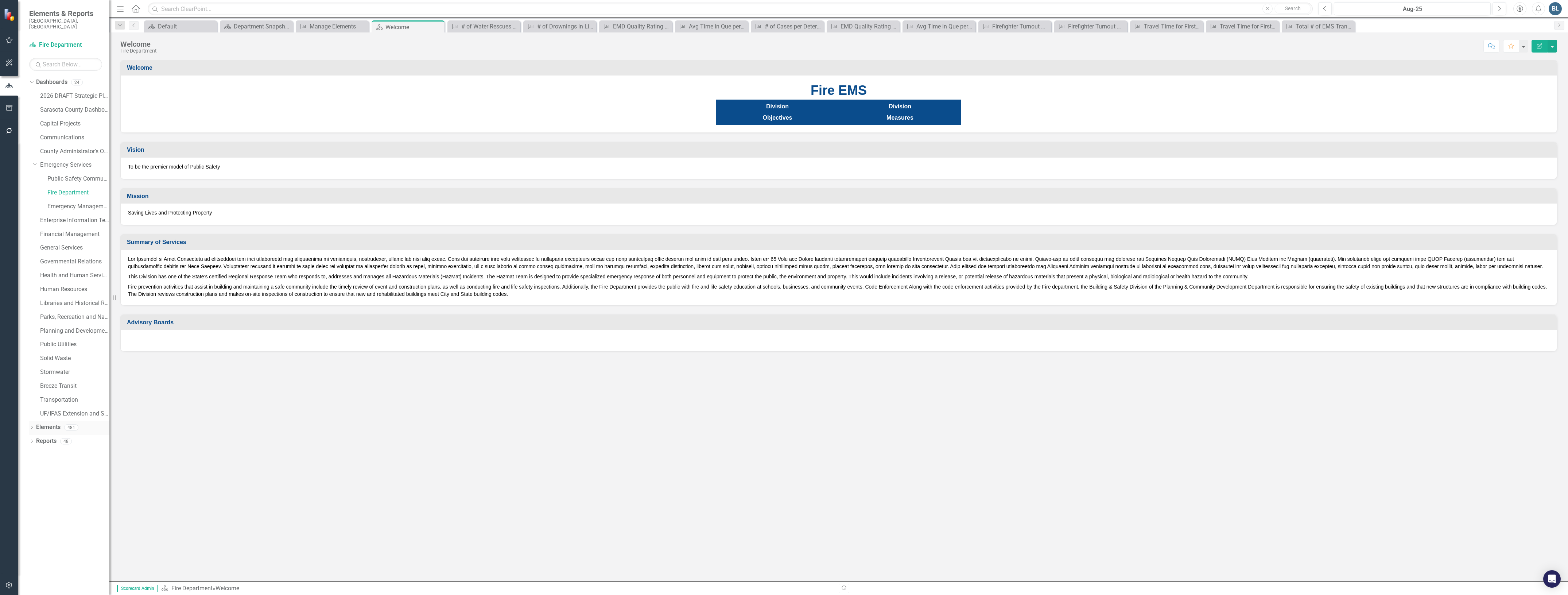
click at [47, 423] on link "Elements" at bounding box center [48, 428] width 24 height 9
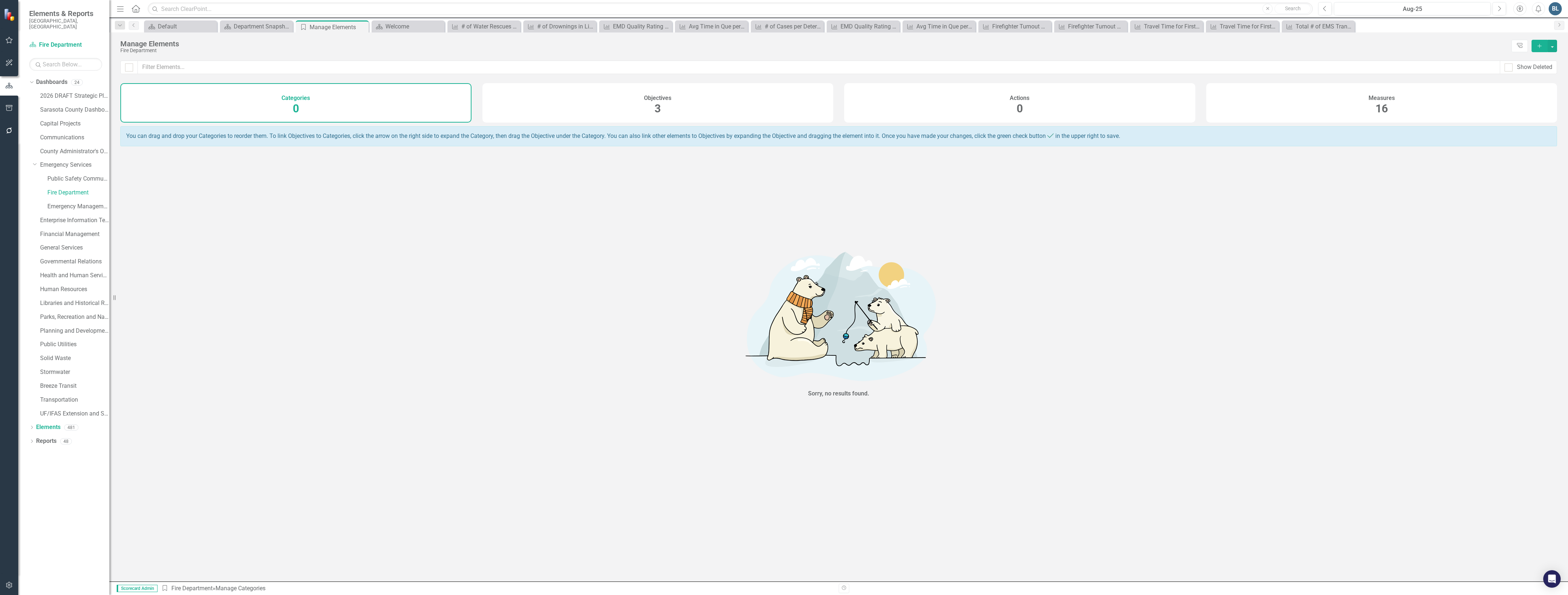
click at [1379, 105] on span "16" at bounding box center [1382, 108] width 12 height 13
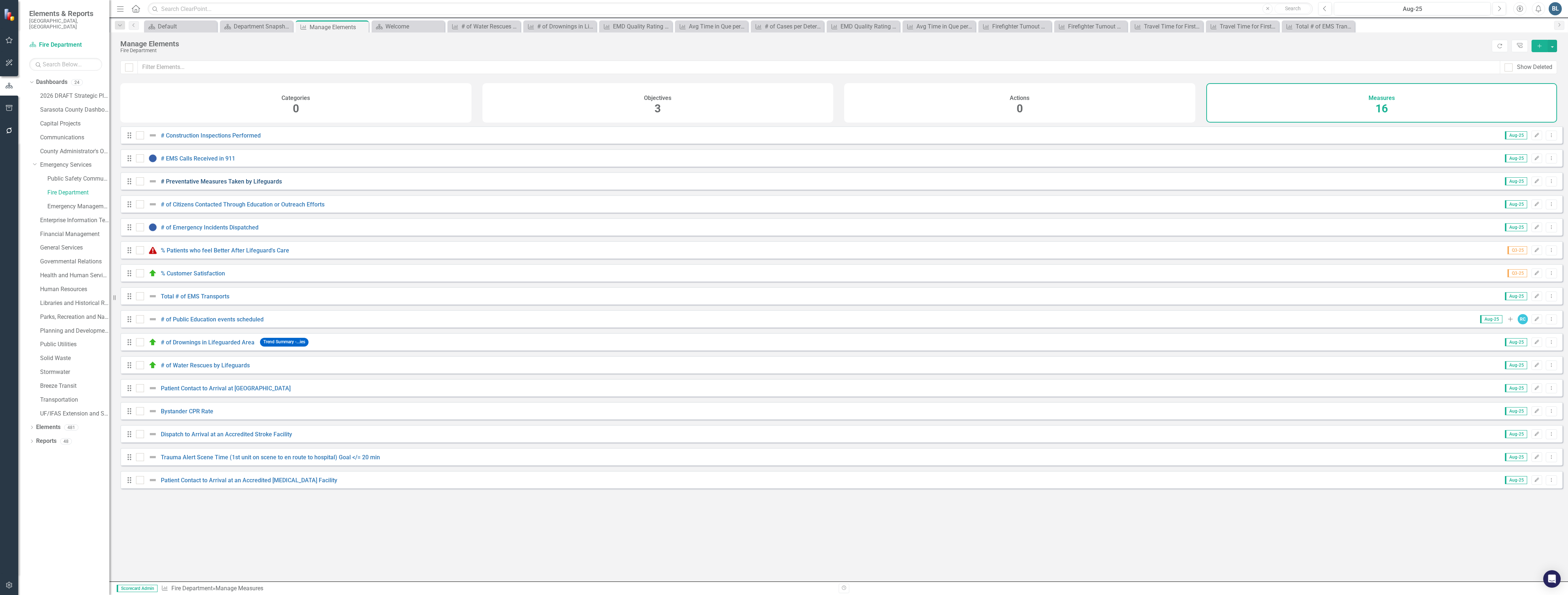
click at [233, 185] on link "# Preventative Measures Taken by Lifeguards" at bounding box center [221, 181] width 121 height 7
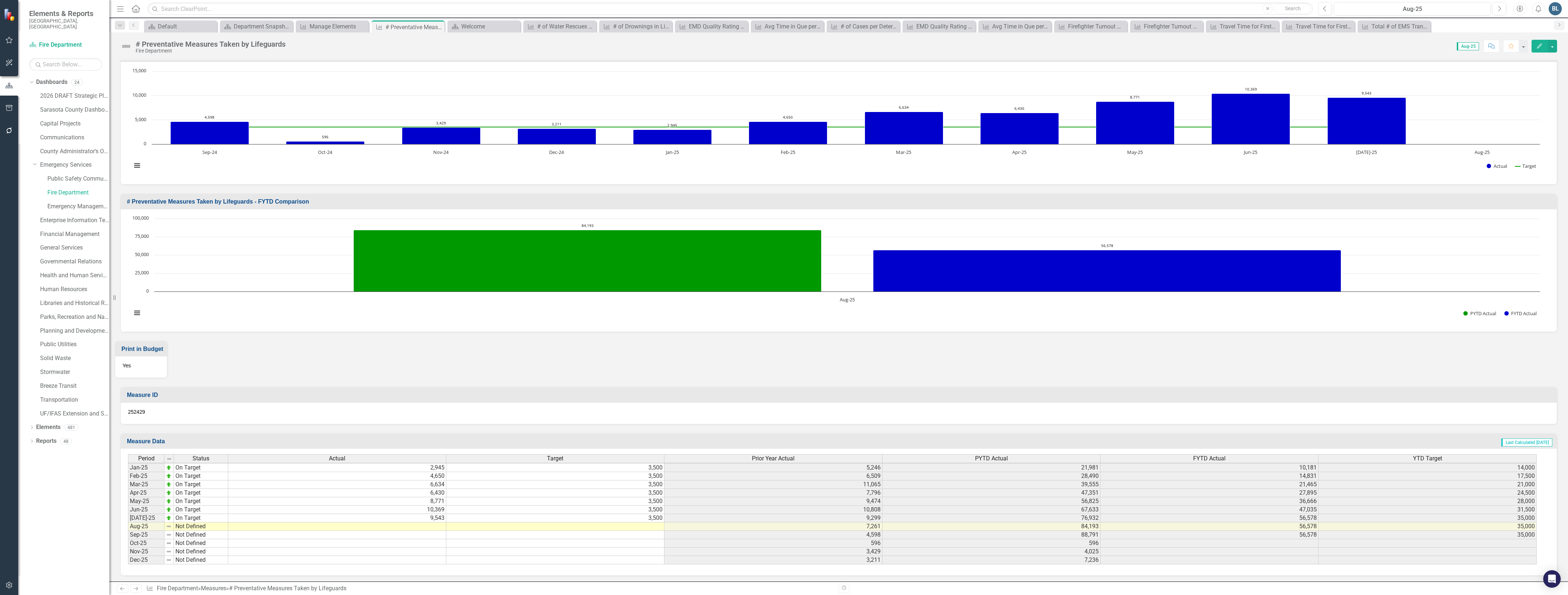
scroll to position [1135, 0]
click at [429, 524] on td at bounding box center [337, 527] width 218 height 9
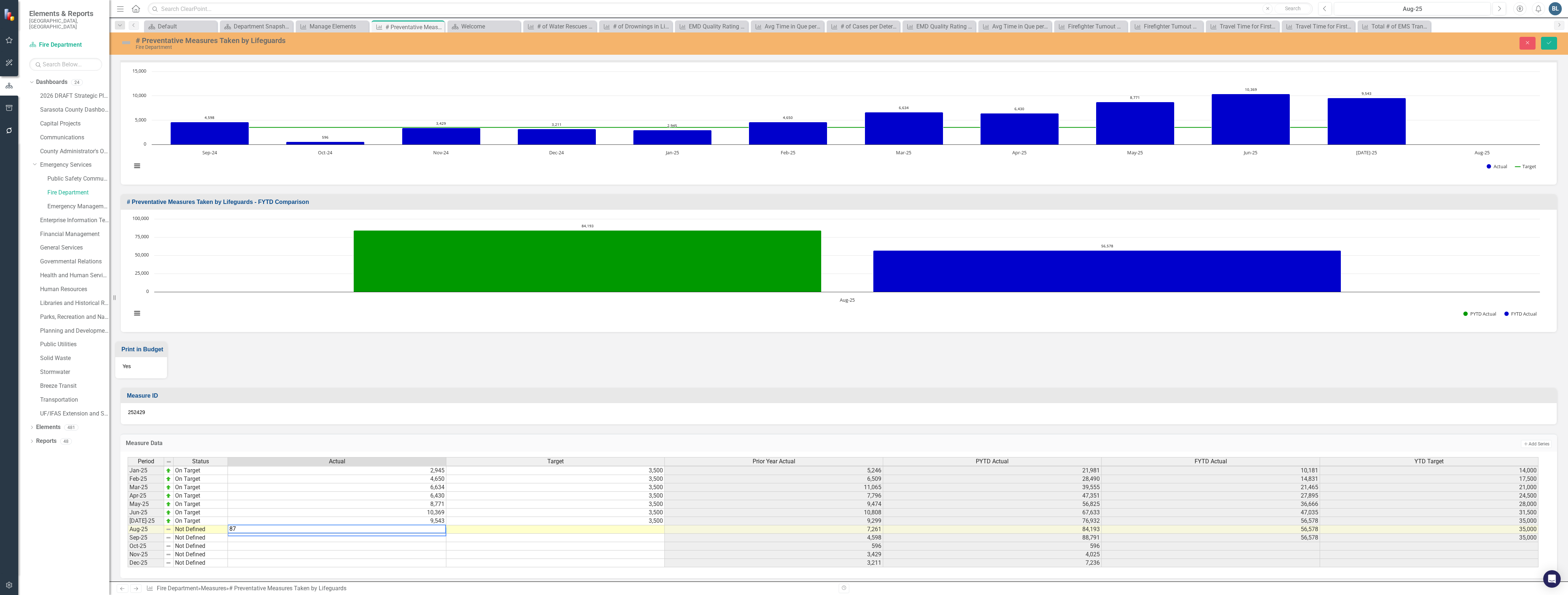
scroll to position [1133, 0]
type textarea "8782"
type textarea "3500"
click at [124, 40] on img at bounding box center [126, 43] width 12 height 12
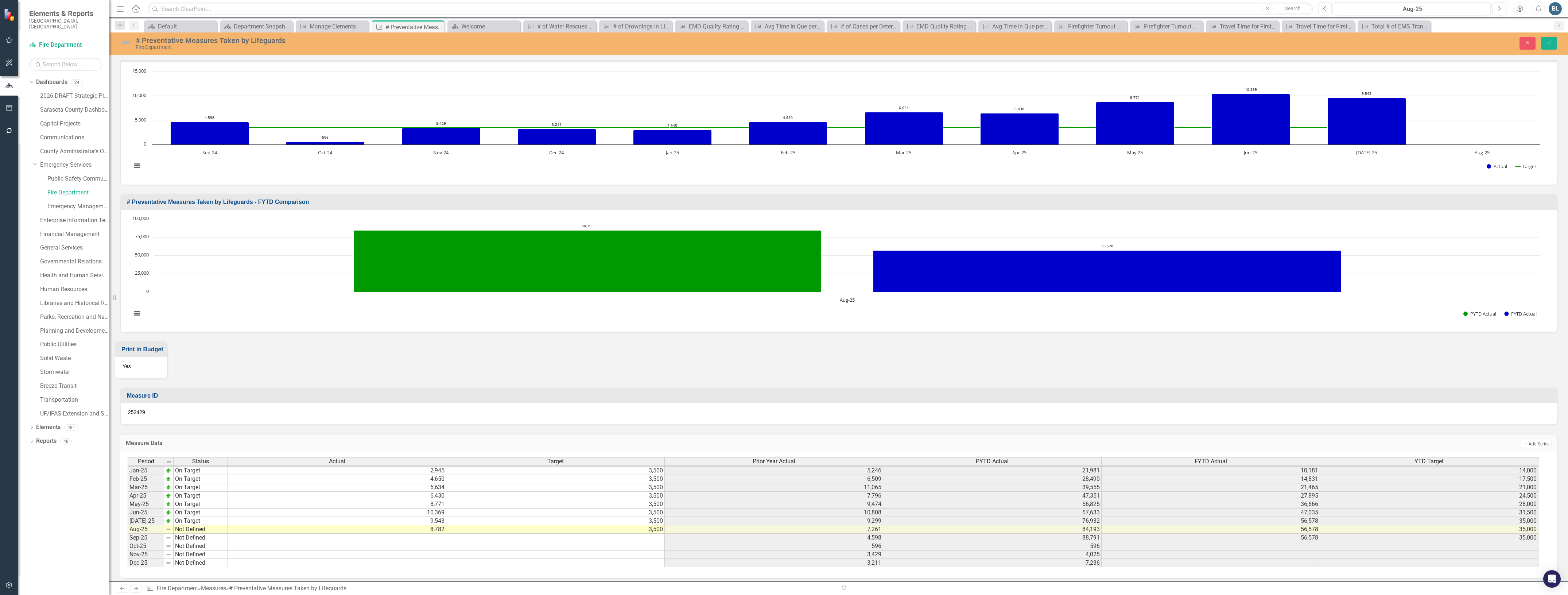
click at [124, 40] on img at bounding box center [126, 43] width 12 height 12
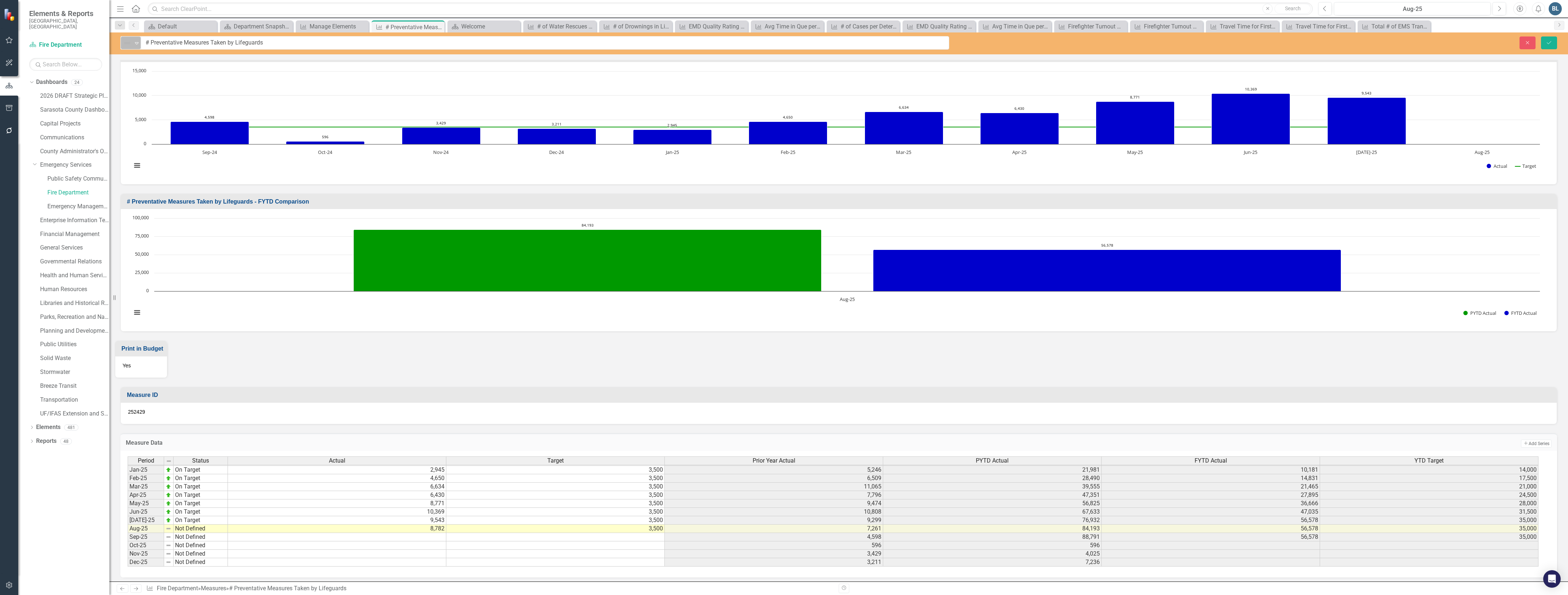
click at [128, 43] on img at bounding box center [127, 43] width 9 height 9
click at [139, 69] on div "On Target" at bounding box center [158, 68] width 61 height 9
click at [1545, 45] on icon "Save" at bounding box center [1549, 43] width 7 height 5
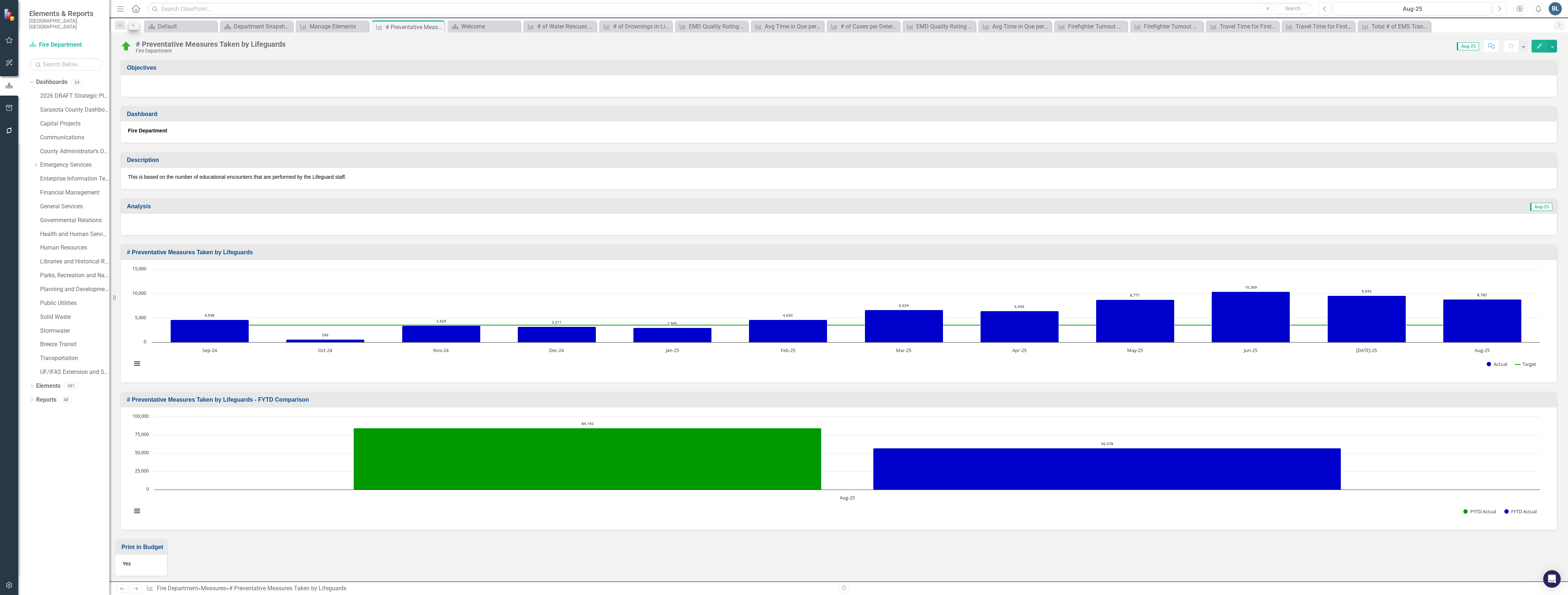
click at [131, 26] on icon "Previous" at bounding box center [134, 25] width 6 height 4
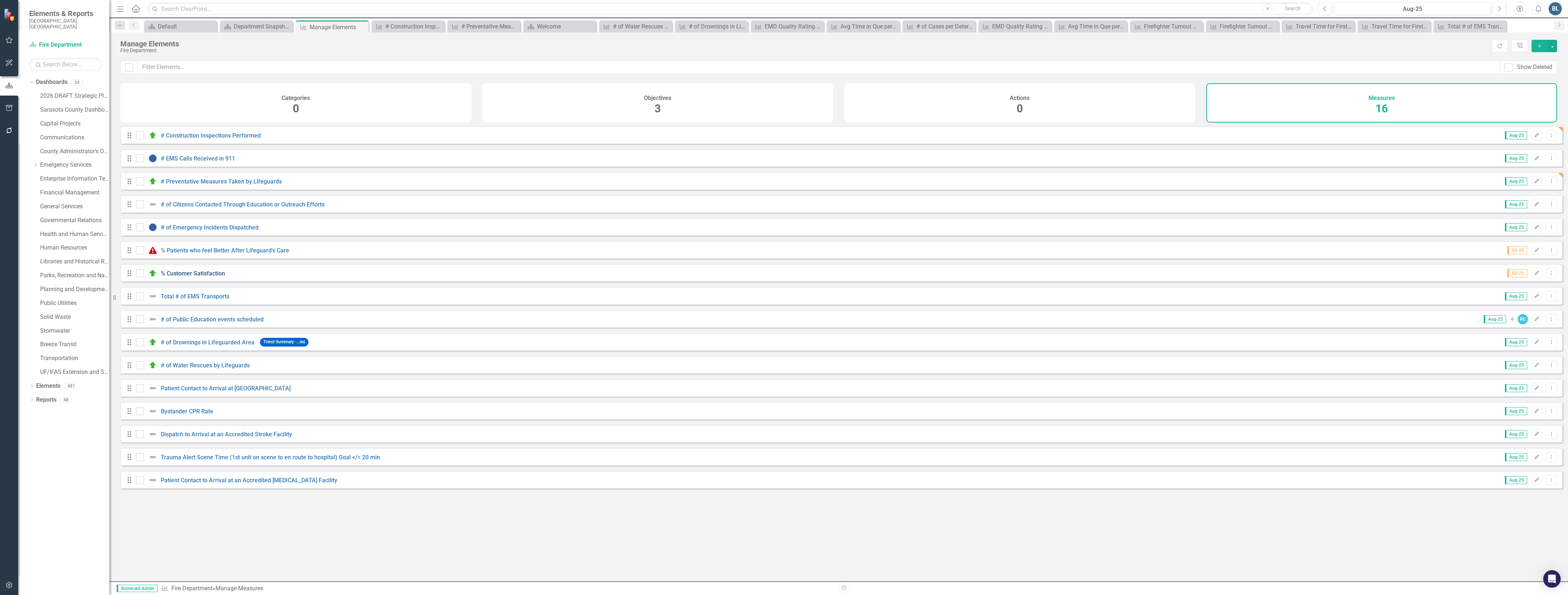
click at [181, 277] on link "% Customer Satisfaction" at bounding box center [192, 273] width 64 height 7
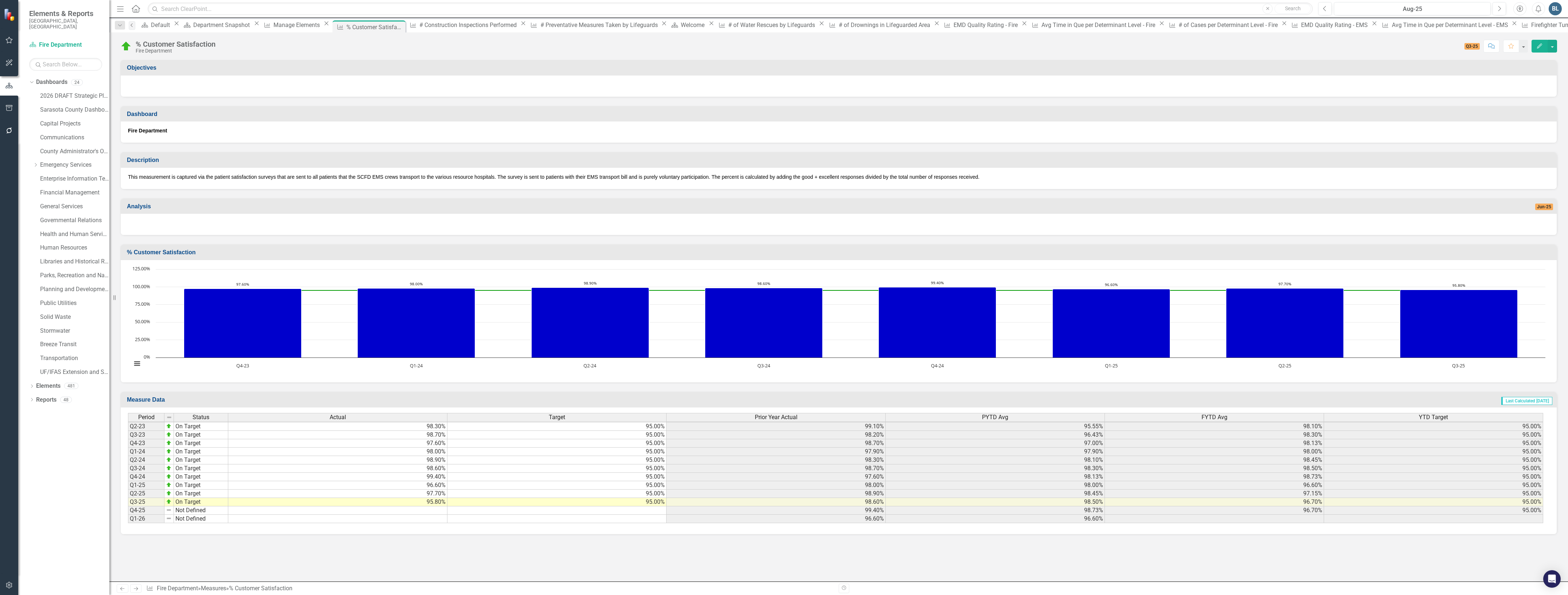
click at [133, 23] on icon "Previous" at bounding box center [132, 25] width 6 height 4
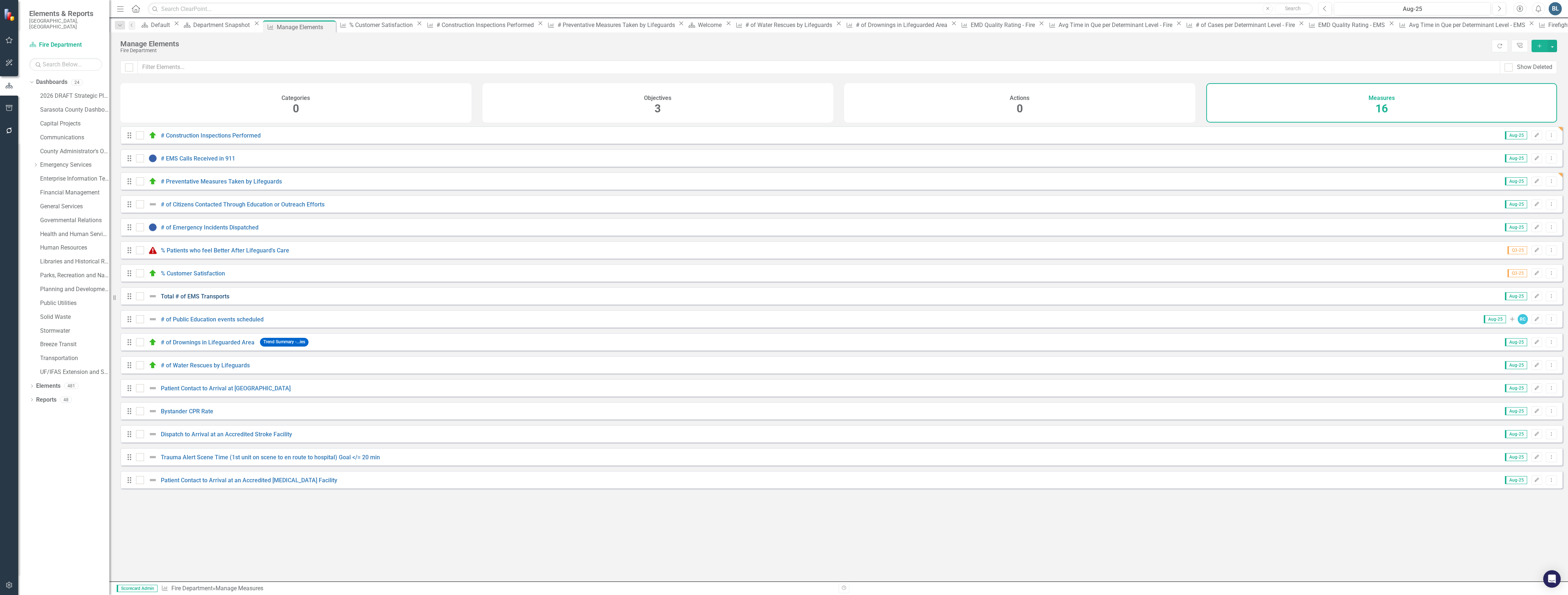
click at [200, 300] on link "Total # of EMS Transports" at bounding box center [195, 296] width 69 height 7
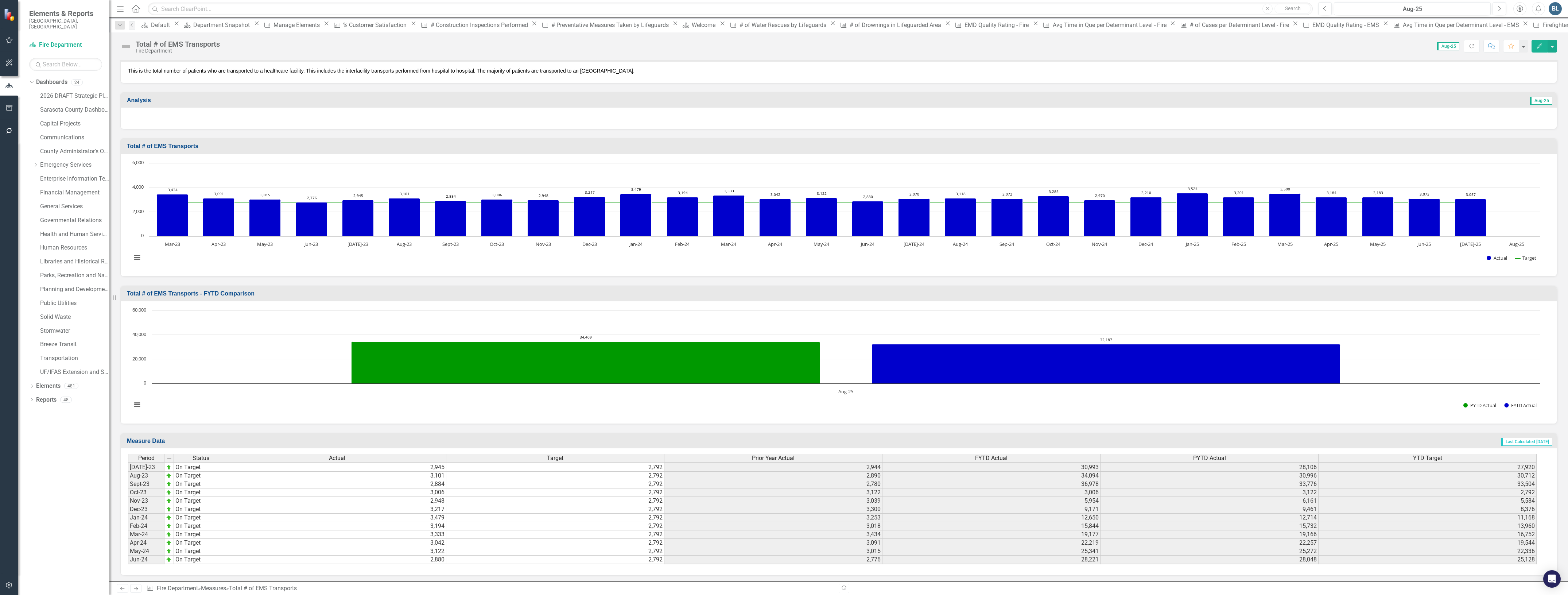
scroll to position [1003, 0]
click at [433, 522] on tbody "Aug-23 On Target 3,101 2,792 2,890 34,094 30,996 30,712 Sept-23 On Target 2,884…" at bounding box center [832, 442] width 1409 height 244
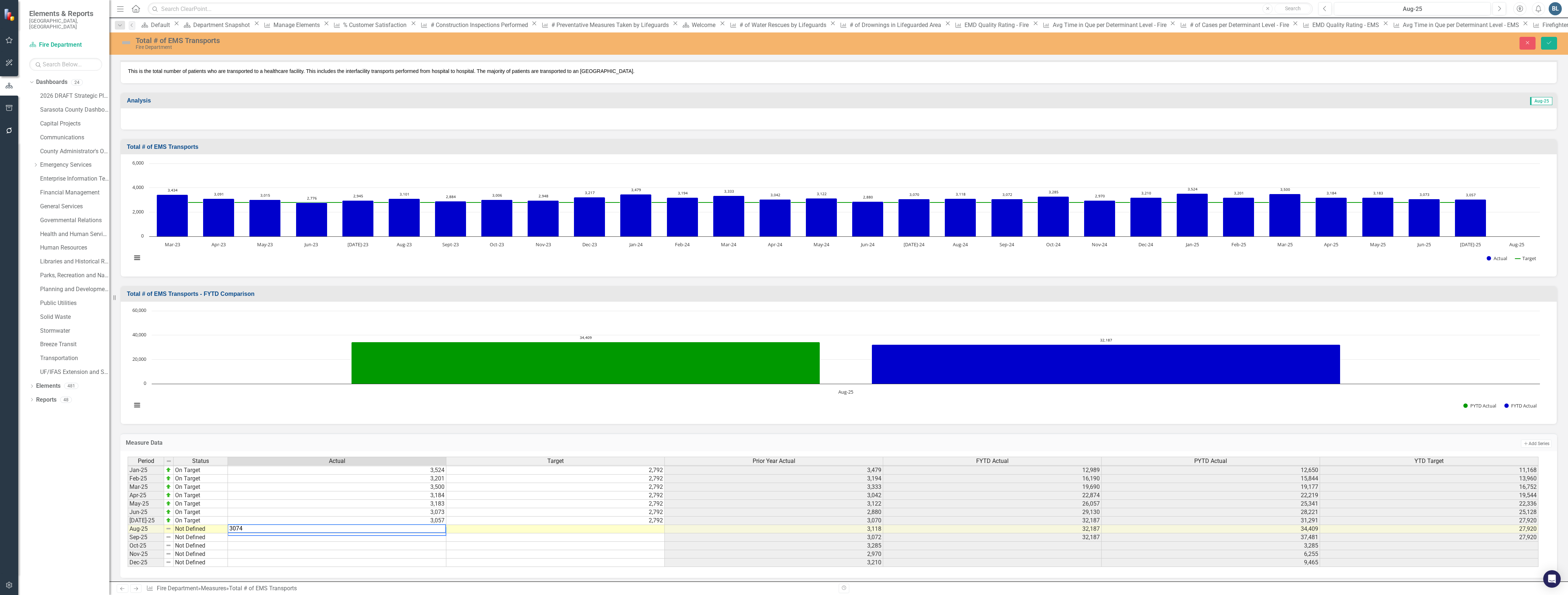
type textarea "3074"
click at [471, 530] on td at bounding box center [555, 529] width 219 height 9
type textarea "2792"
click at [411, 537] on td at bounding box center [337, 538] width 219 height 9
click at [123, 43] on img at bounding box center [126, 43] width 12 height 12
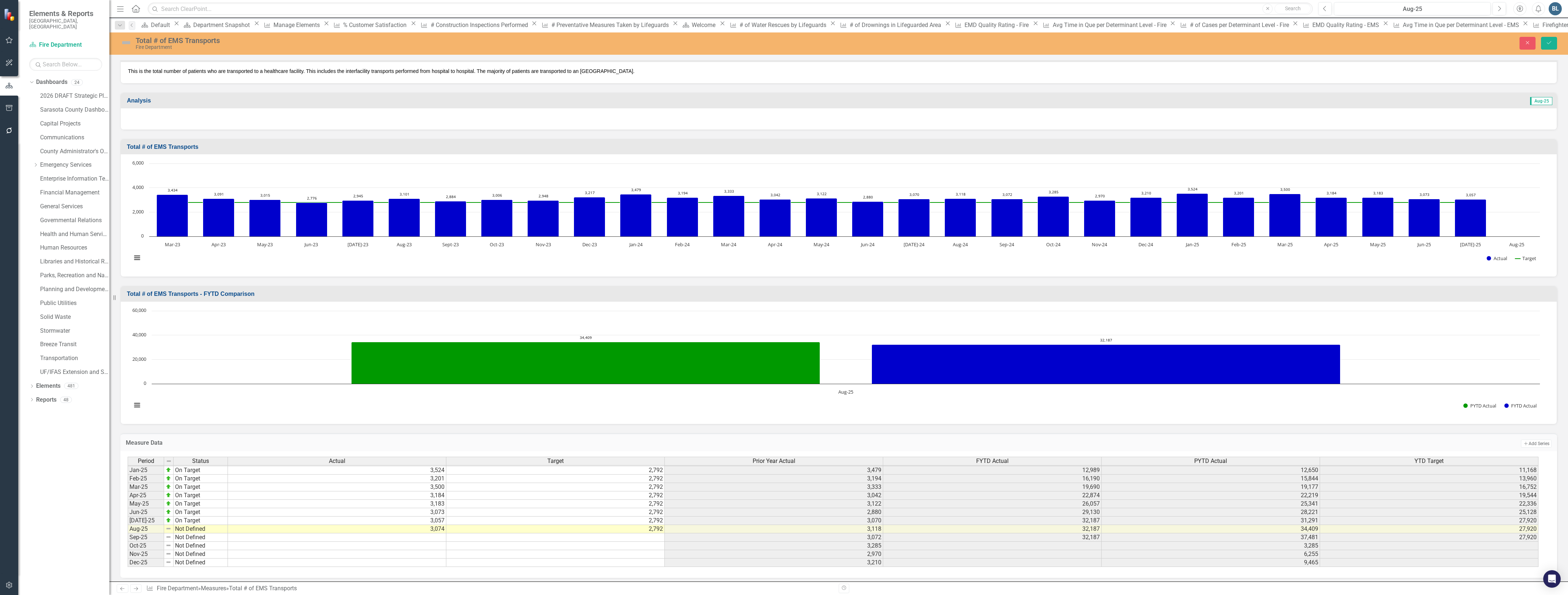
click at [124, 43] on img at bounding box center [126, 43] width 12 height 12
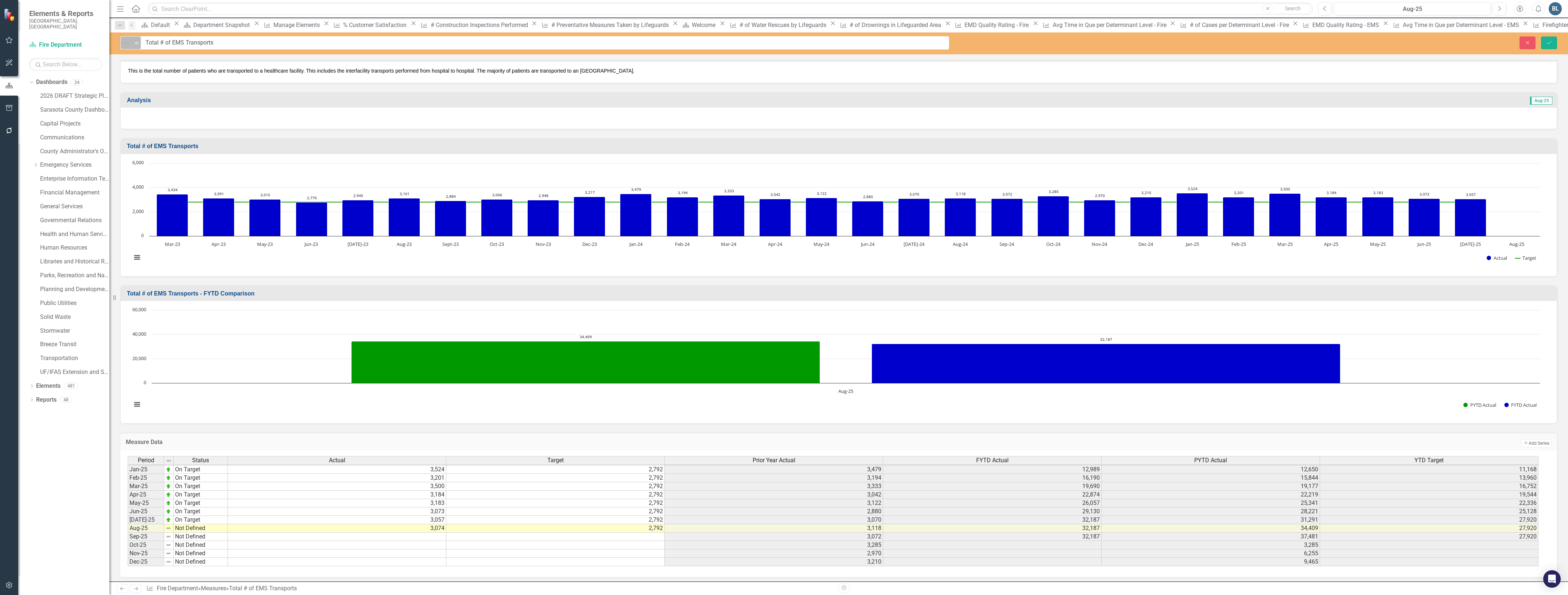
click at [128, 43] on img at bounding box center [127, 43] width 9 height 9
click at [142, 66] on div "On Target" at bounding box center [153, 68] width 25 height 9
click at [1547, 40] on icon "Save" at bounding box center [1549, 43] width 7 height 5
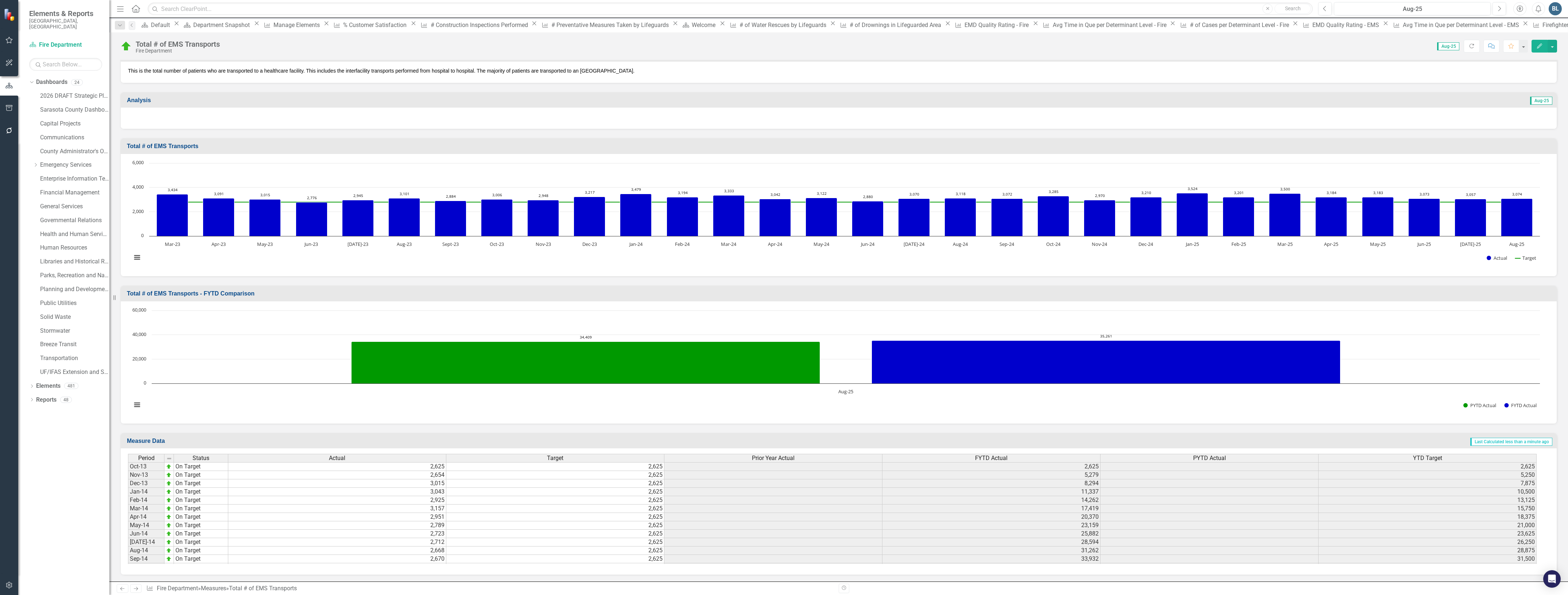
scroll to position [58, 0]
click at [130, 26] on link "Previous" at bounding box center [131, 26] width 7 height 9
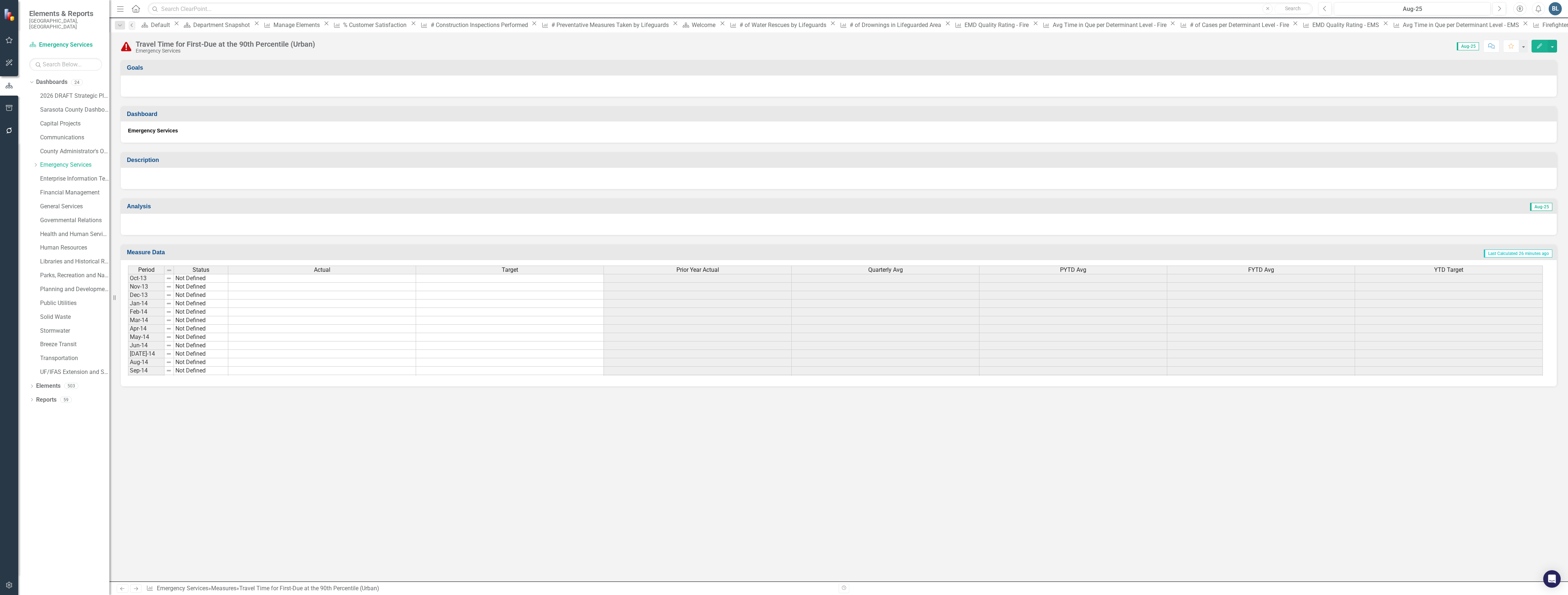
click at [132, 25] on icon "Previous" at bounding box center [132, 25] width 6 height 4
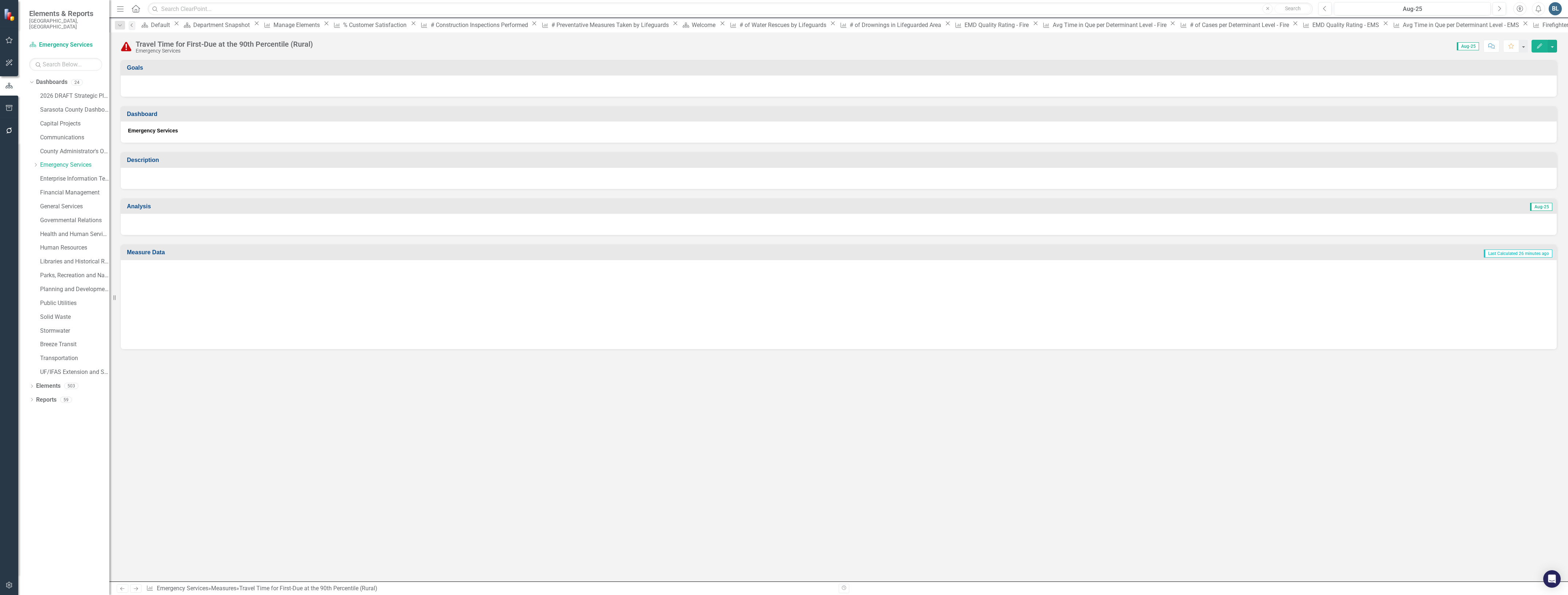
click at [135, 25] on icon "Previous" at bounding box center [132, 25] width 6 height 4
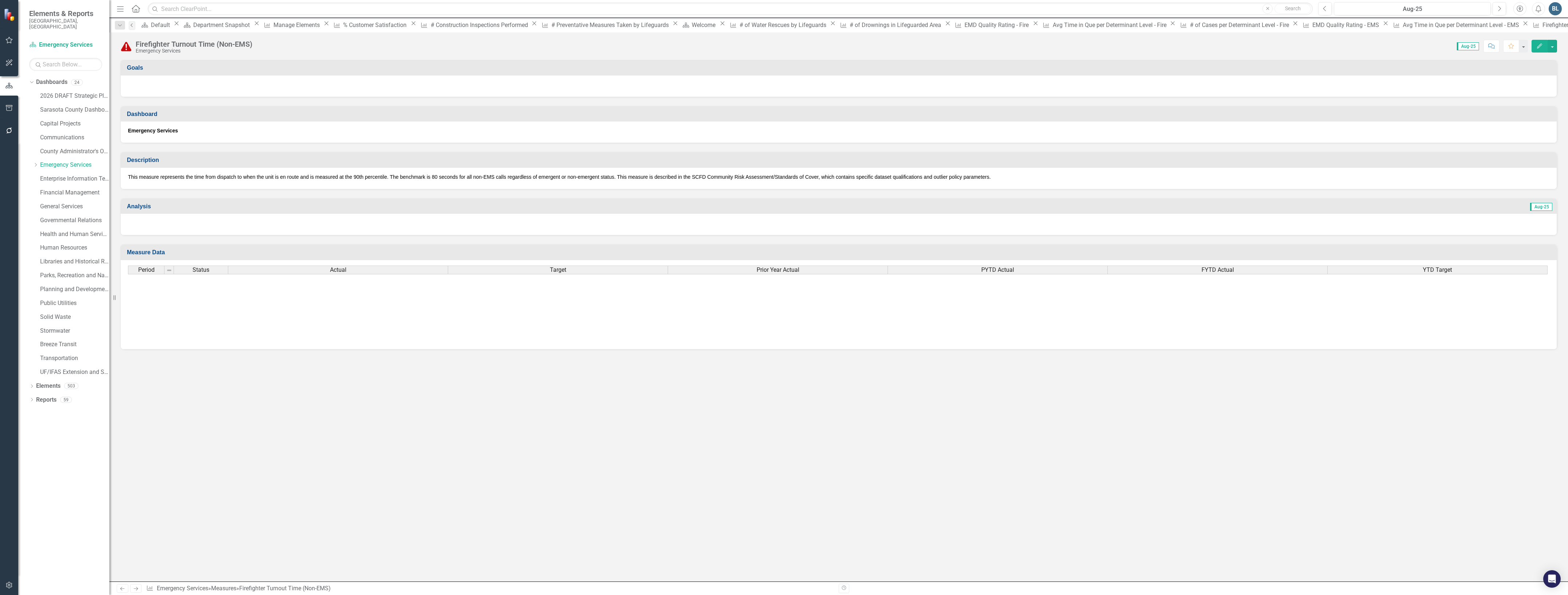
click at [135, 25] on icon "Previous" at bounding box center [132, 25] width 6 height 4
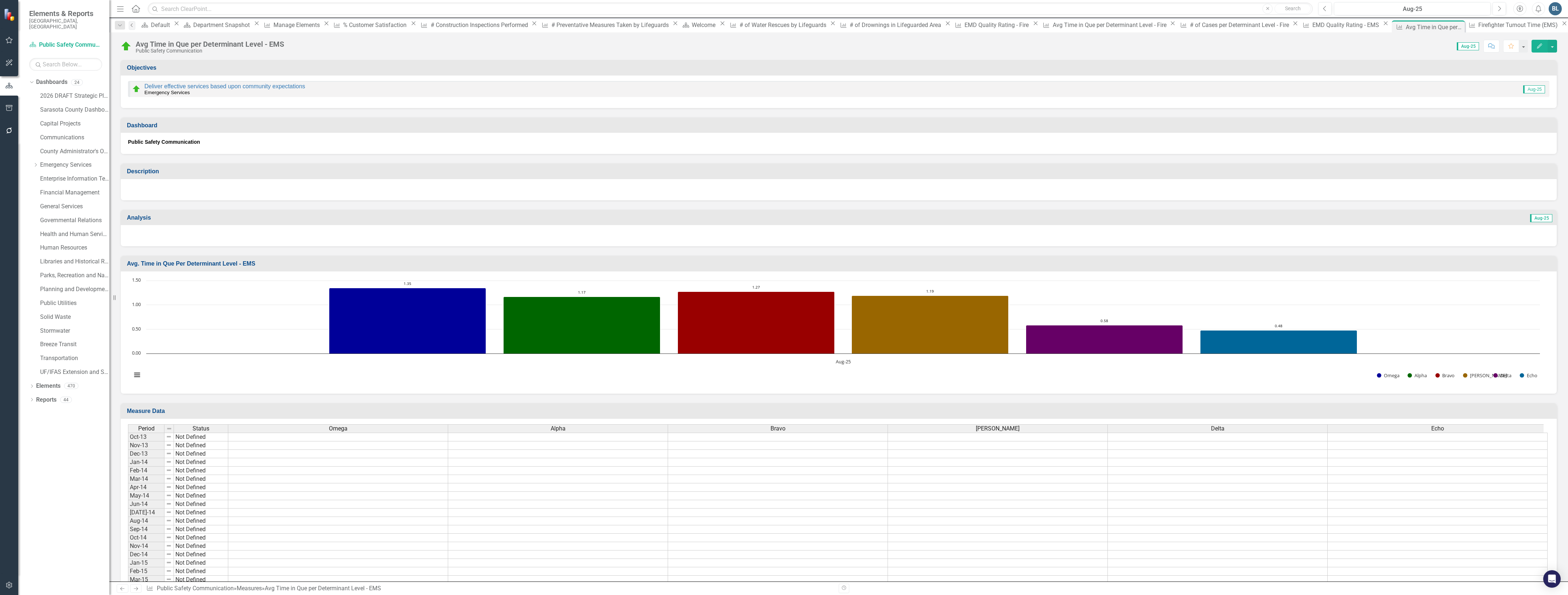
click at [135, 24] on icon "Previous" at bounding box center [132, 25] width 6 height 4
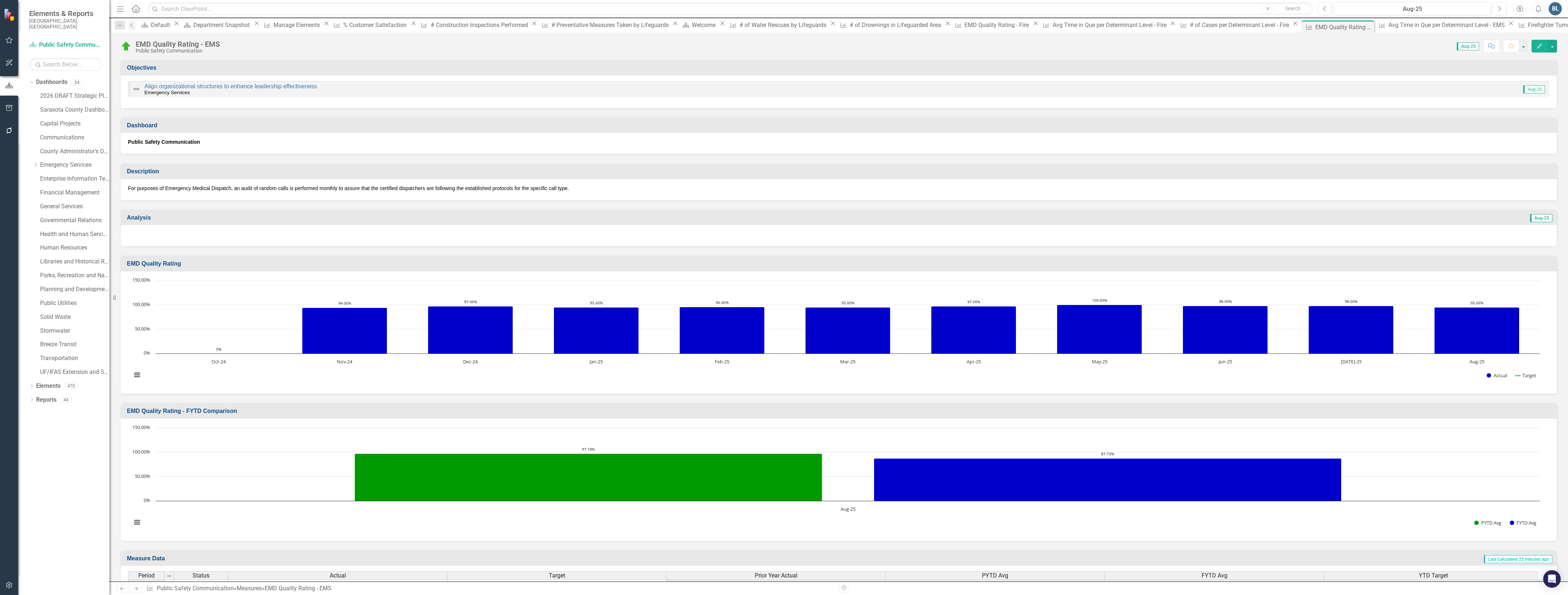
click at [130, 25] on link "Previous" at bounding box center [131, 26] width 7 height 9
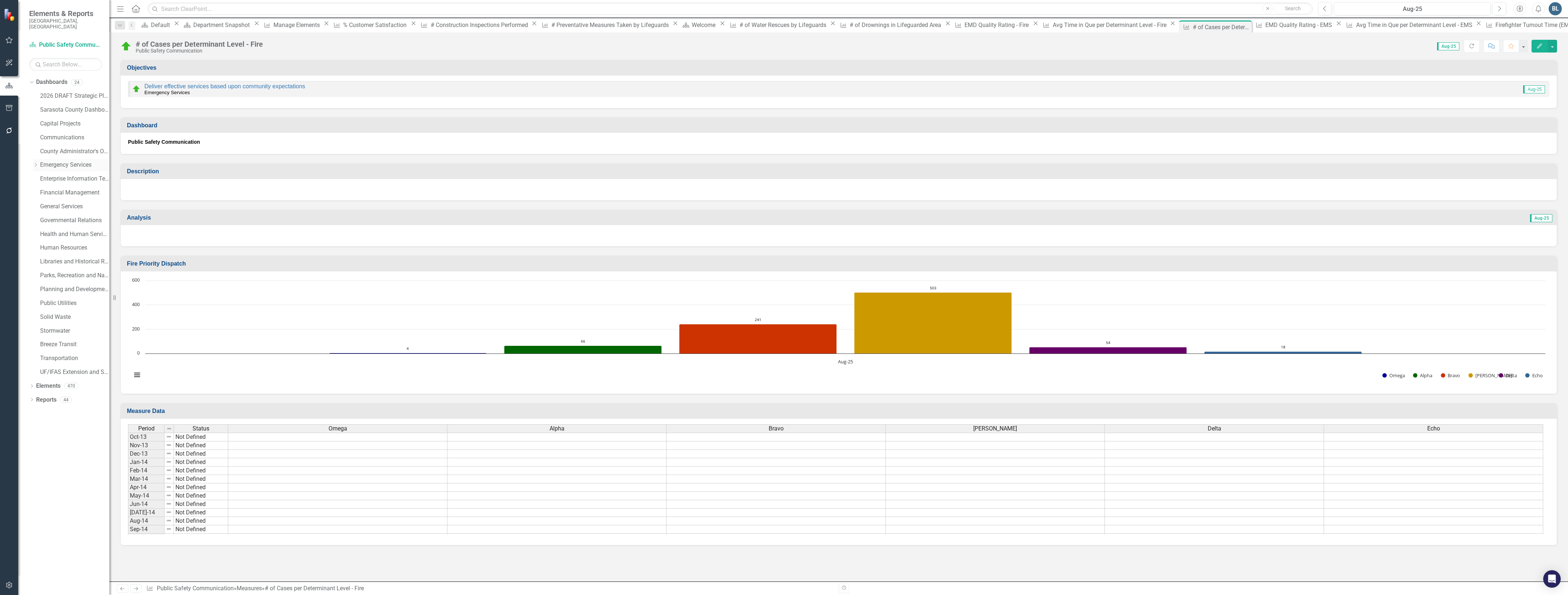
click at [34, 163] on icon "Dropdown" at bounding box center [35, 164] width 5 height 4
click at [65, 161] on link "Emergency Services" at bounding box center [75, 165] width 69 height 9
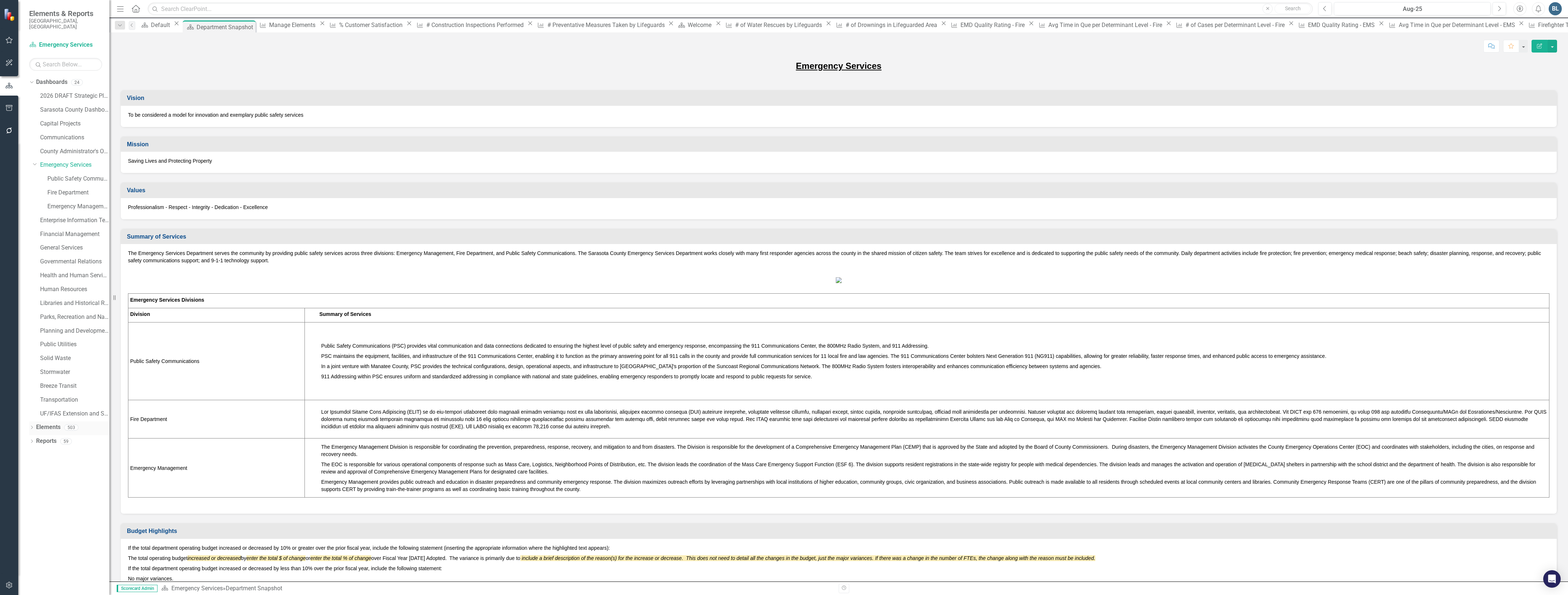
click at [51, 423] on link "Elements" at bounding box center [48, 428] width 24 height 9
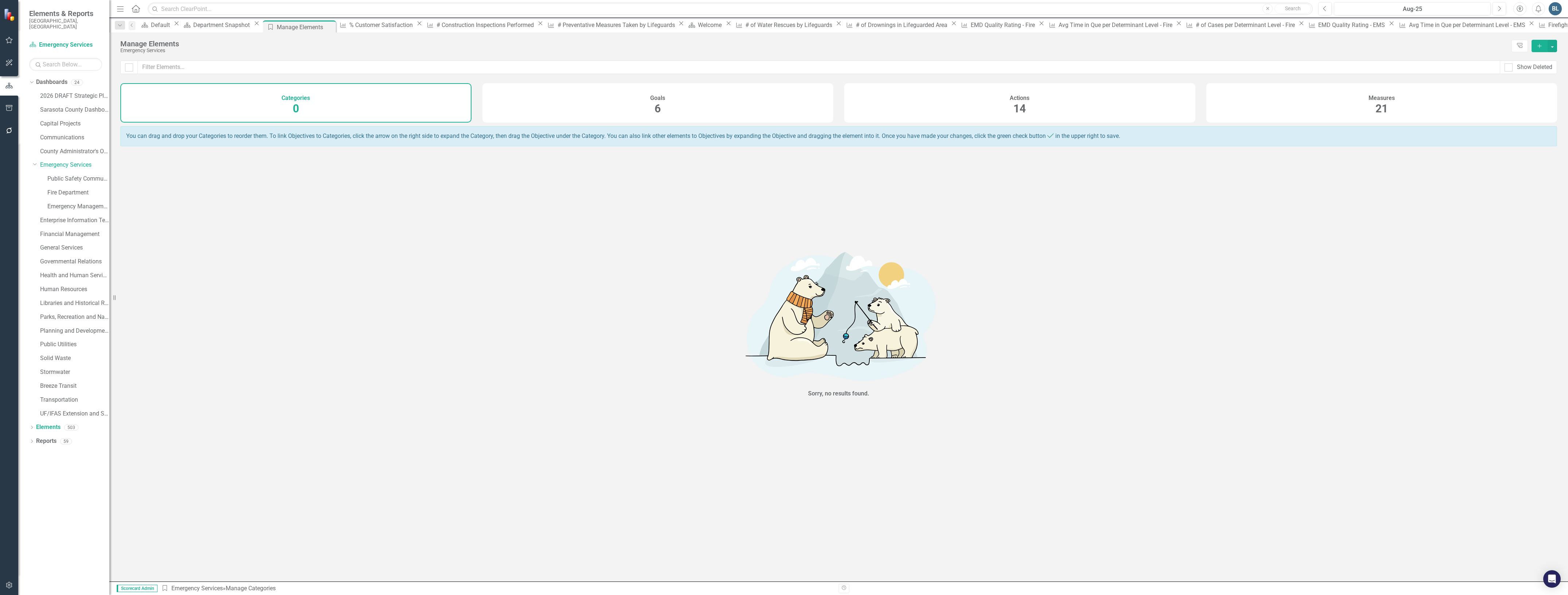
click at [1384, 113] on span "21" at bounding box center [1382, 108] width 12 height 13
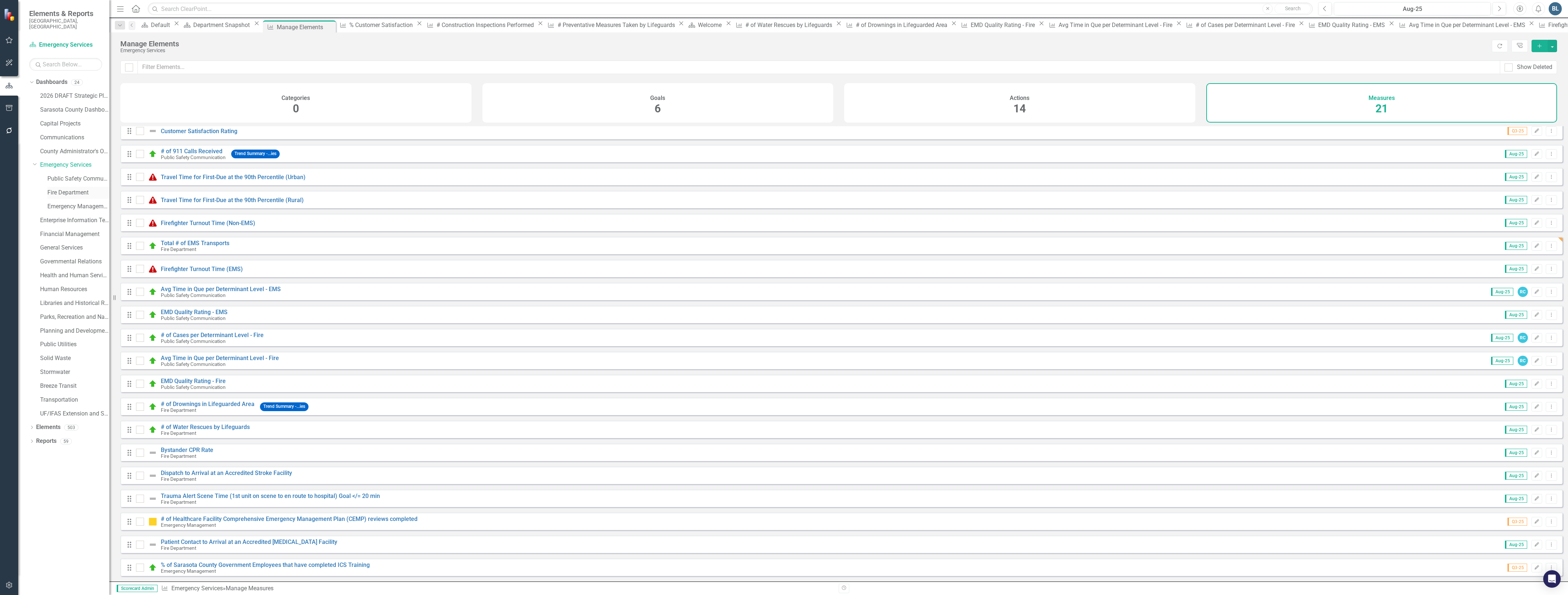
click at [57, 189] on link "Fire Department" at bounding box center [79, 193] width 62 height 9
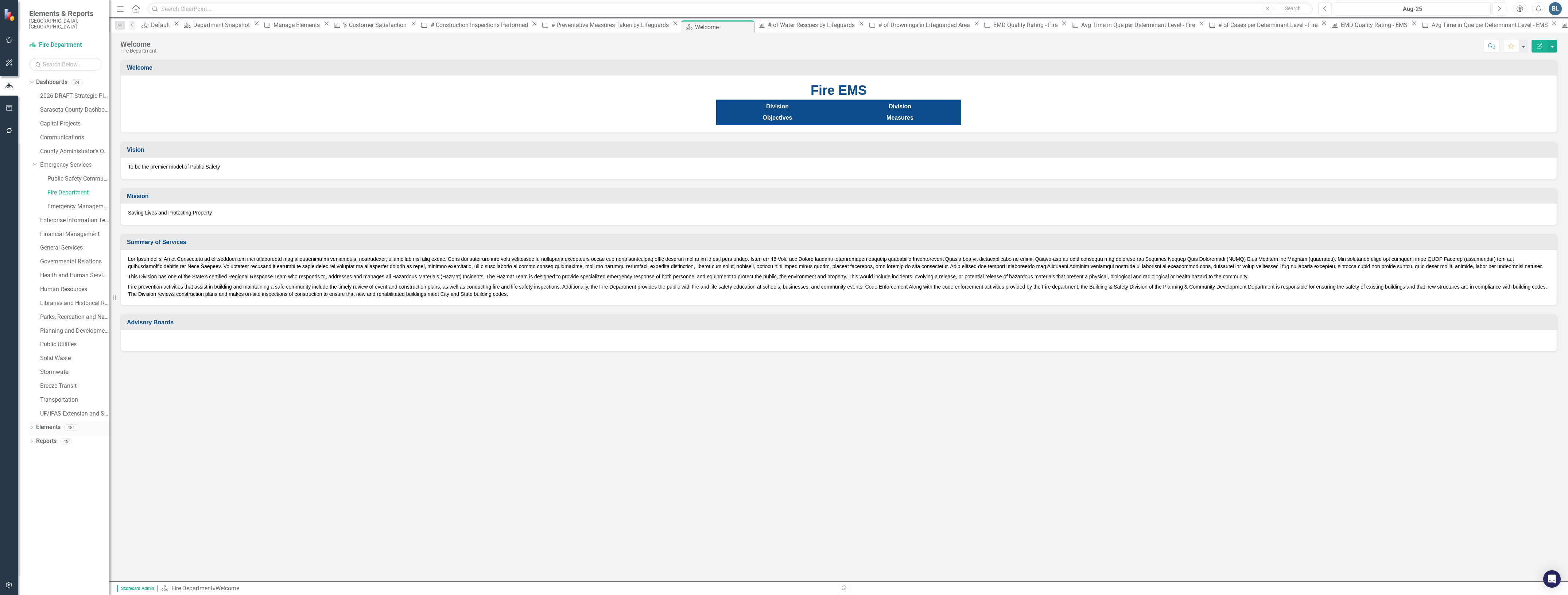
click at [40, 423] on link "Elements" at bounding box center [48, 428] width 24 height 9
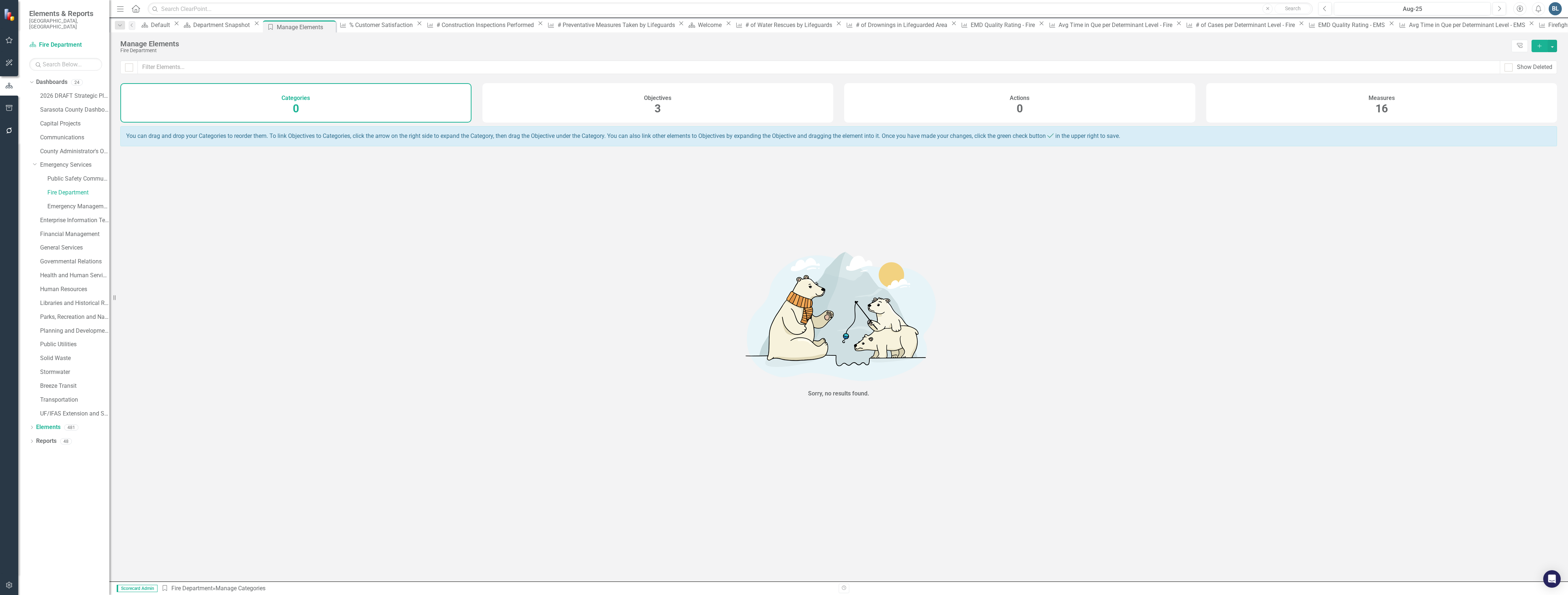
click at [1376, 106] on span "16" at bounding box center [1382, 108] width 12 height 13
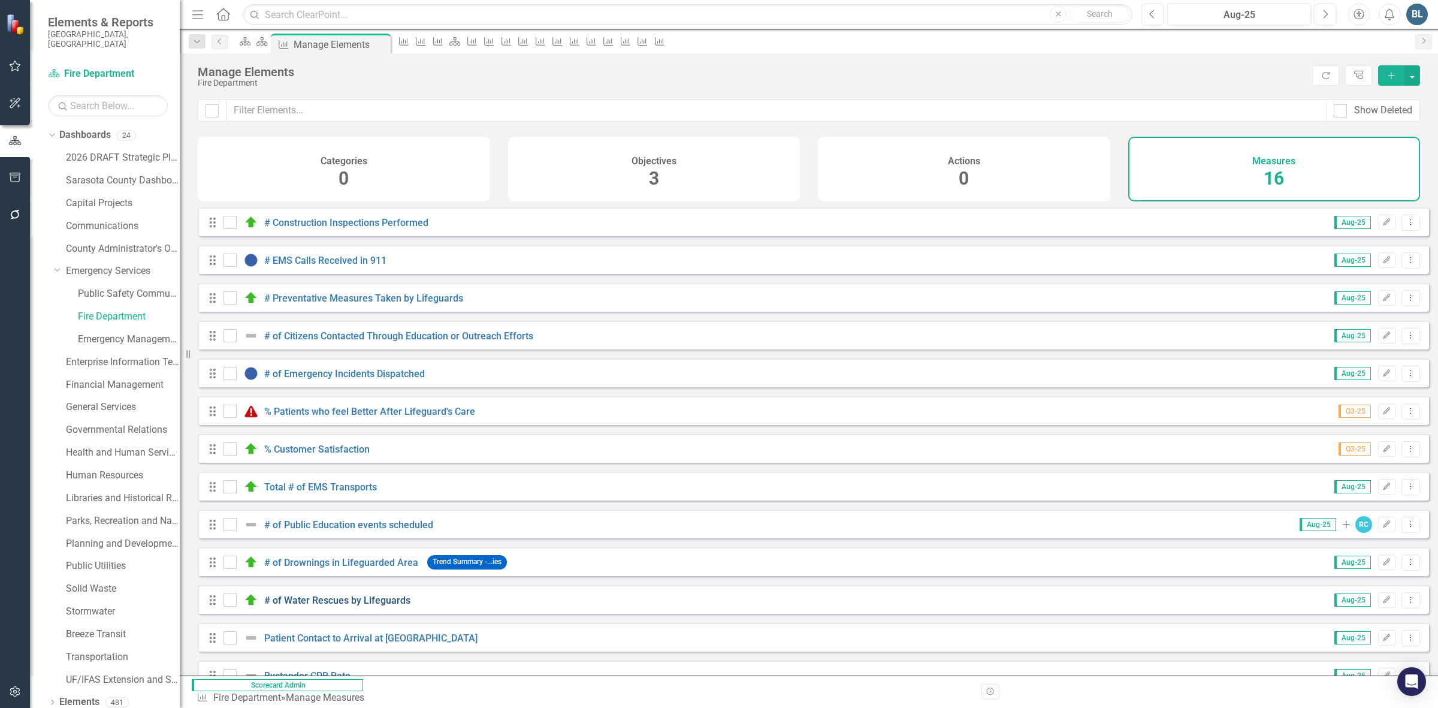
click at [343, 606] on link "# of Water Rescues by Lifeguards" at bounding box center [337, 599] width 146 height 11
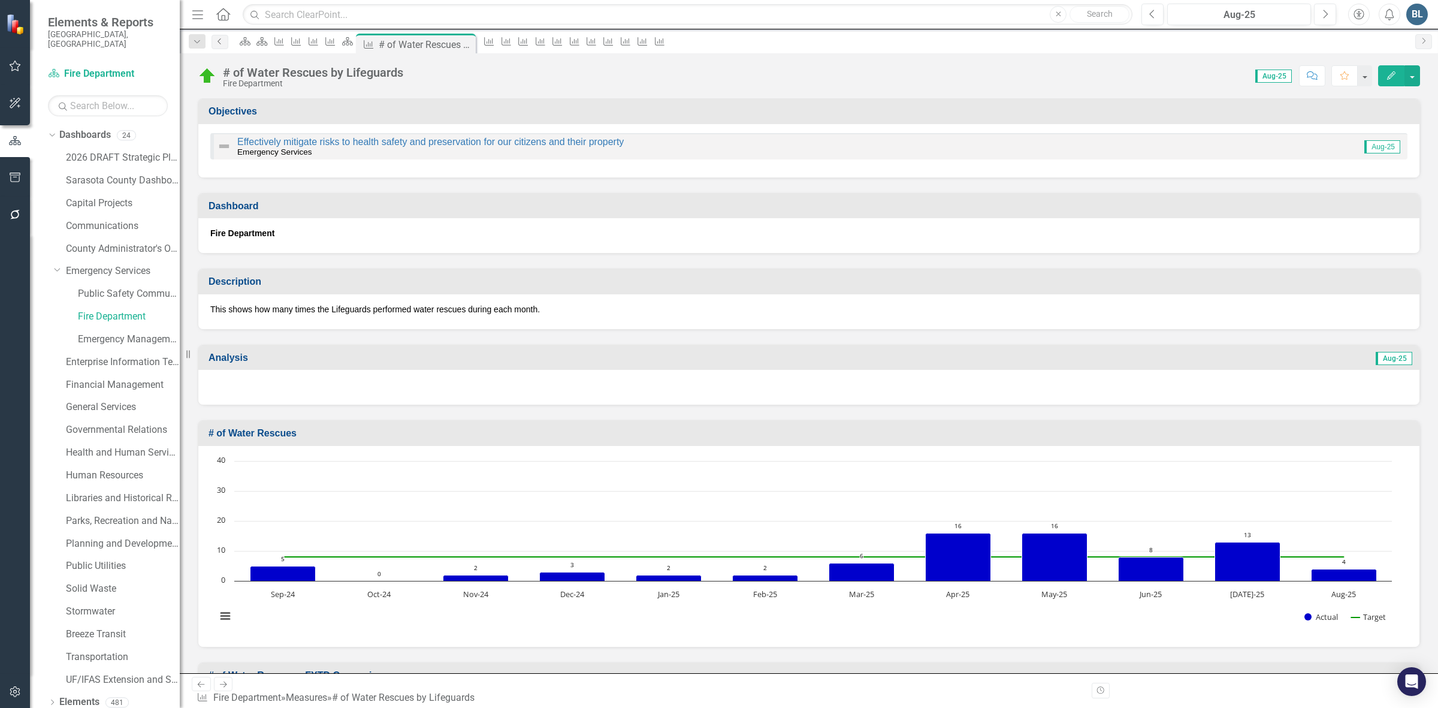
click at [219, 43] on icon "Previous" at bounding box center [220, 41] width 10 height 7
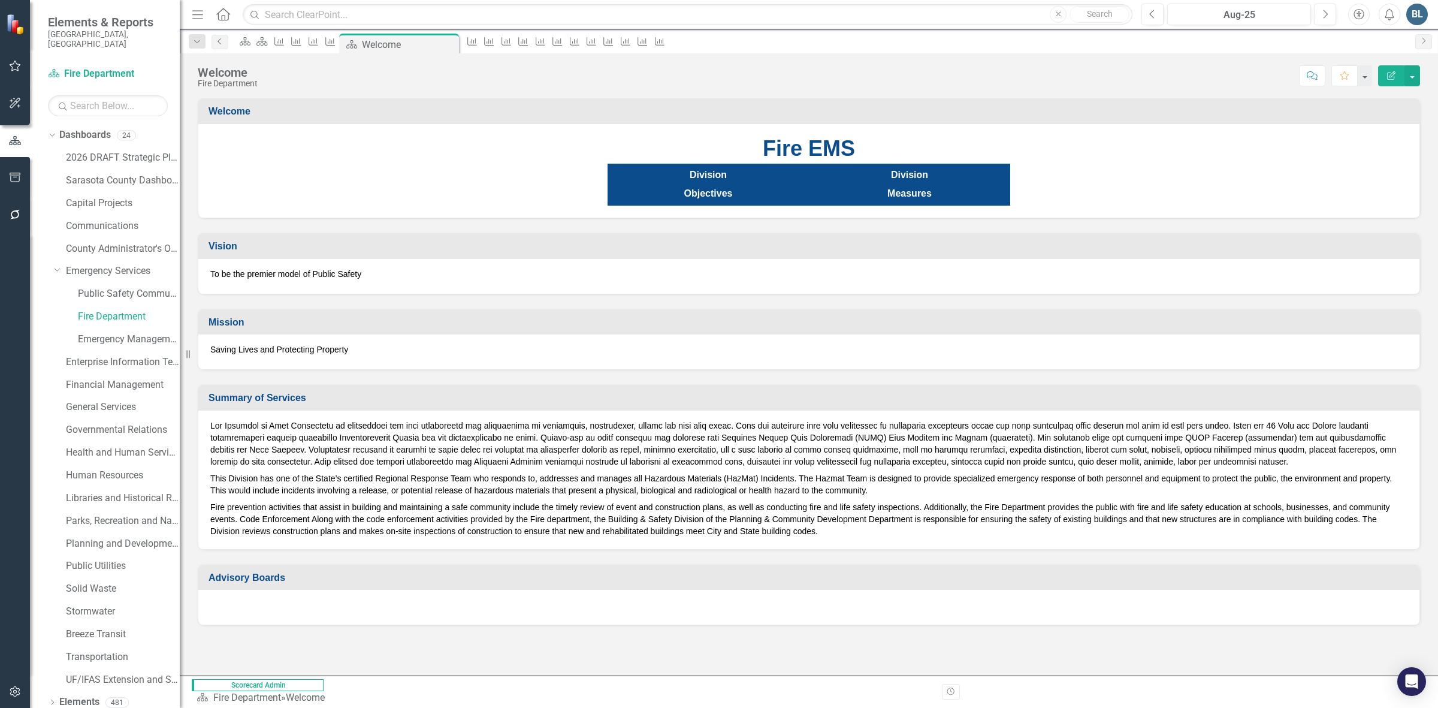
click at [222, 43] on icon "Previous" at bounding box center [220, 41] width 10 height 7
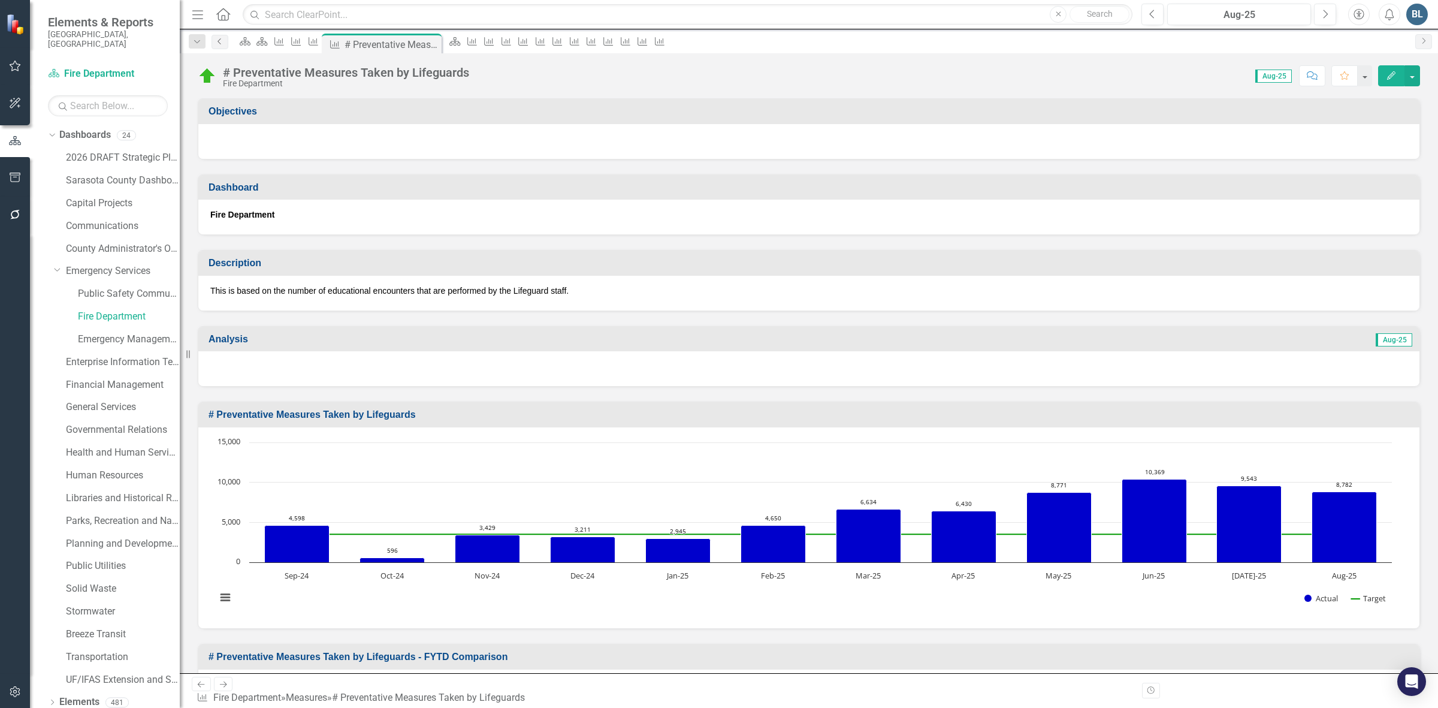
click at [217, 41] on icon "Previous" at bounding box center [220, 41] width 10 height 7
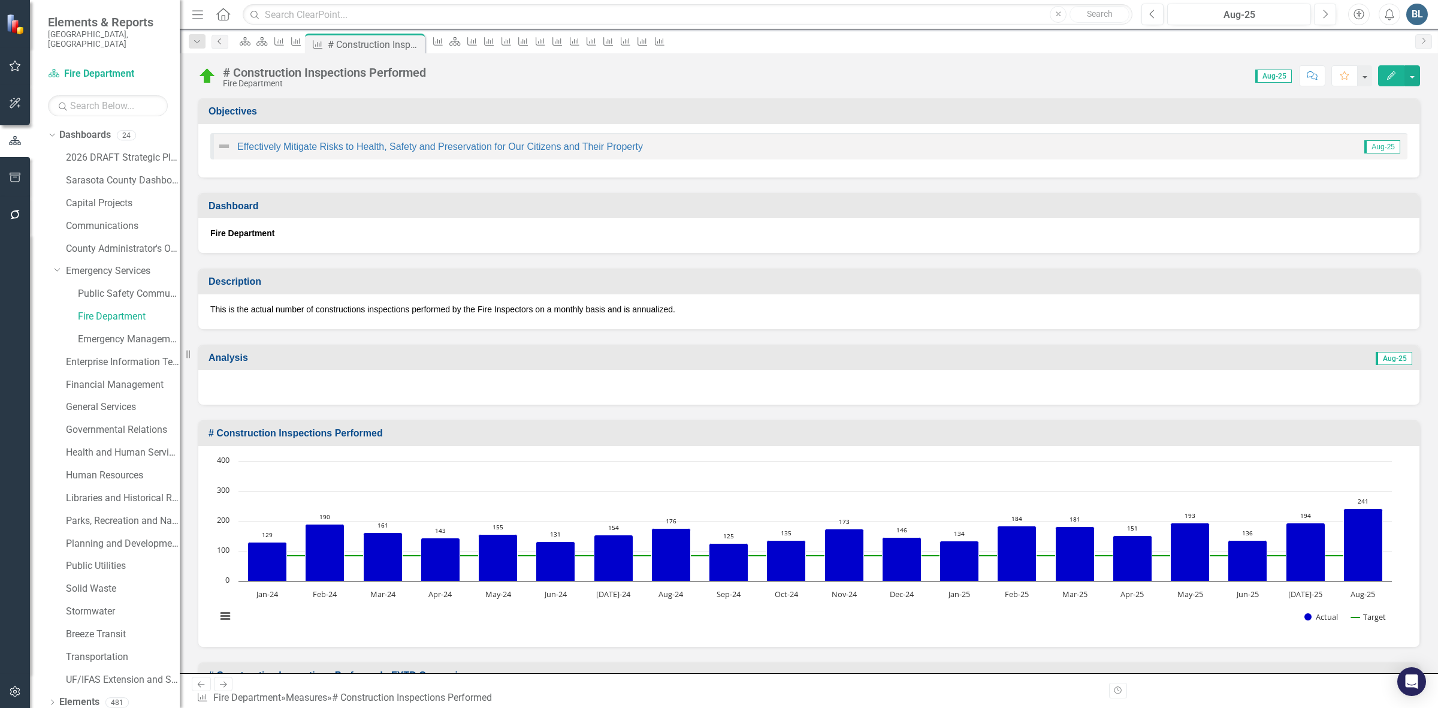
click at [220, 38] on icon "Previous" at bounding box center [220, 41] width 10 height 7
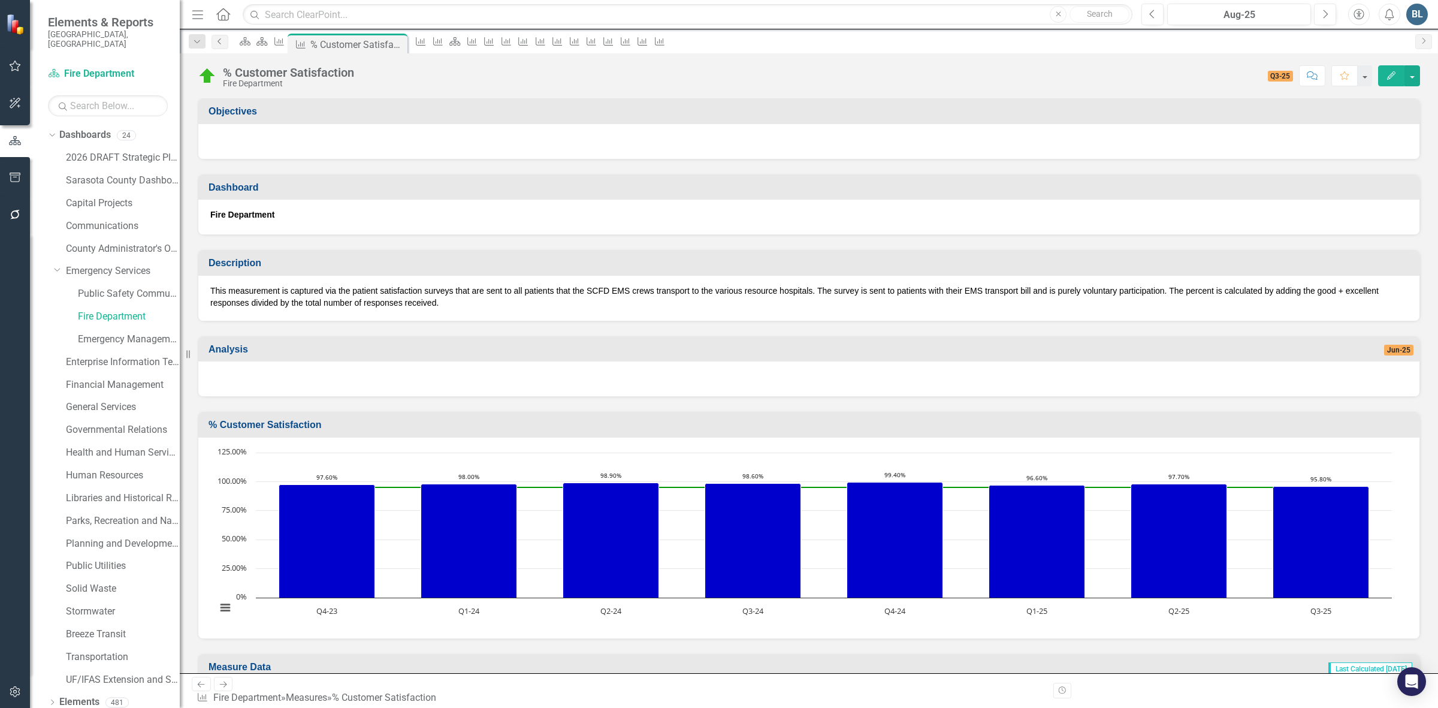
click at [220, 38] on icon "Previous" at bounding box center [220, 41] width 10 height 7
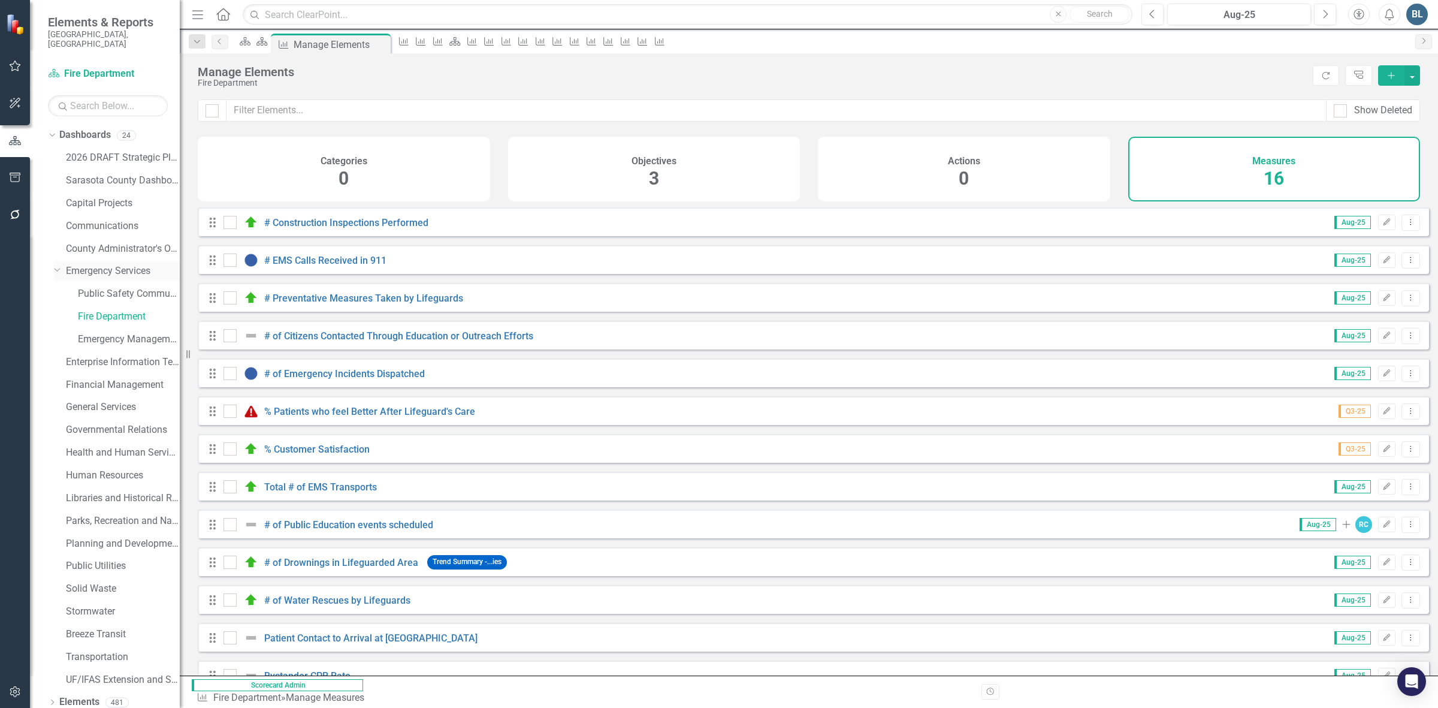
click at [107, 264] on link "Emergency Services" at bounding box center [123, 271] width 114 height 14
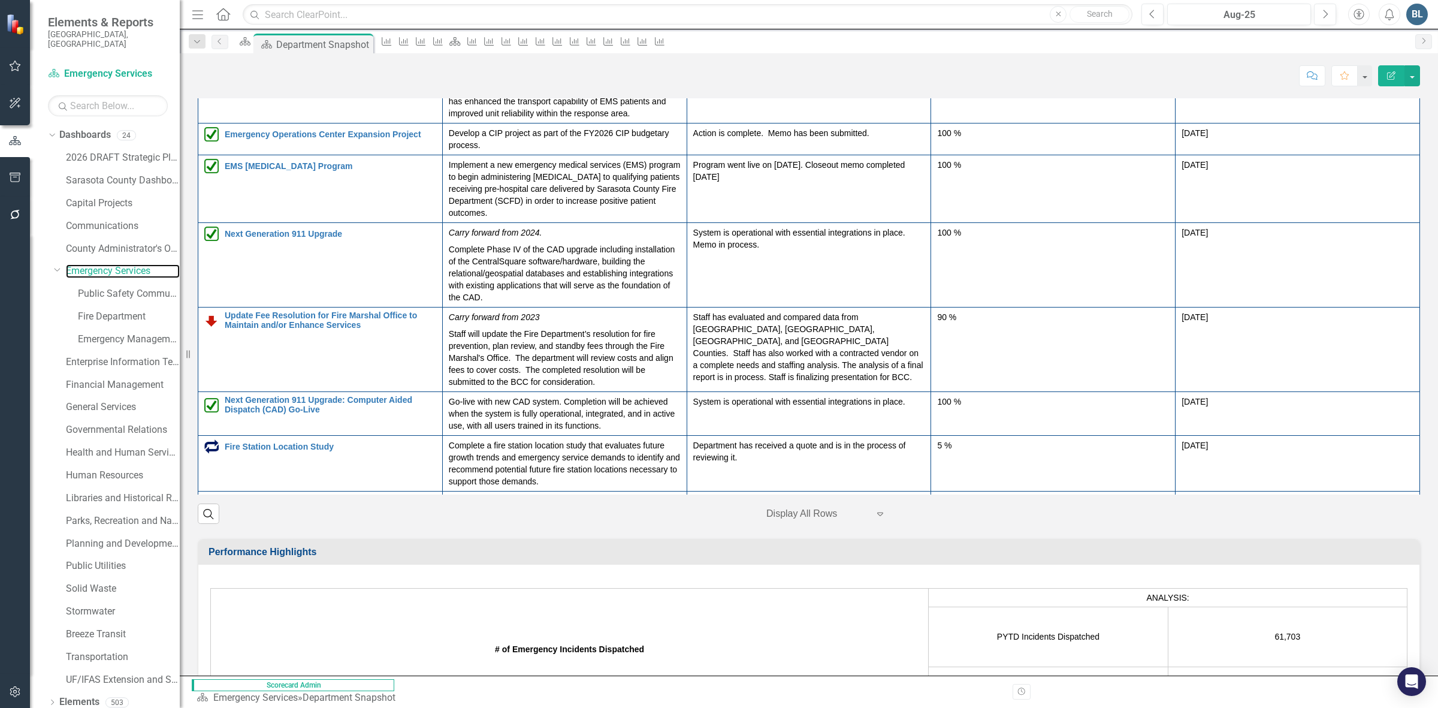
scroll to position [1573, 0]
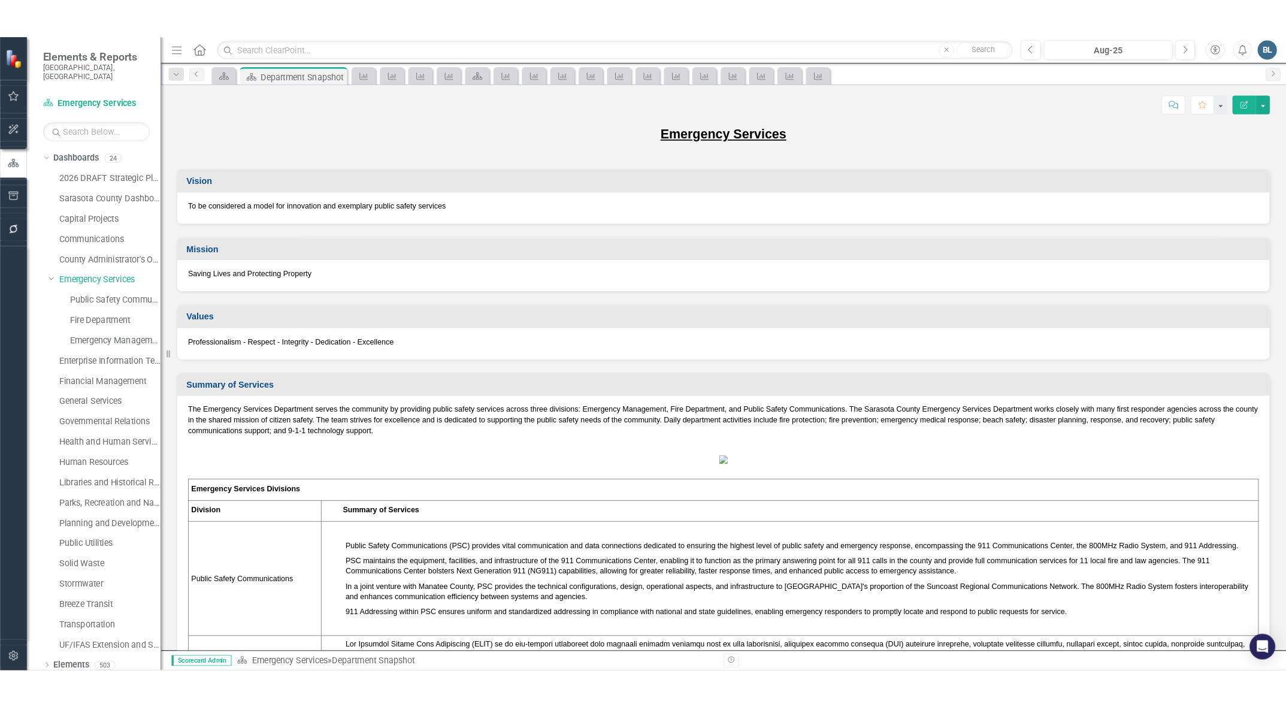
scroll to position [1573, 0]
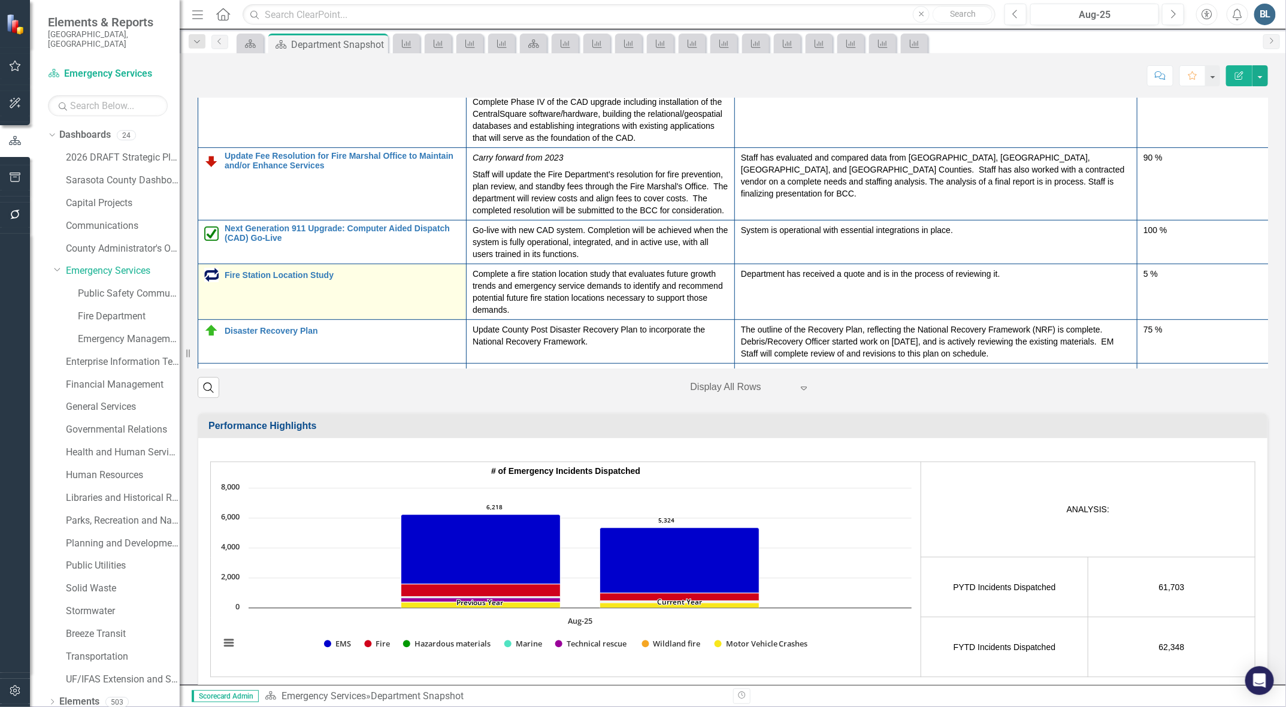
click at [211, 282] on img at bounding box center [211, 275] width 14 height 14
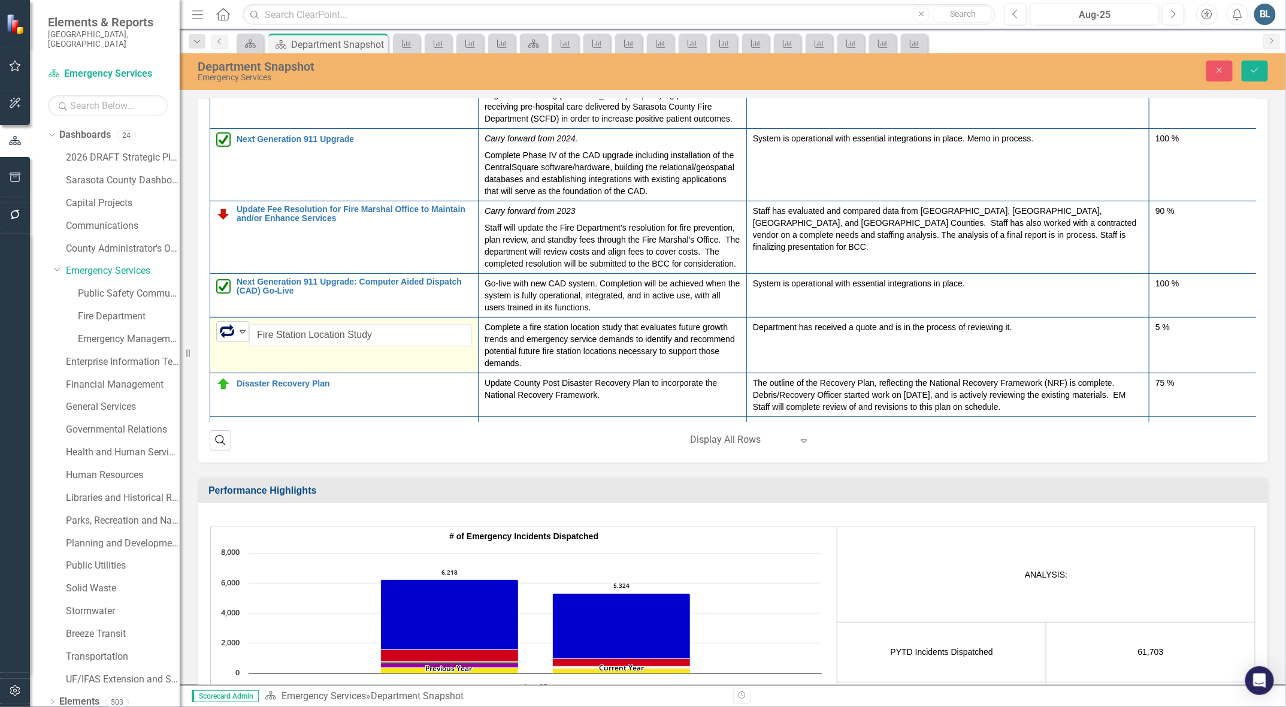
click at [238, 336] on icon "Expand" at bounding box center [243, 331] width 12 height 10
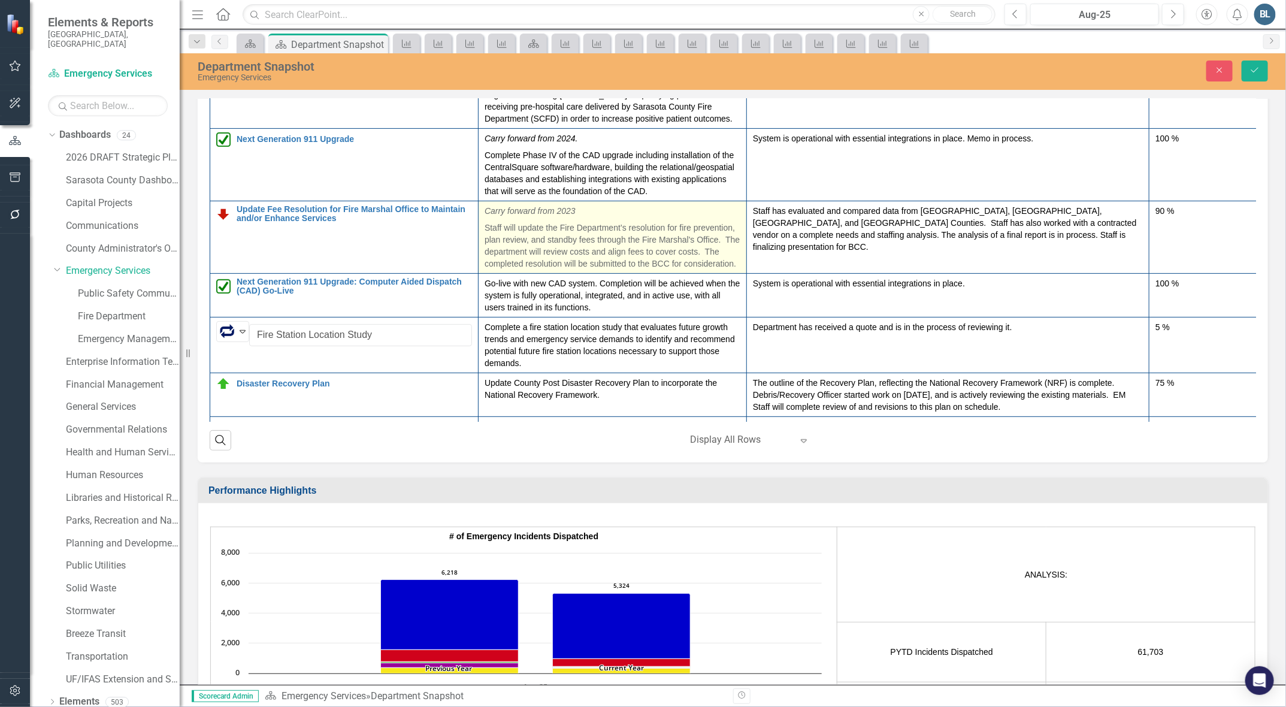
click at [552, 273] on td "Carry forward from 2023 Staff will update the Fire Department’s resolution for …" at bounding box center [613, 237] width 268 height 72
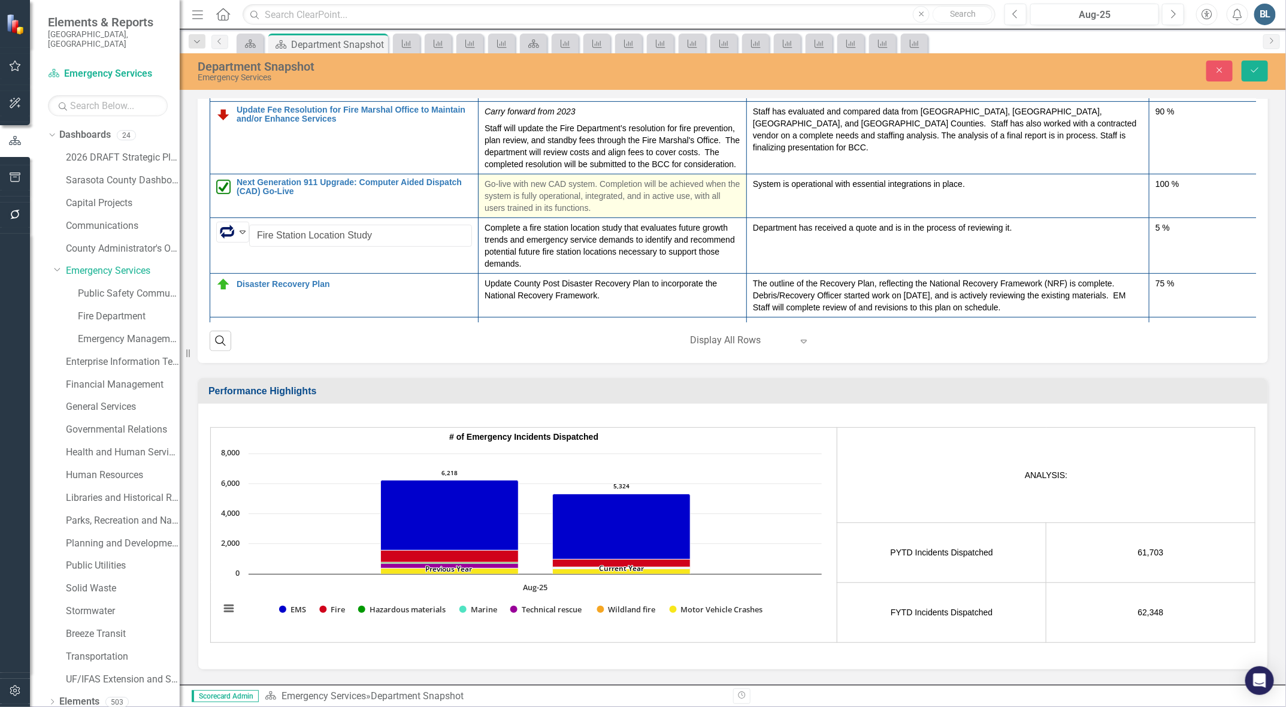
scroll to position [1722, 0]
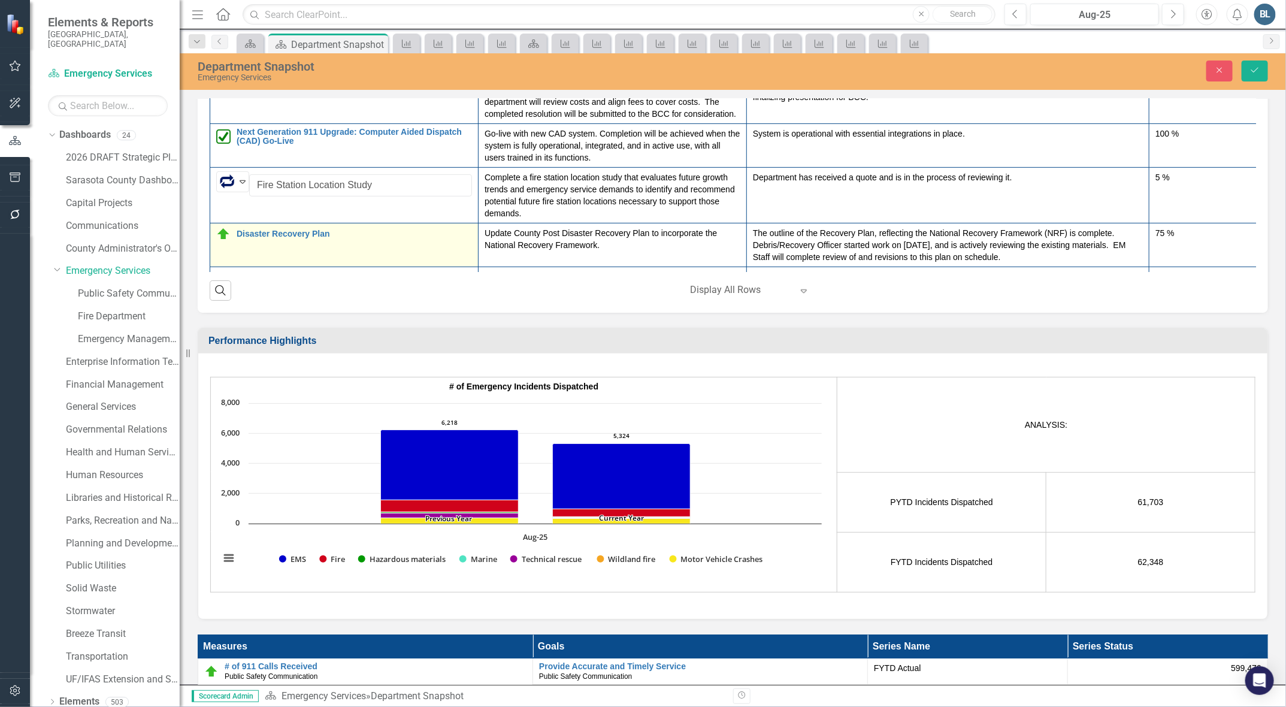
click at [418, 267] on td "Disaster Recovery Plan Edit Edit Action Link Open Element" at bounding box center [344, 245] width 268 height 44
click at [412, 267] on td "Disaster Recovery Plan Edit Edit Action Link Open Element" at bounding box center [344, 245] width 268 height 44
click at [1219, 65] on button "Close" at bounding box center [1220, 71] width 26 height 21
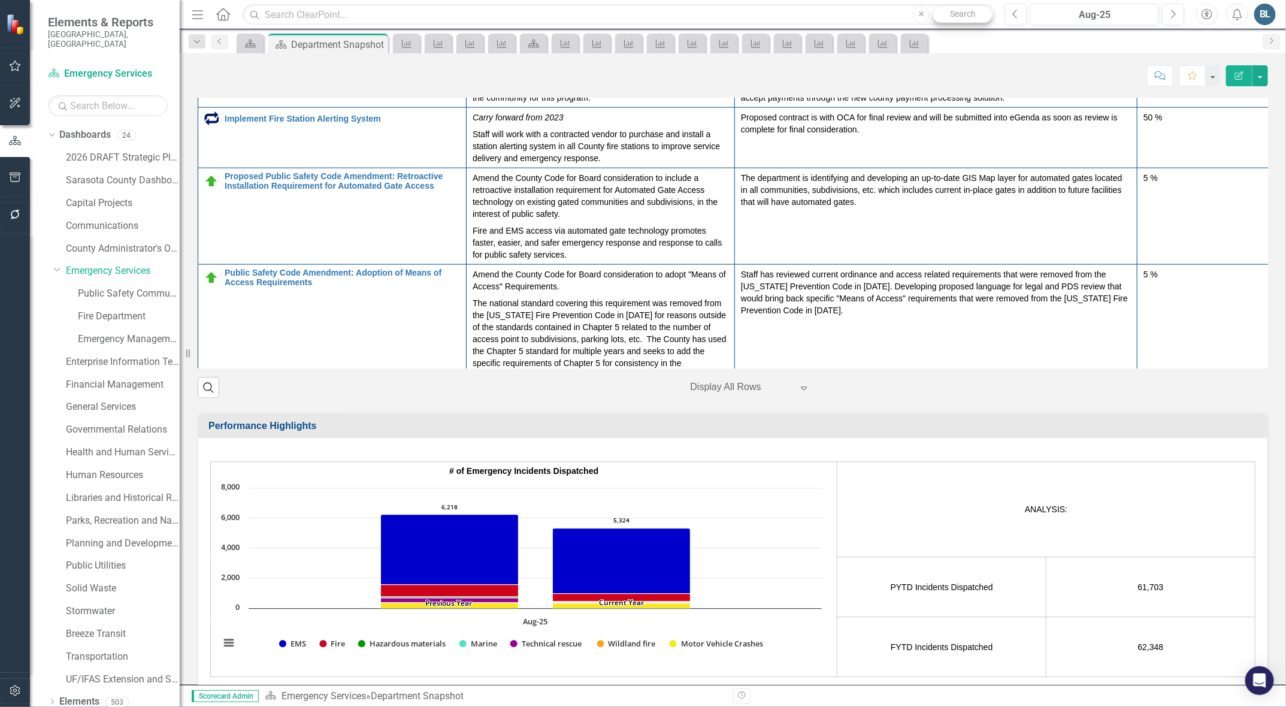
scroll to position [585, 0]
